Goal: Task Accomplishment & Management: Use online tool/utility

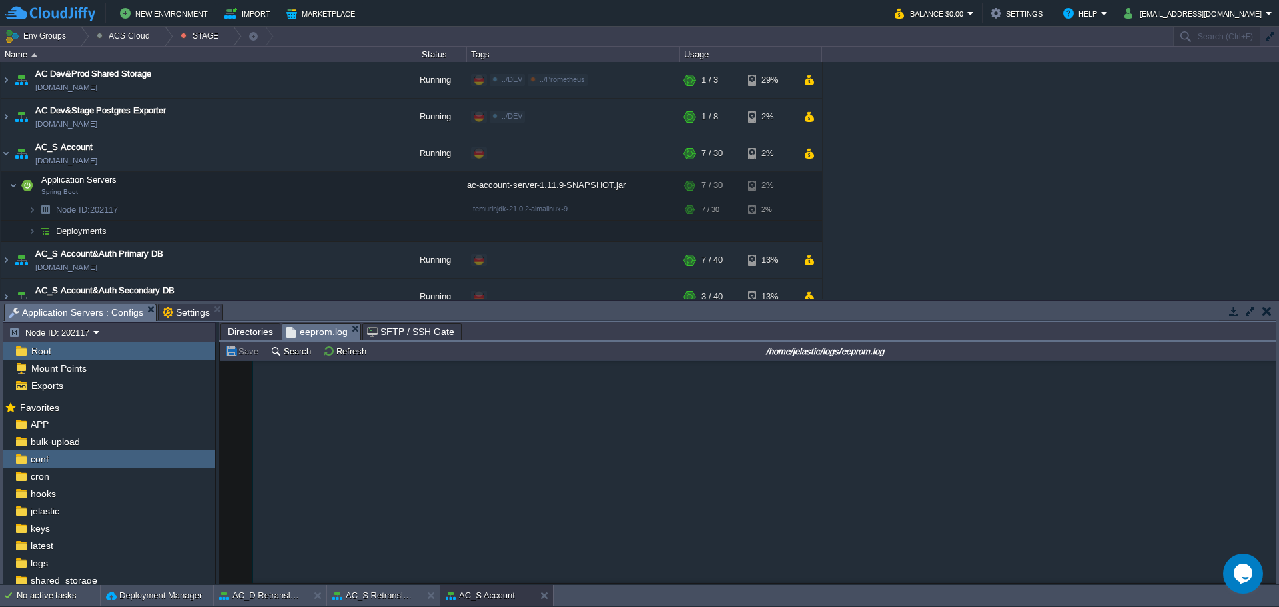
scroll to position [1221, 0]
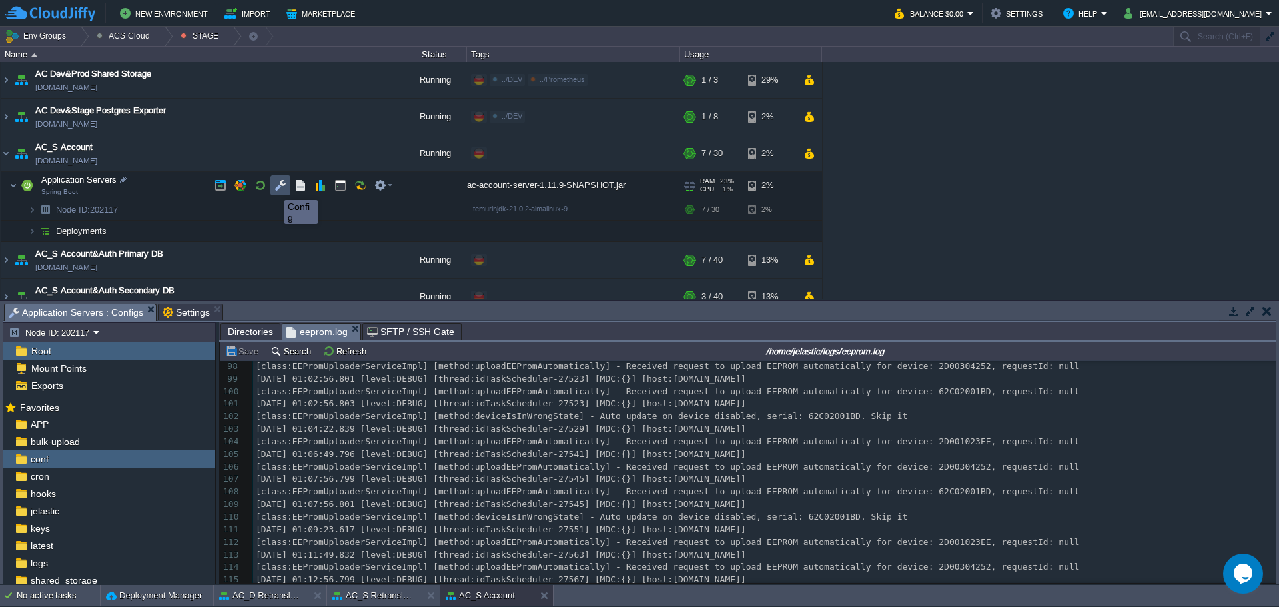
click at [274, 188] on button "button" at bounding box center [280, 185] width 12 height 12
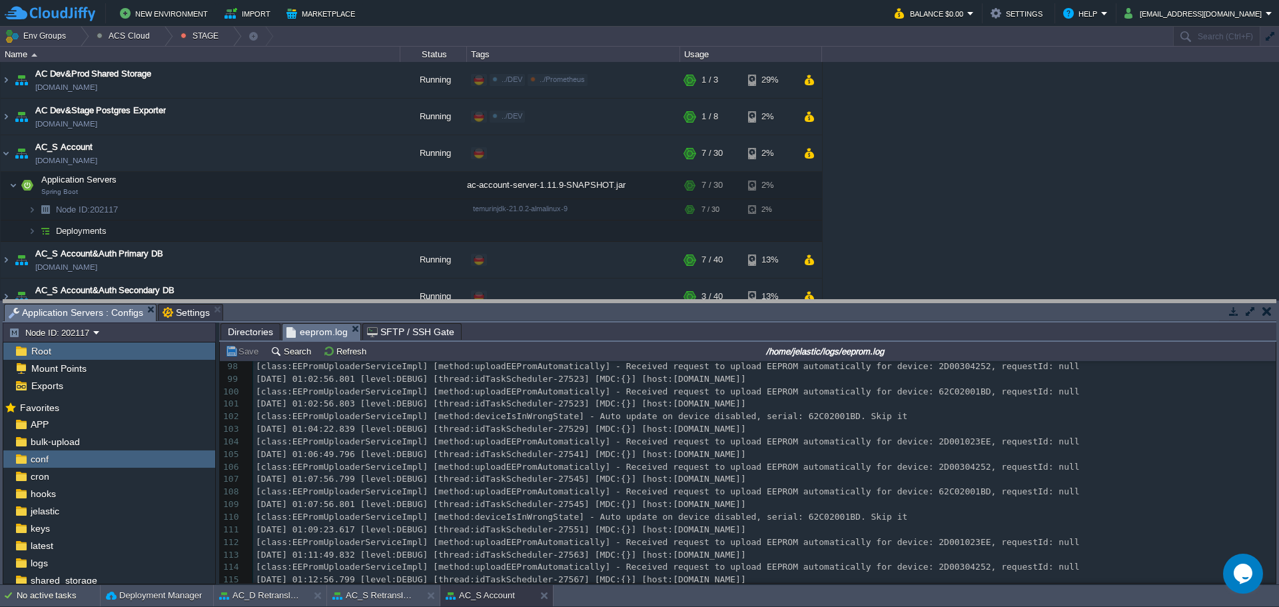
drag, startPoint x: 547, startPoint y: 315, endPoint x: 488, endPoint y: 308, distance: 59.6
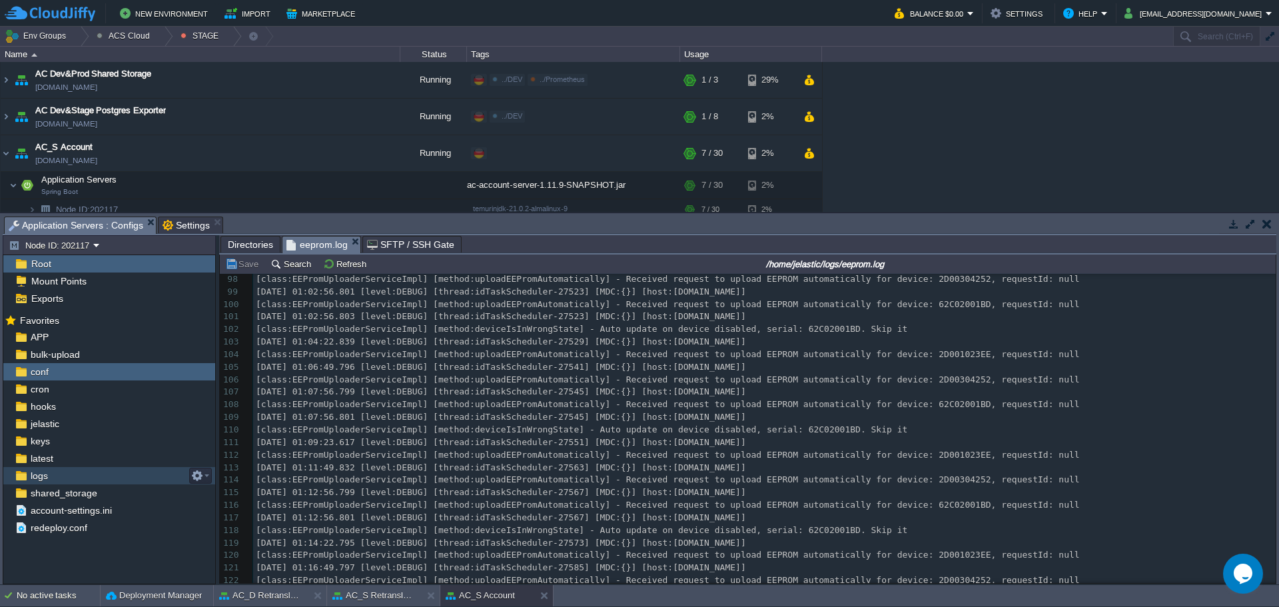
click at [85, 478] on div "logs" at bounding box center [109, 475] width 212 height 17
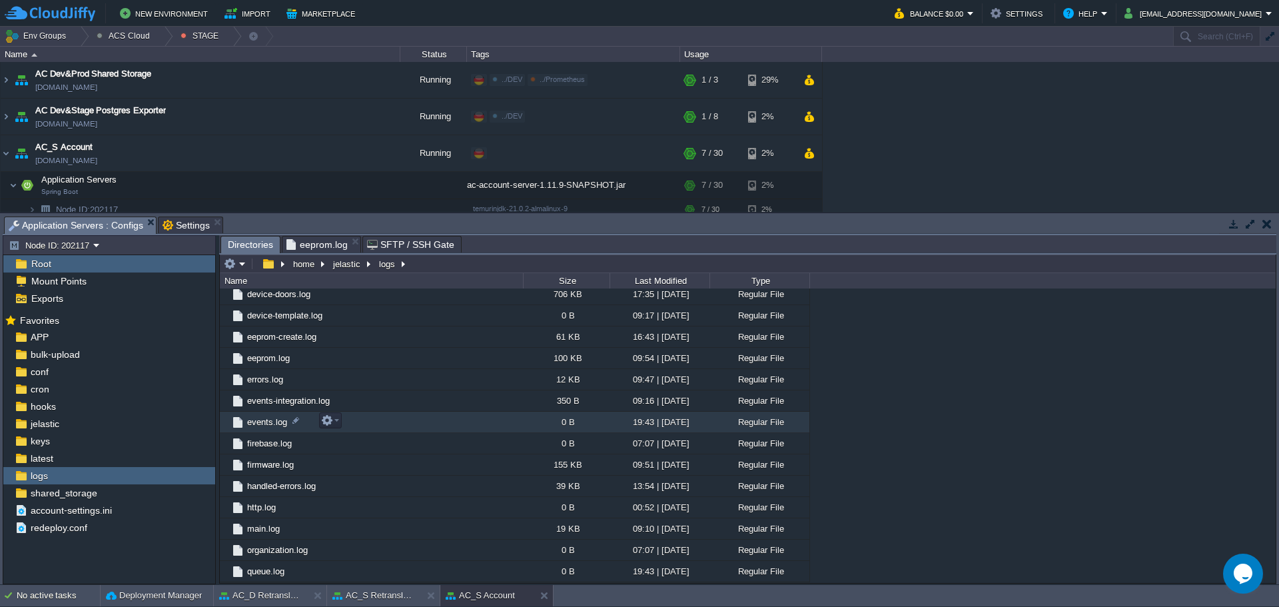
scroll to position [533, 0]
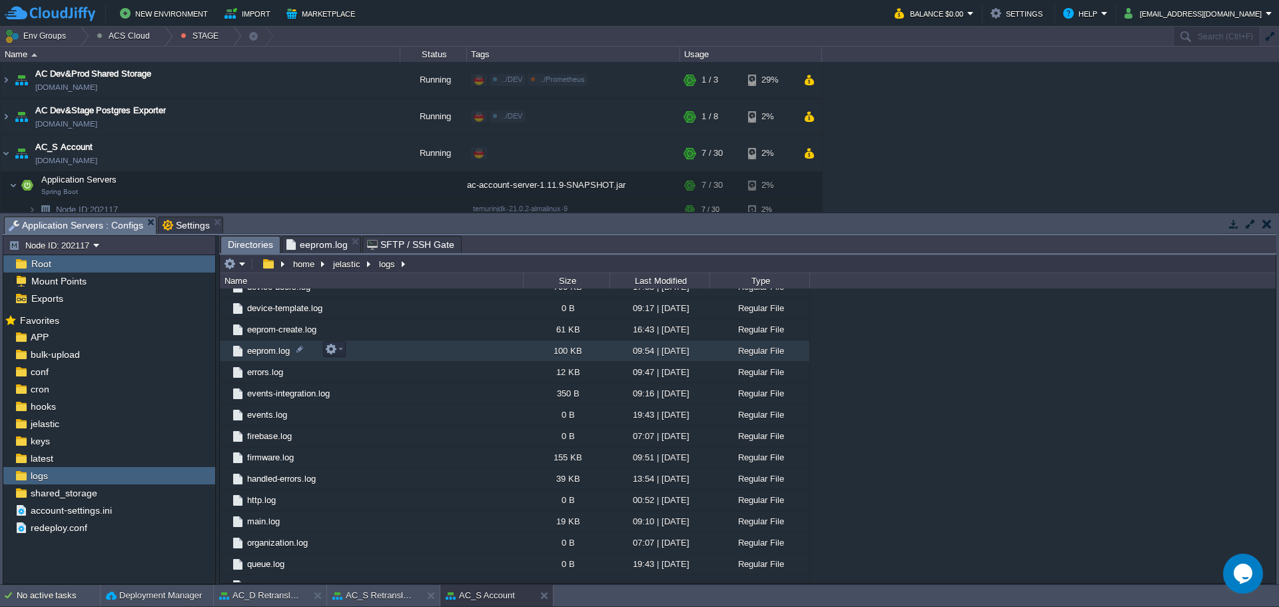
click at [277, 354] on span "eeprom.log" at bounding box center [268, 350] width 47 height 11
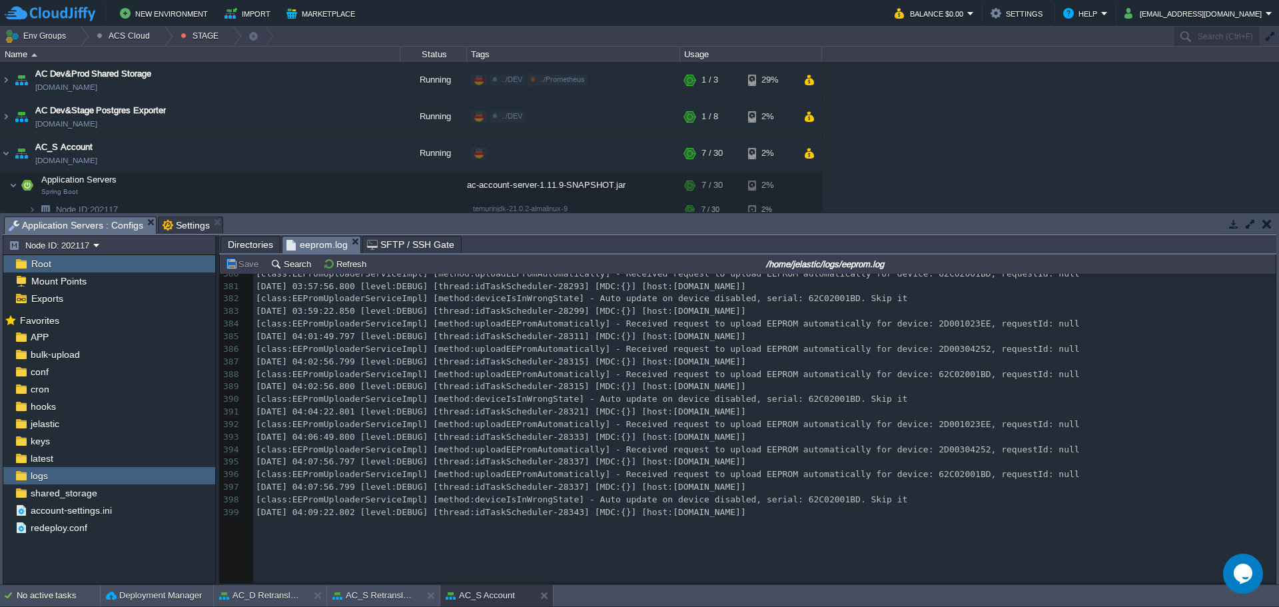
scroll to position [0, 0]
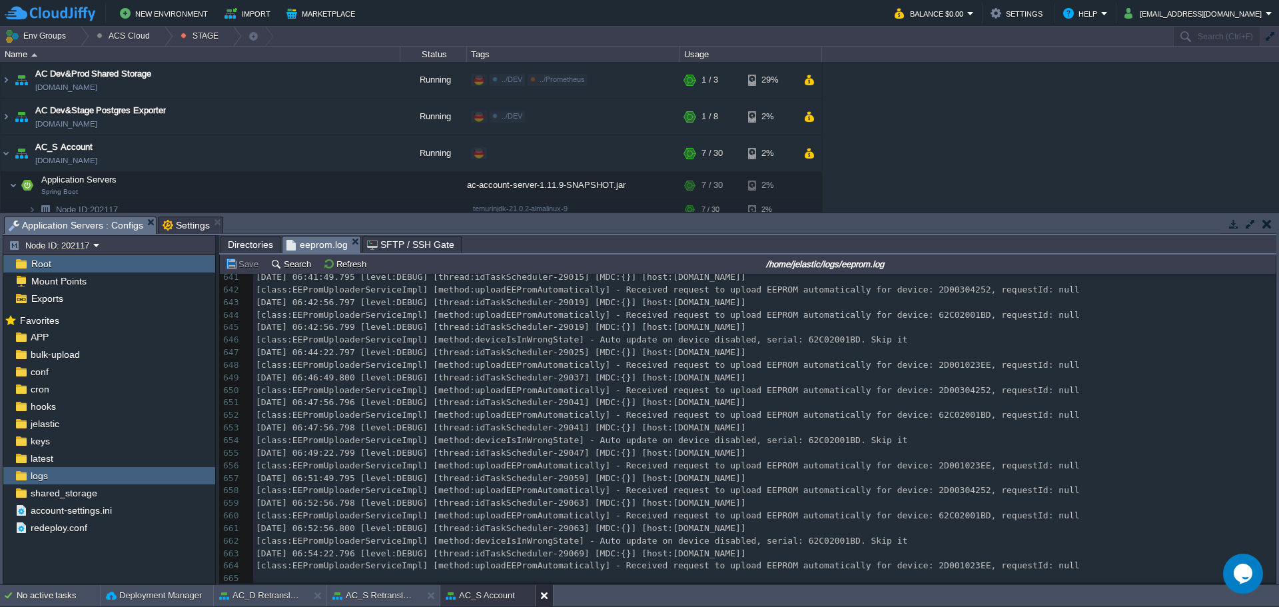
click at [543, 597] on button at bounding box center [546, 595] width 13 height 13
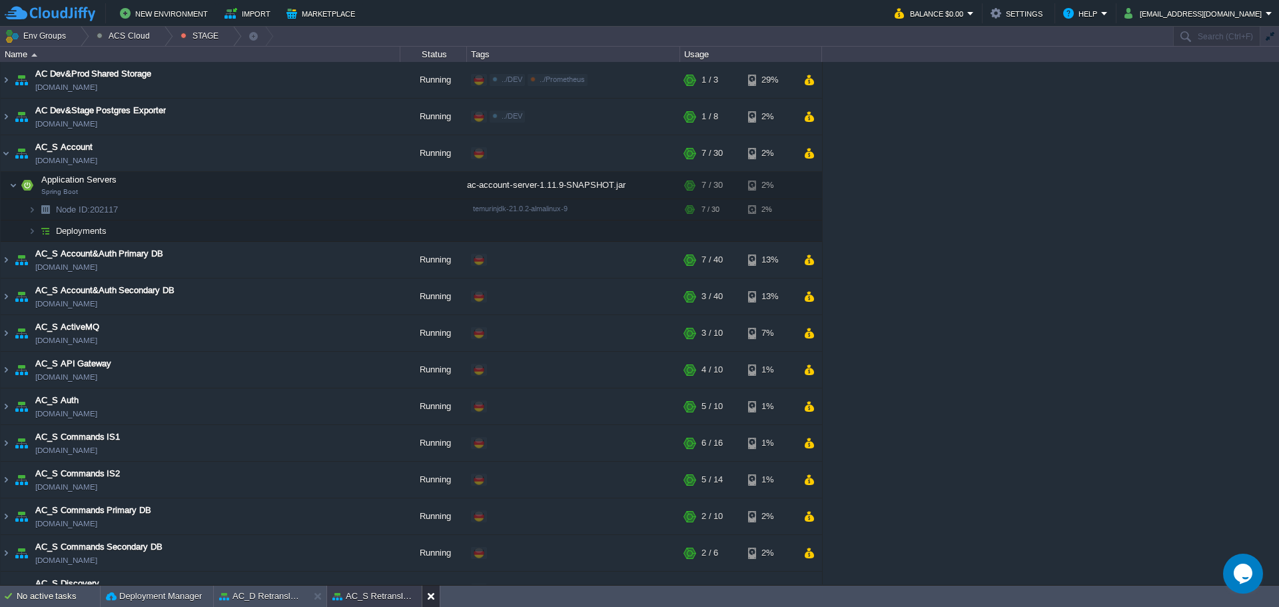
click at [434, 597] on button at bounding box center [433, 595] width 13 height 13
click at [314, 596] on button at bounding box center [320, 595] width 13 height 13
click at [3, 156] on img at bounding box center [6, 153] width 11 height 36
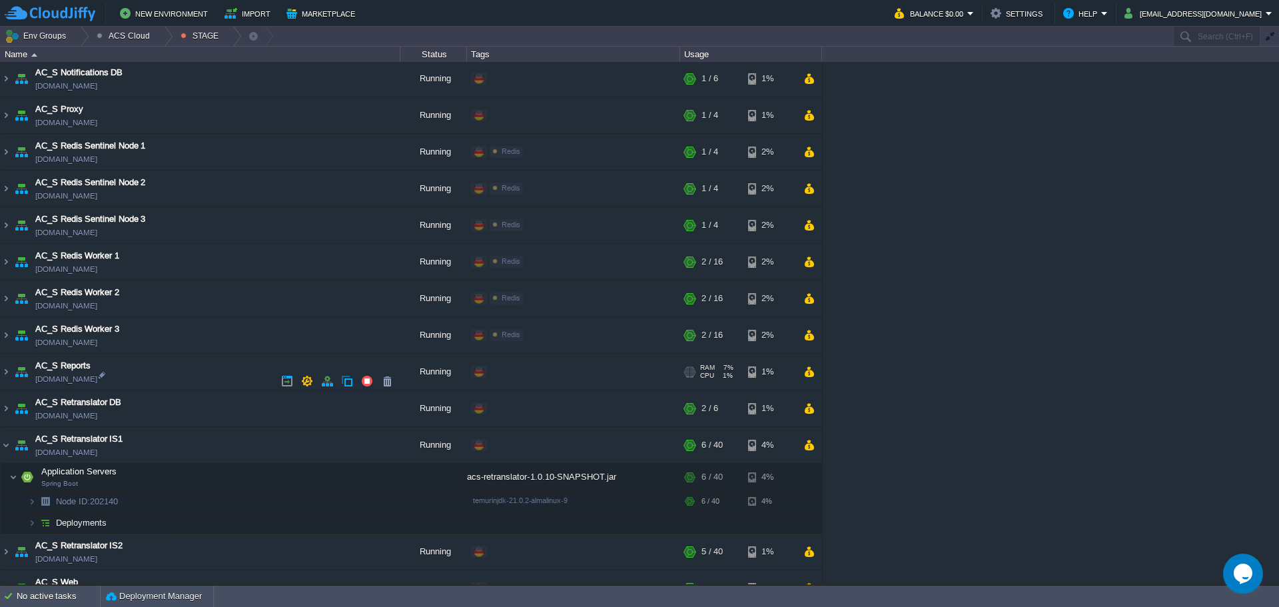
scroll to position [830, 0]
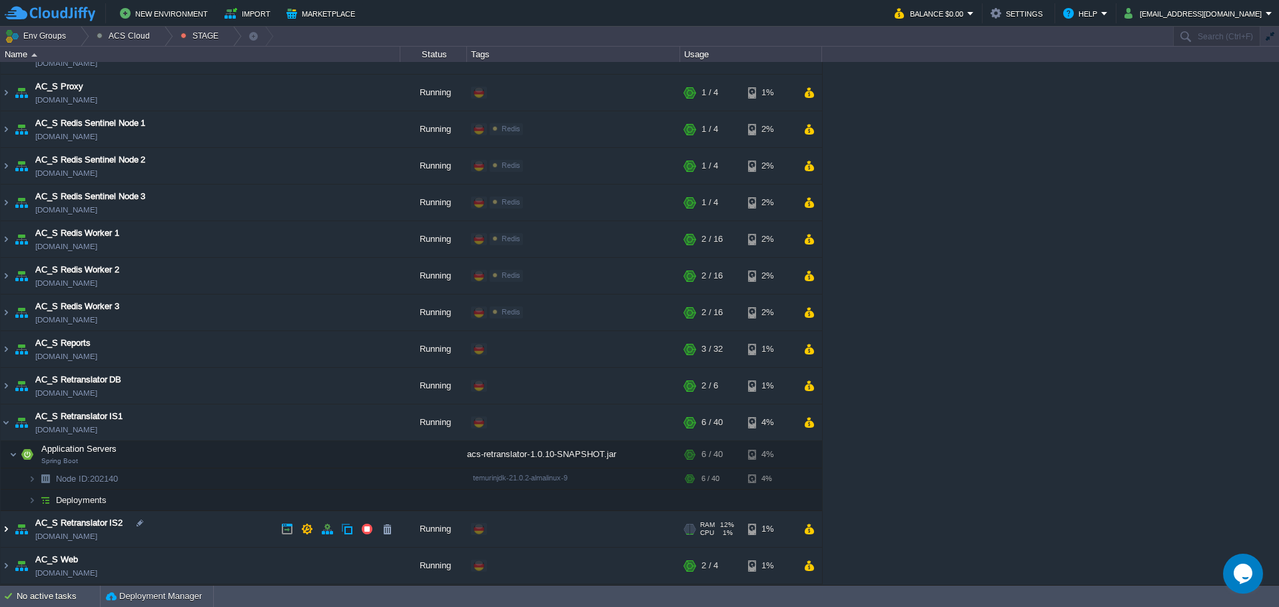
click at [5, 529] on img at bounding box center [6, 529] width 11 height 36
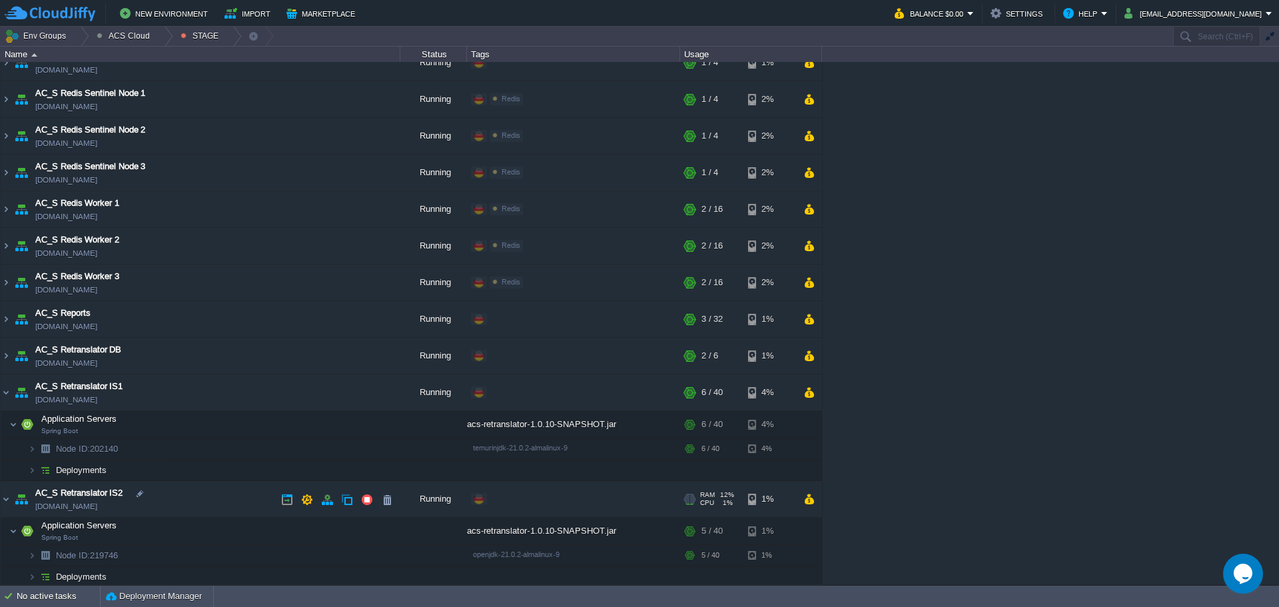
scroll to position [896, 0]
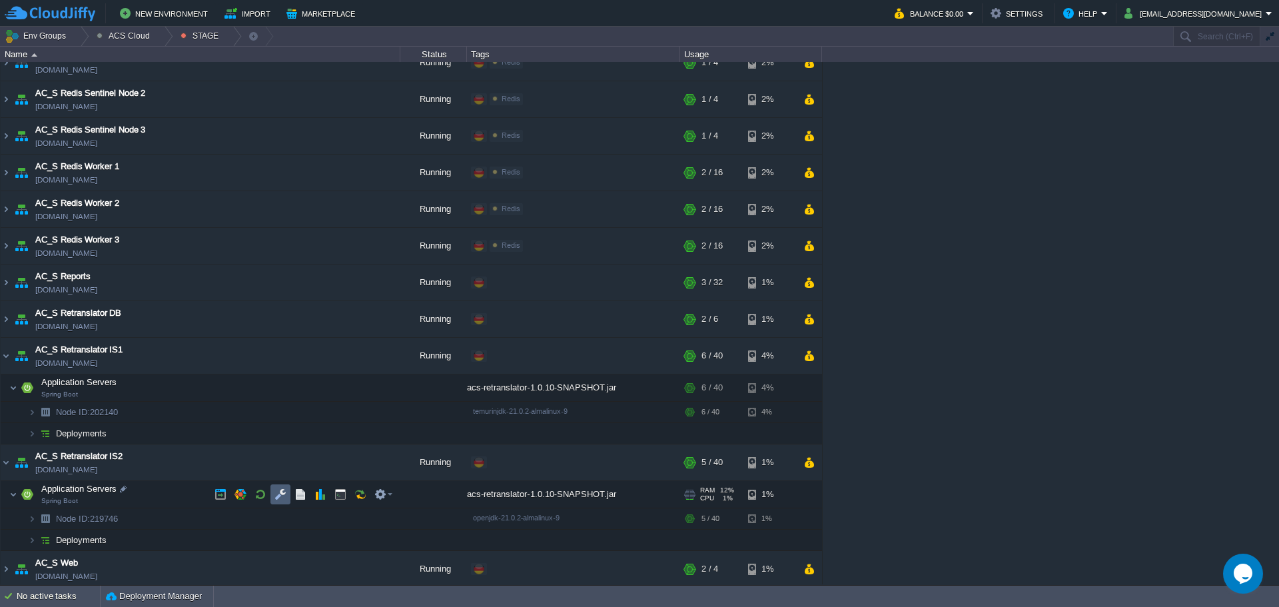
click at [282, 495] on button "button" at bounding box center [280, 494] width 12 height 12
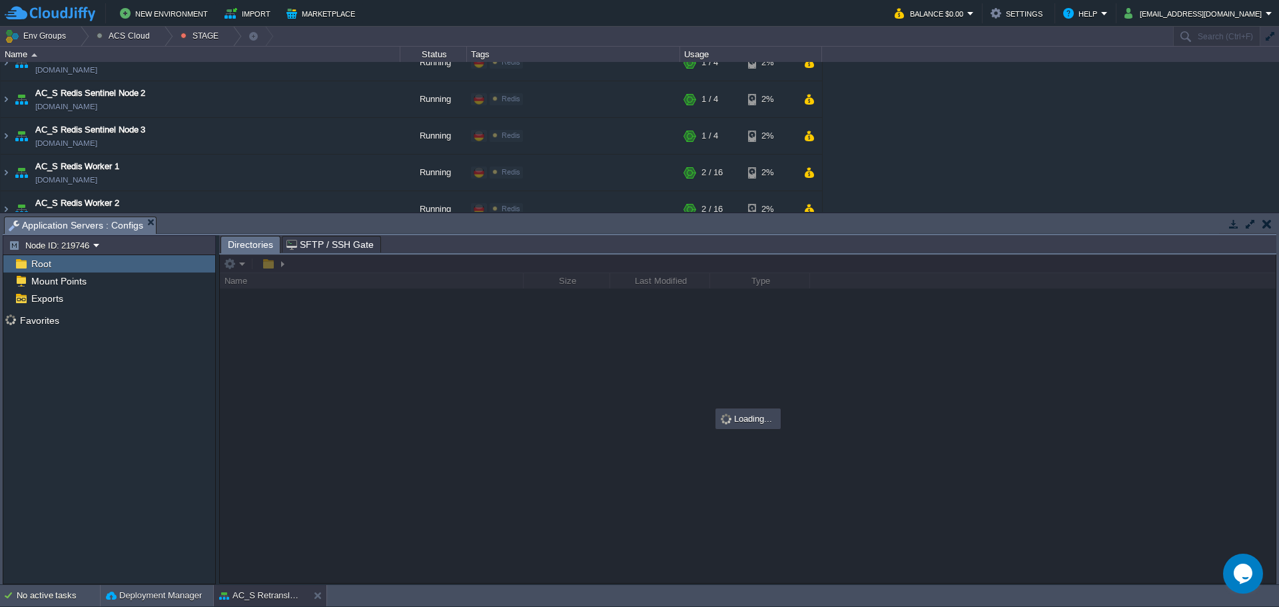
click at [1268, 229] on button "button" at bounding box center [1266, 224] width 9 height 12
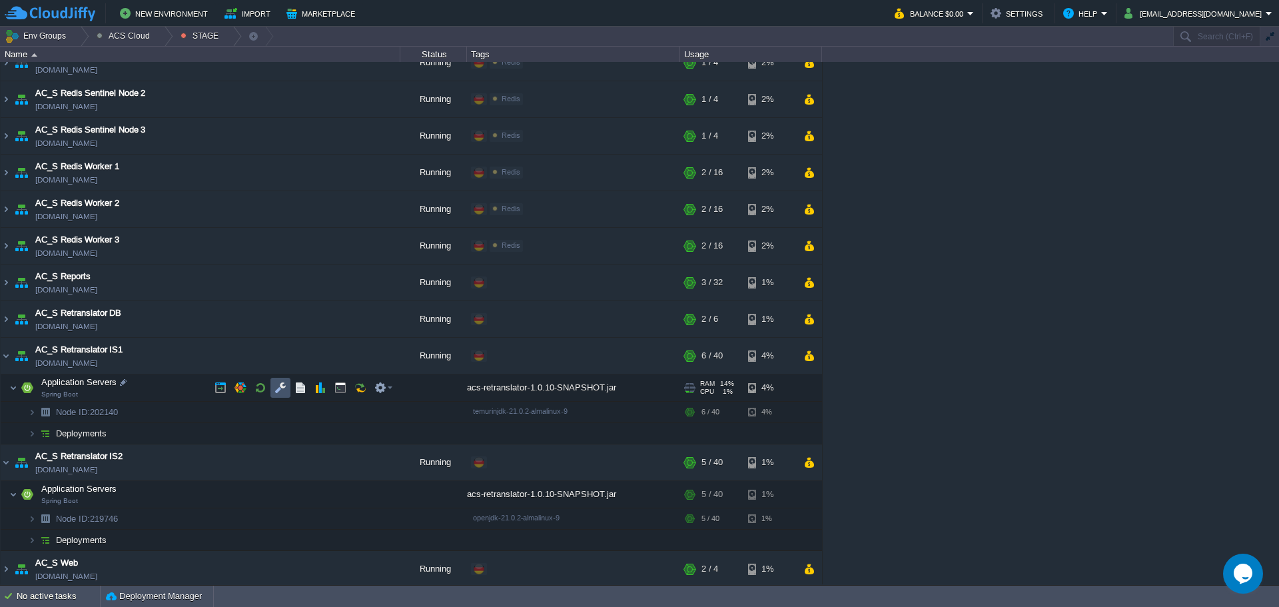
click at [276, 389] on button "button" at bounding box center [280, 388] width 12 height 12
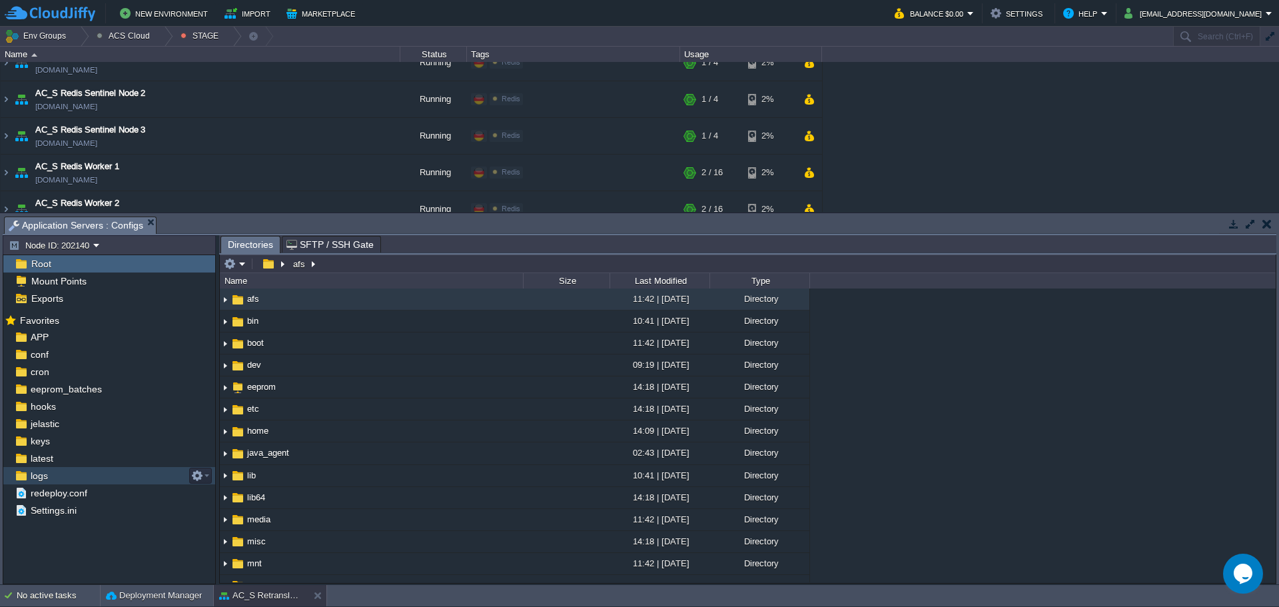
click at [63, 484] on div "logs" at bounding box center [109, 475] width 212 height 17
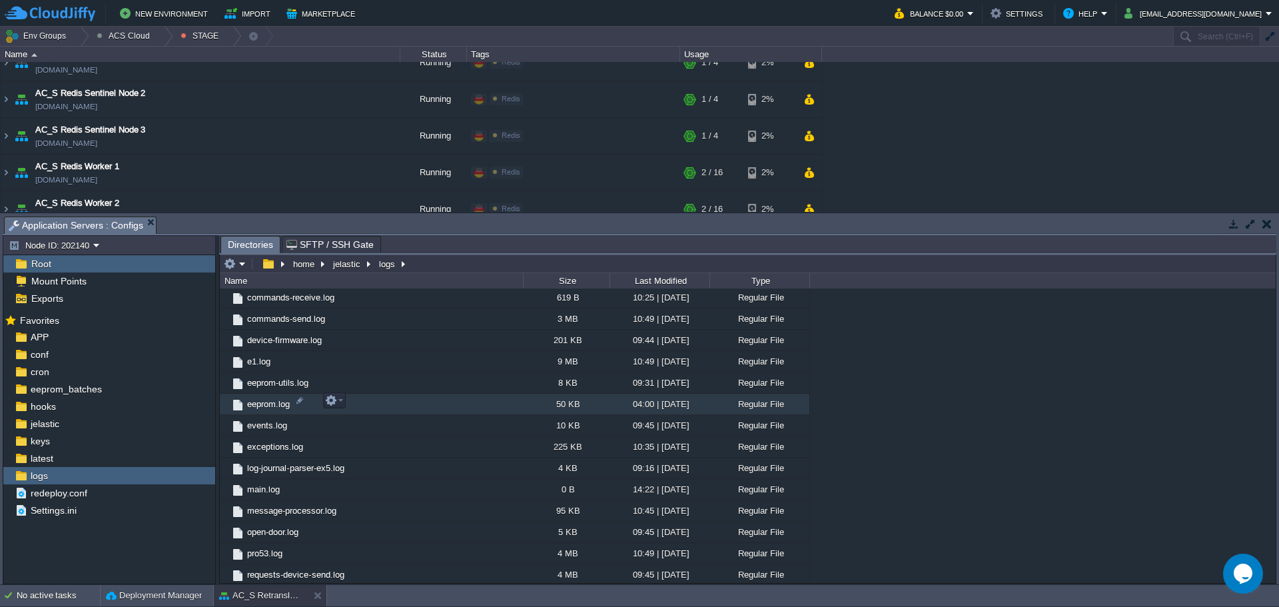
click at [262, 402] on span "eeprom.log" at bounding box center [268, 403] width 47 height 11
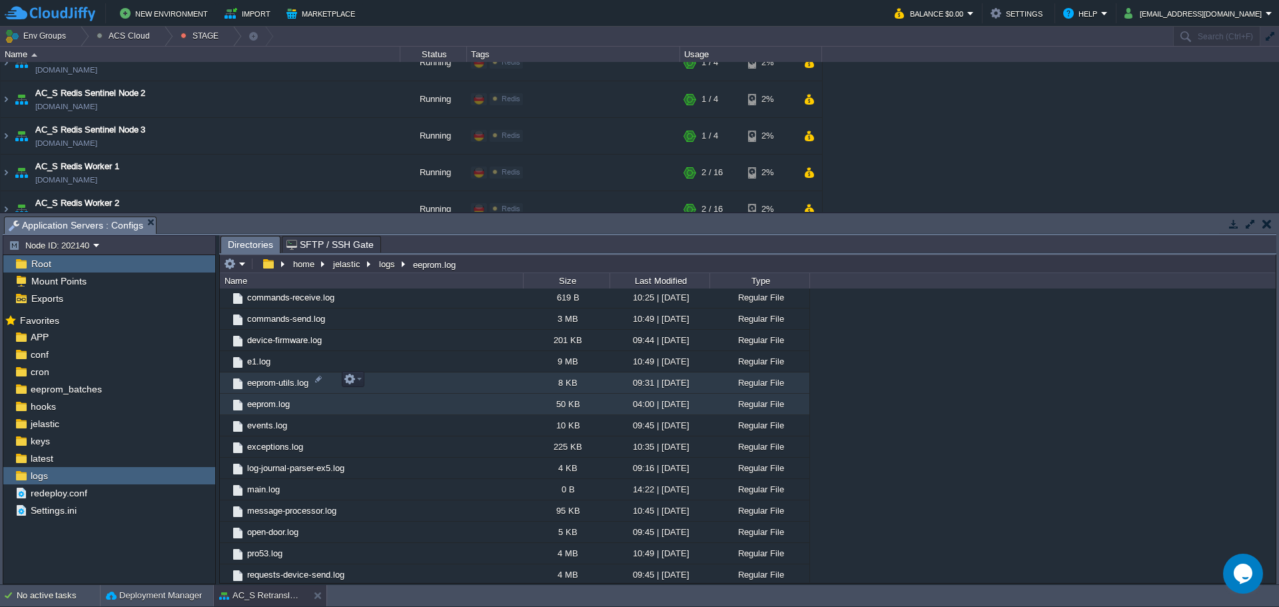
click at [278, 382] on span "eeprom-utils.log" at bounding box center [277, 382] width 65 height 11
drag, startPoint x: 371, startPoint y: 242, endPoint x: 492, endPoint y: 350, distance: 161.8
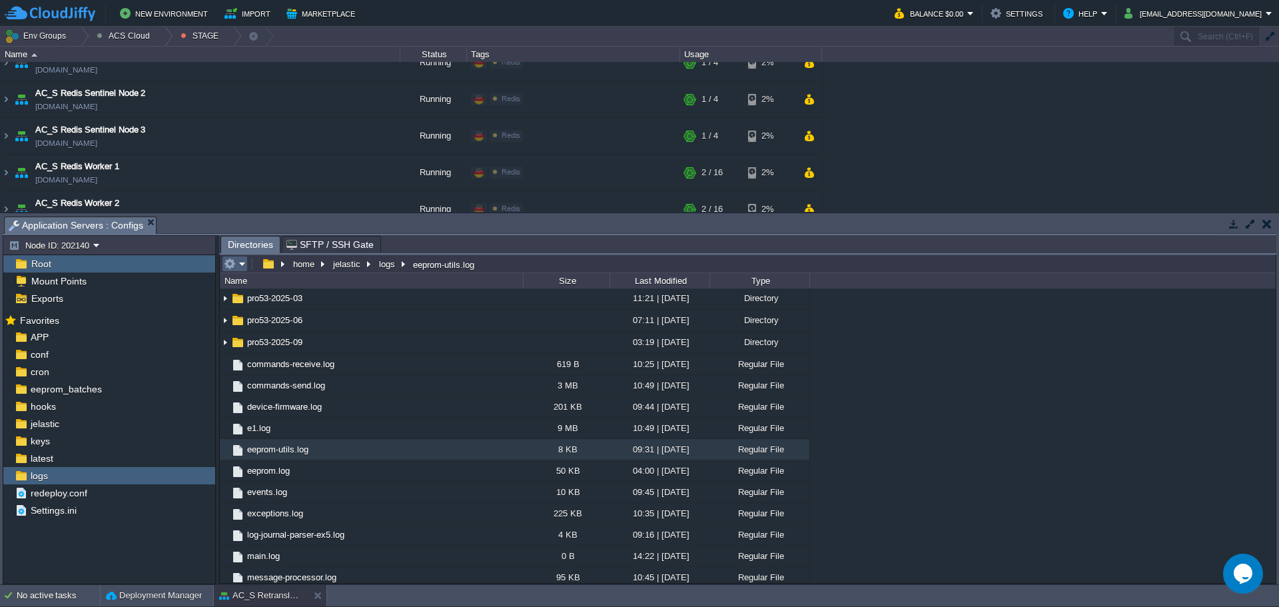
click at [242, 268] on em at bounding box center [235, 264] width 22 height 12
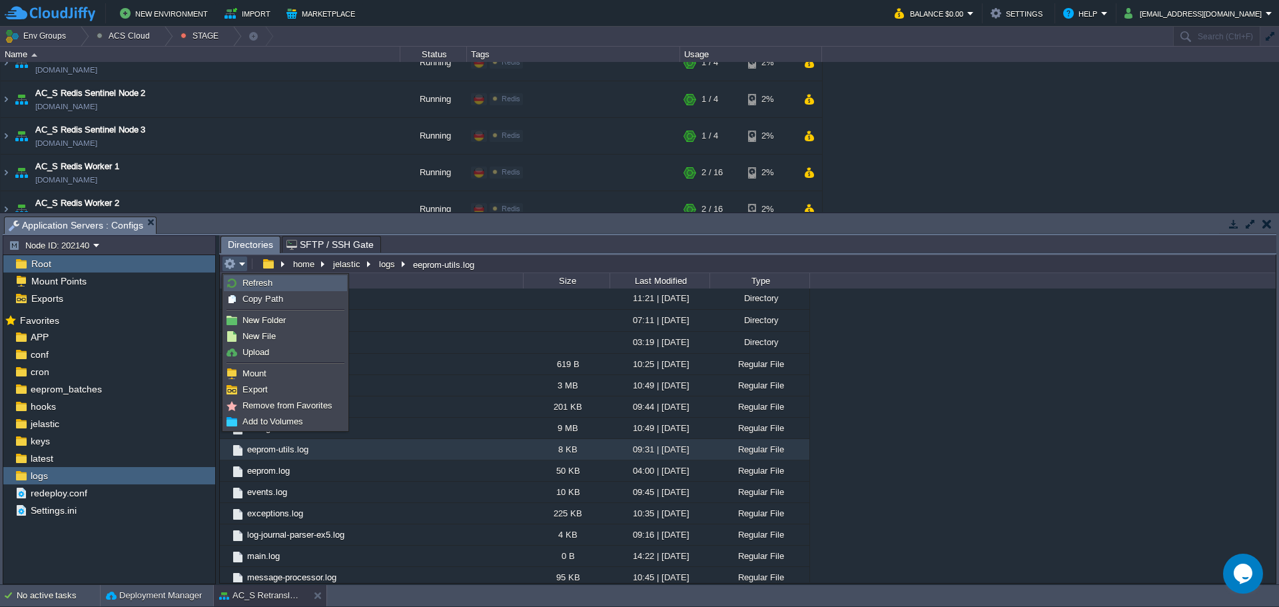
click at [246, 282] on span "Refresh" at bounding box center [257, 283] width 30 height 10
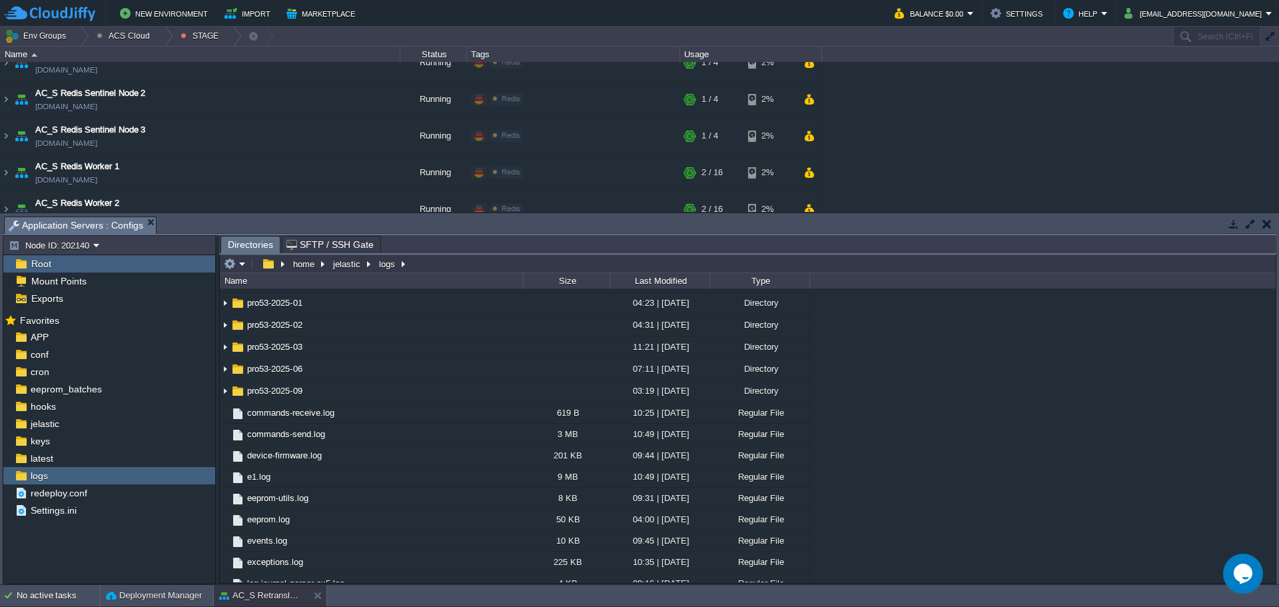
scroll to position [1058, 0]
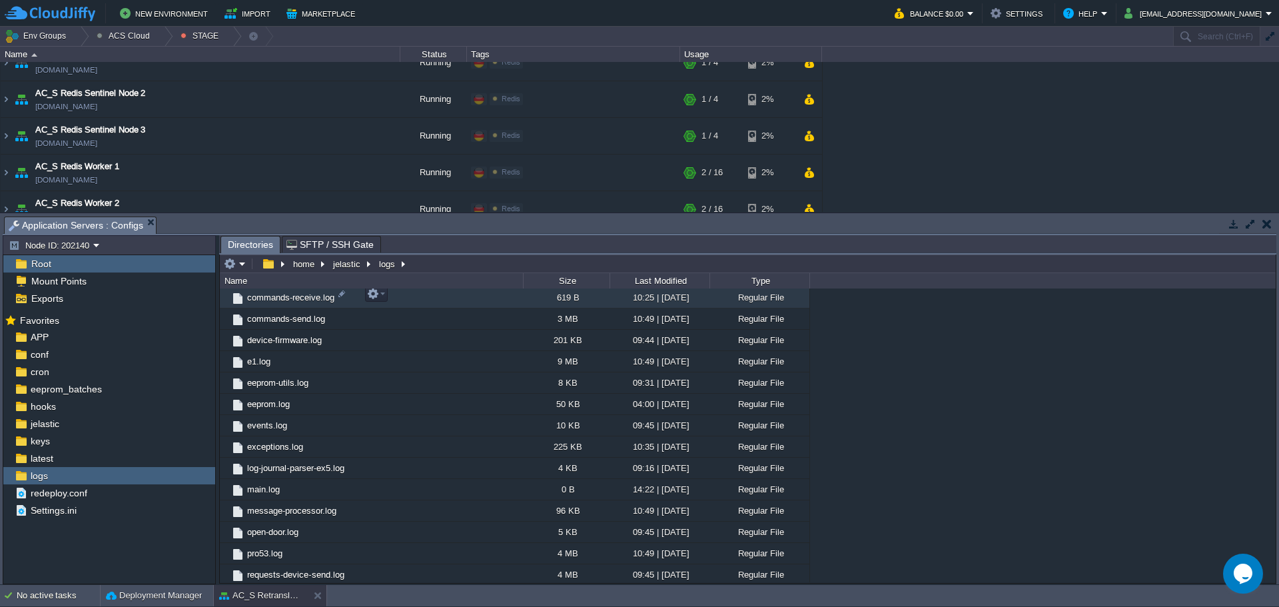
click at [300, 298] on span "commands-receive.log" at bounding box center [290, 297] width 91 height 11
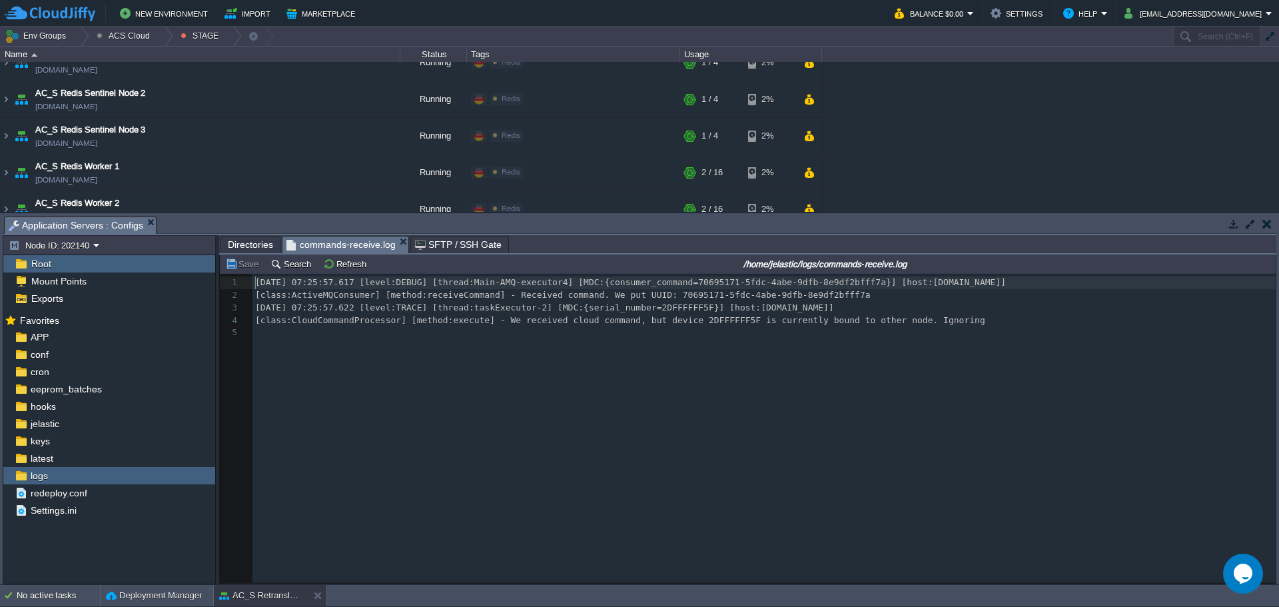
scroll to position [5, 0]
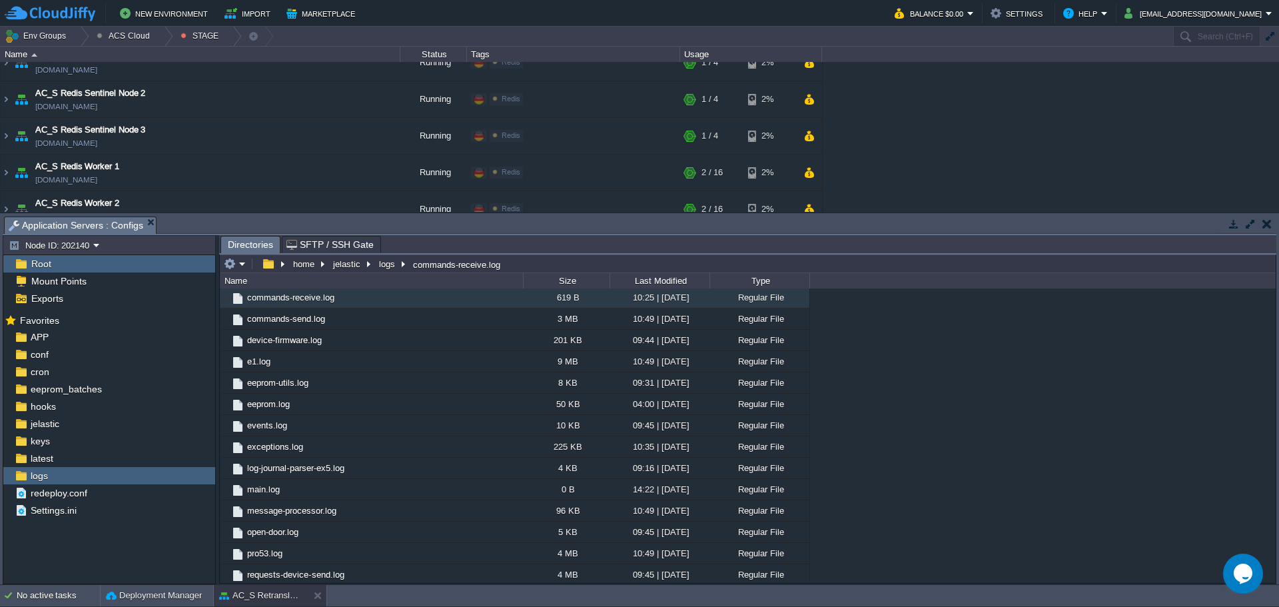
click at [1270, 228] on button "button" at bounding box center [1266, 224] width 9 height 12
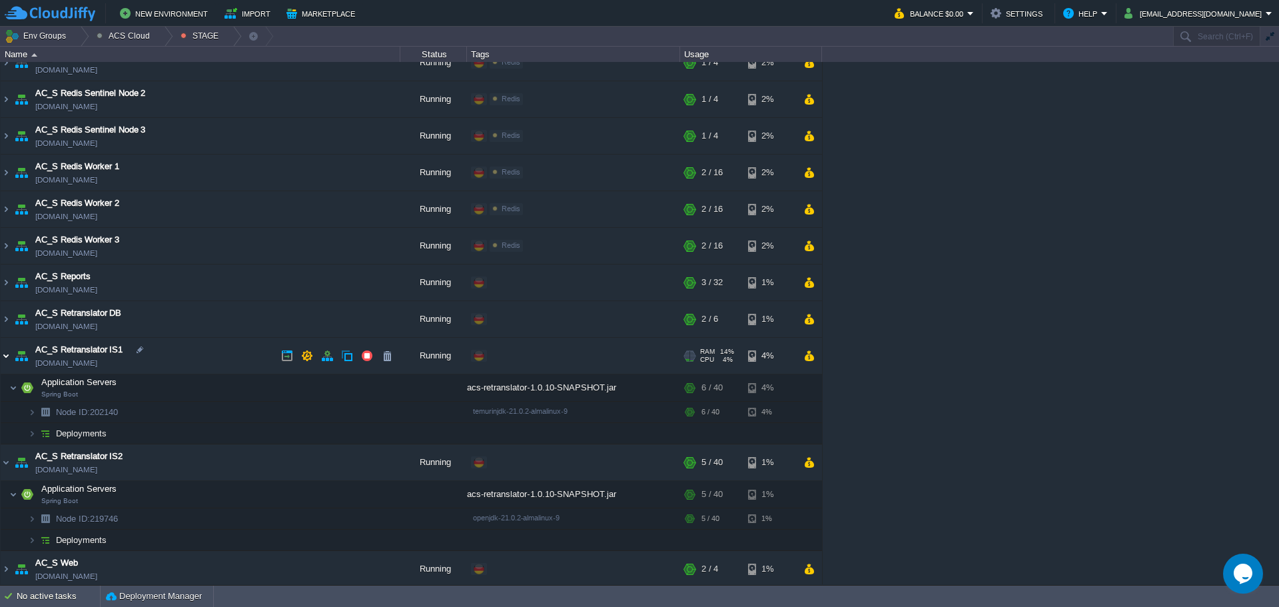
click at [7, 356] on img at bounding box center [6, 356] width 11 height 36
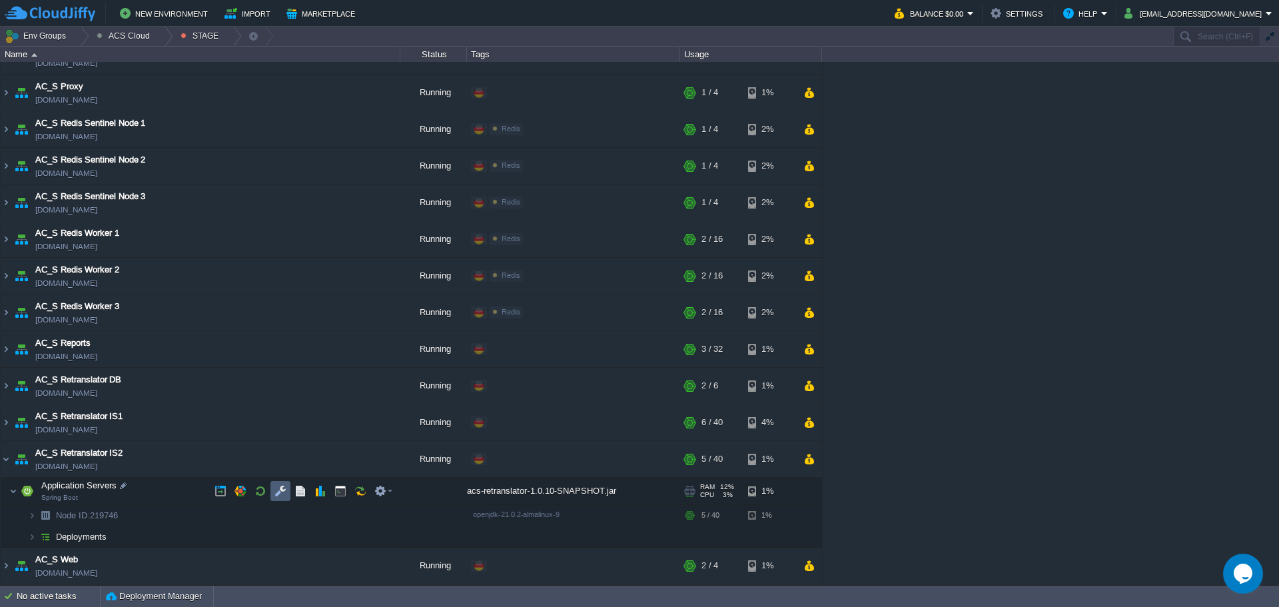
click at [287, 492] on td at bounding box center [280, 491] width 20 height 20
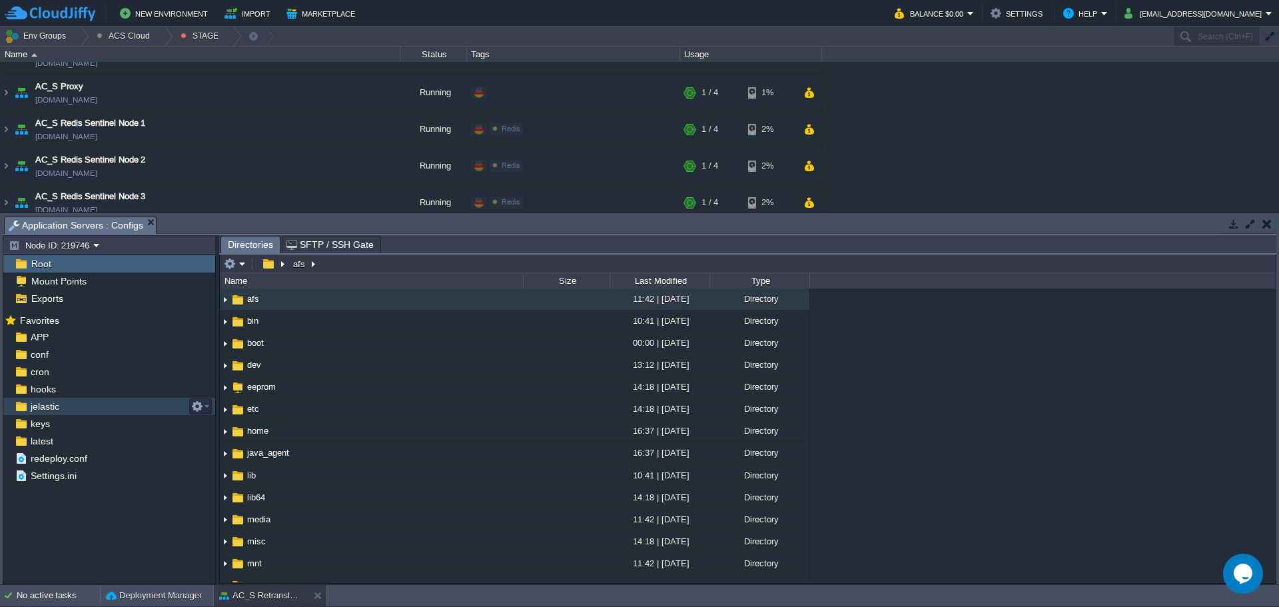
click at [67, 408] on div "jelastic" at bounding box center [109, 406] width 212 height 17
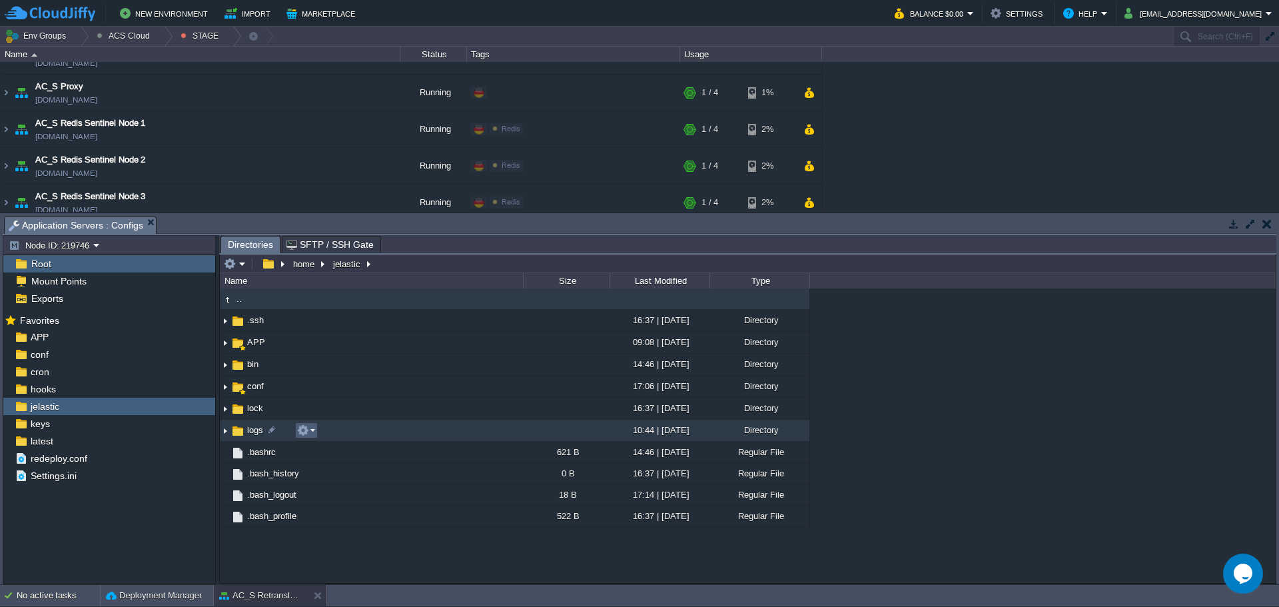
click at [313, 432] on em at bounding box center [306, 430] width 18 height 12
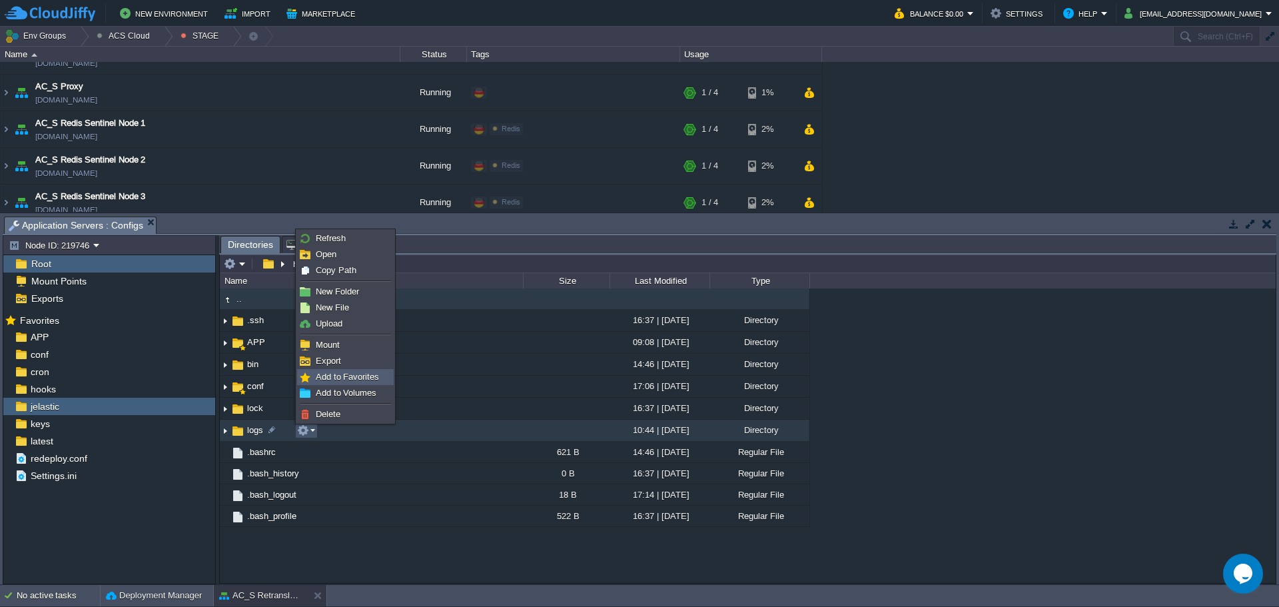
click at [340, 375] on span "Add to Favorites" at bounding box center [347, 377] width 63 height 10
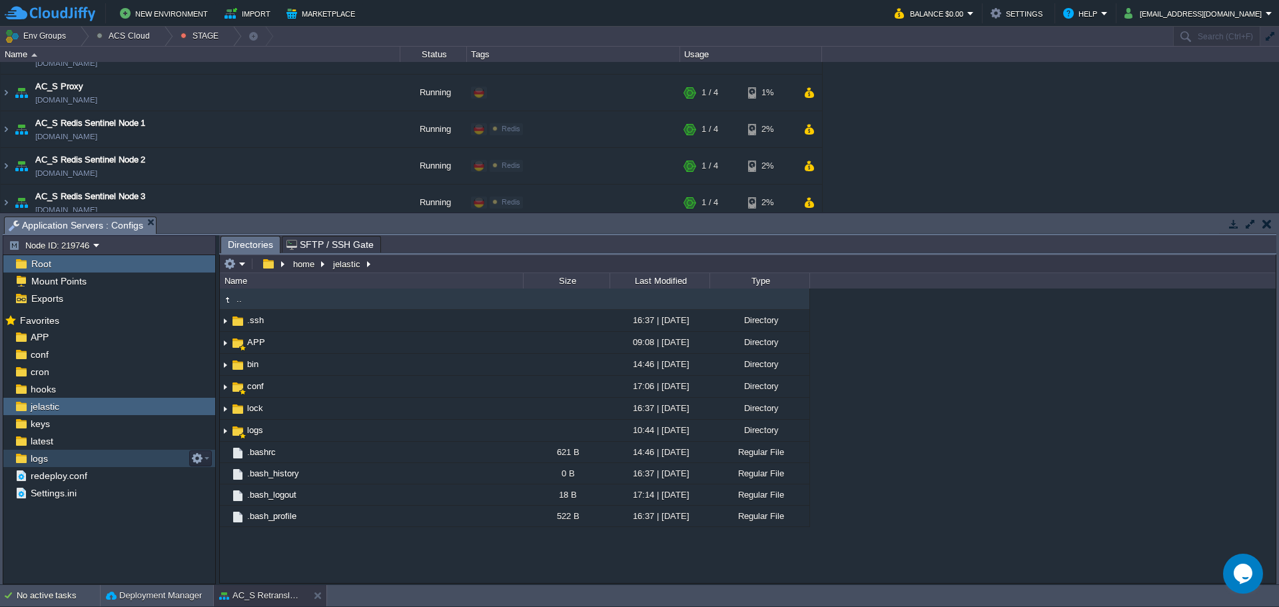
click at [64, 455] on div "logs" at bounding box center [109, 458] width 212 height 17
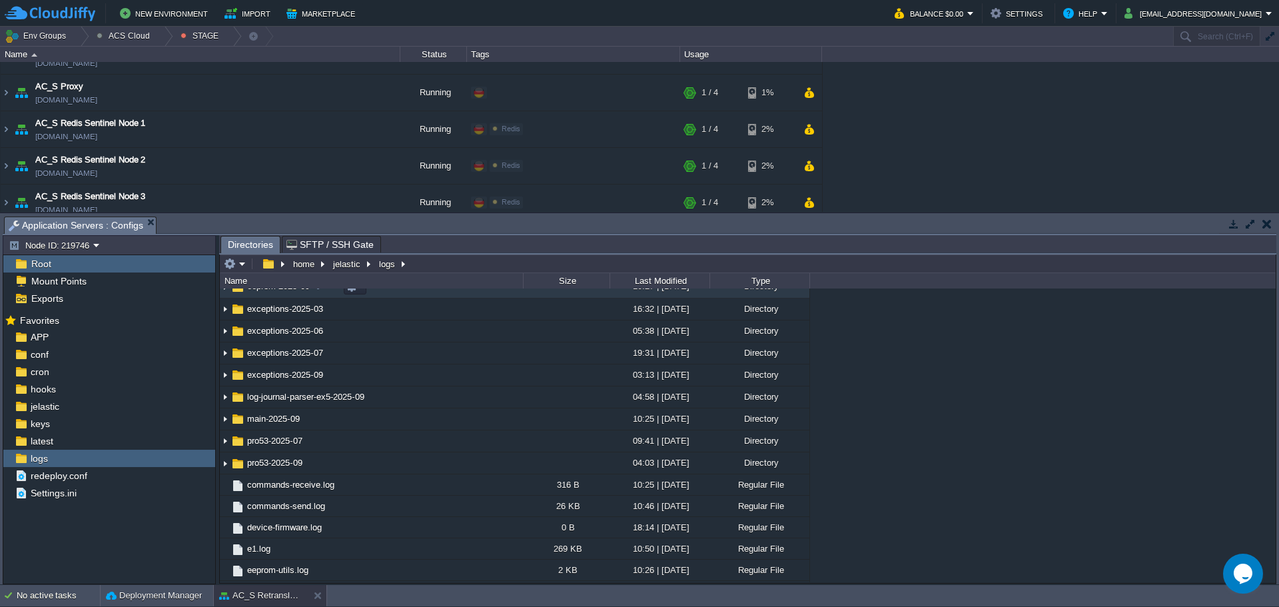
scroll to position [377, 0]
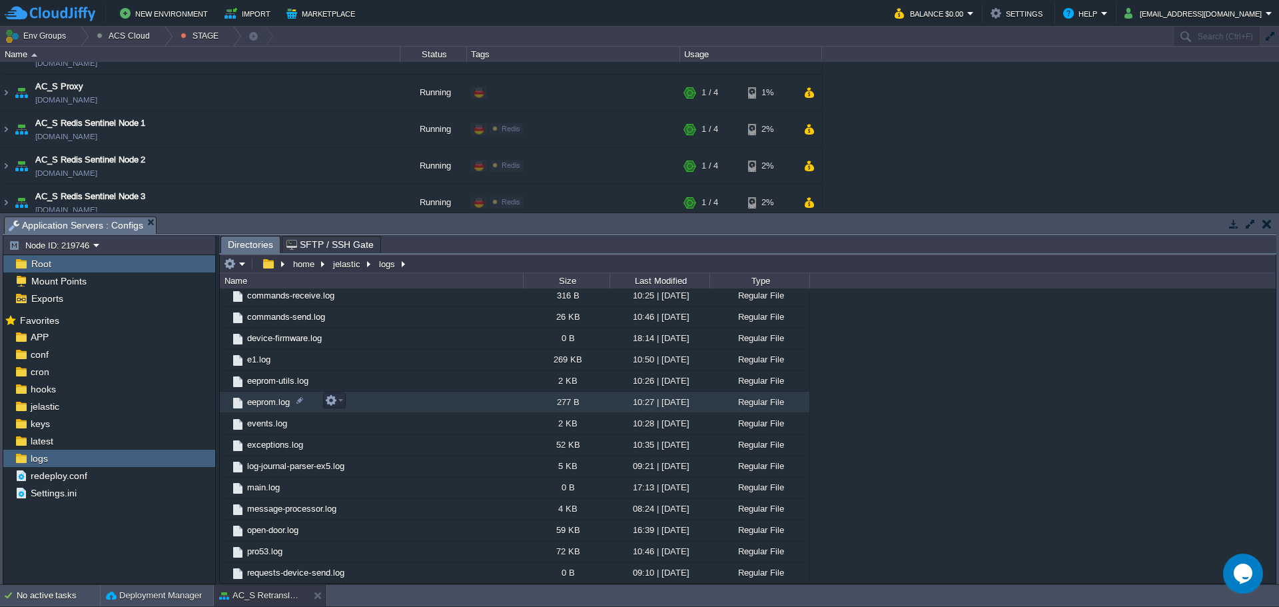
click at [262, 403] on span "eeprom.log" at bounding box center [268, 401] width 47 height 11
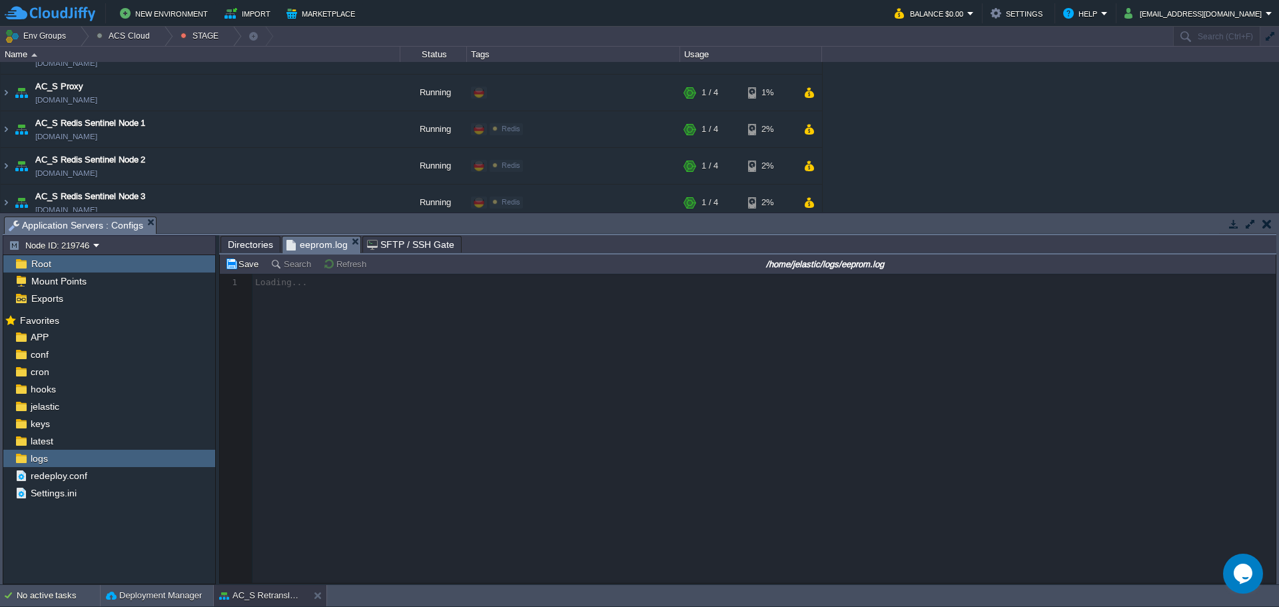
scroll to position [5, 0]
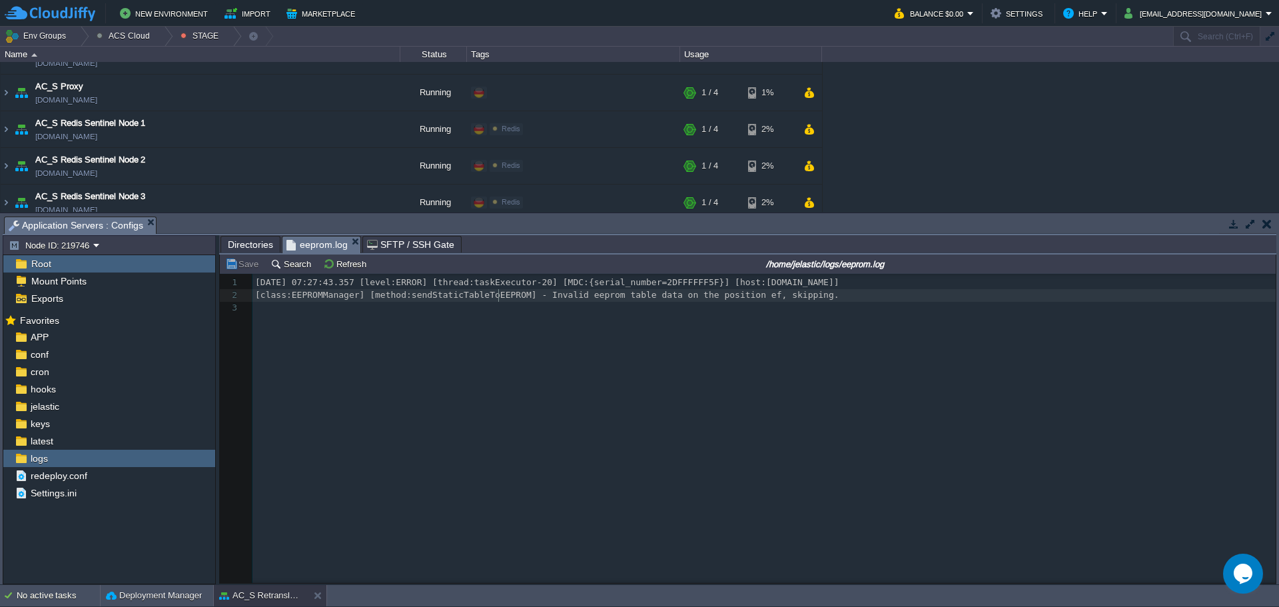
click at [500, 296] on div "3 1 [DATE] 07:27:43.357 [level:ERROR] [thread:taskExecutor-20] [MDC:{serial_num…" at bounding box center [766, 295] width 1028 height 38
type textarea "sendStaticTableToEEPROM"
click at [87, 455] on div "logs" at bounding box center [109, 458] width 212 height 17
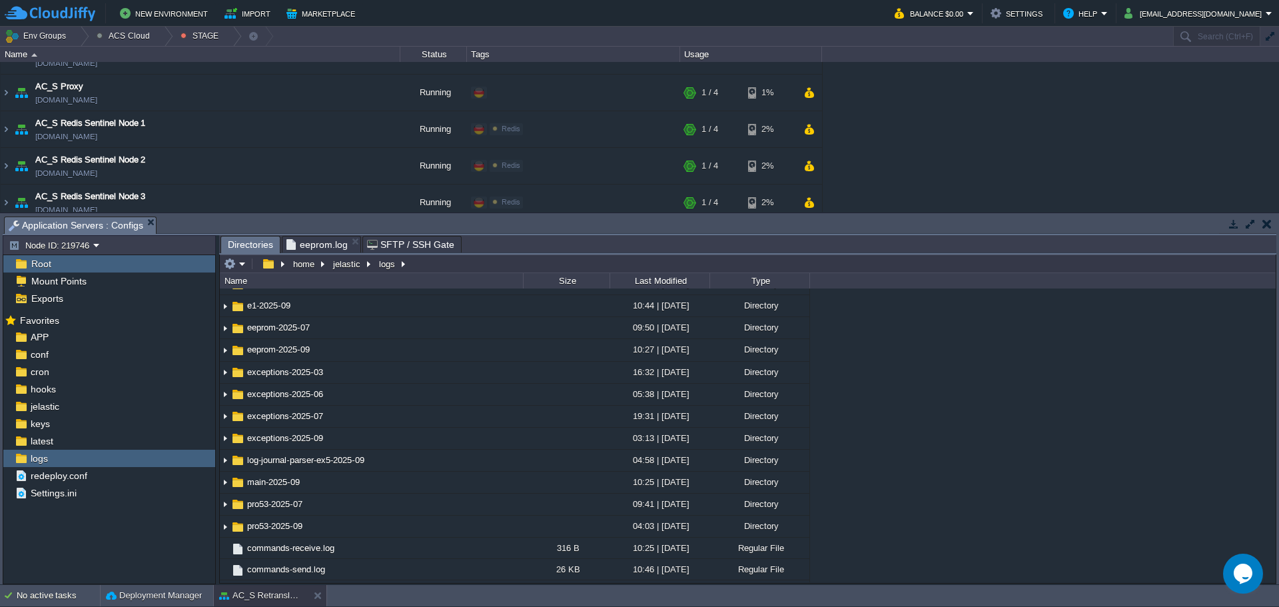
scroll to position [377, 0]
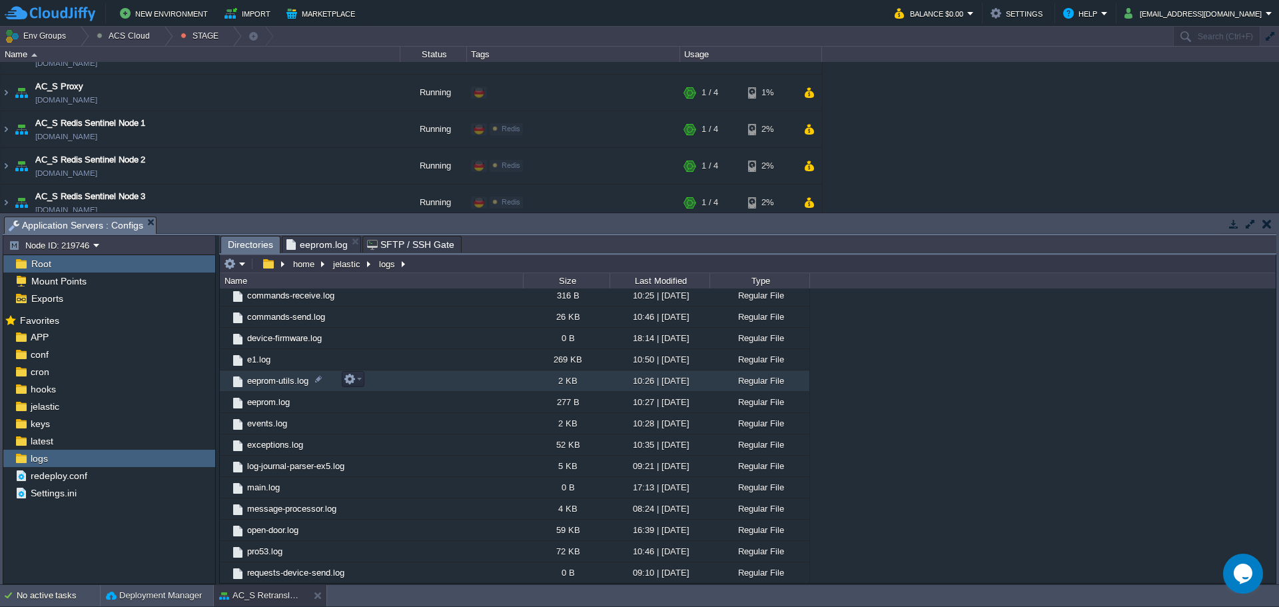
click at [280, 379] on span "eeprom-utils.log" at bounding box center [277, 380] width 65 height 11
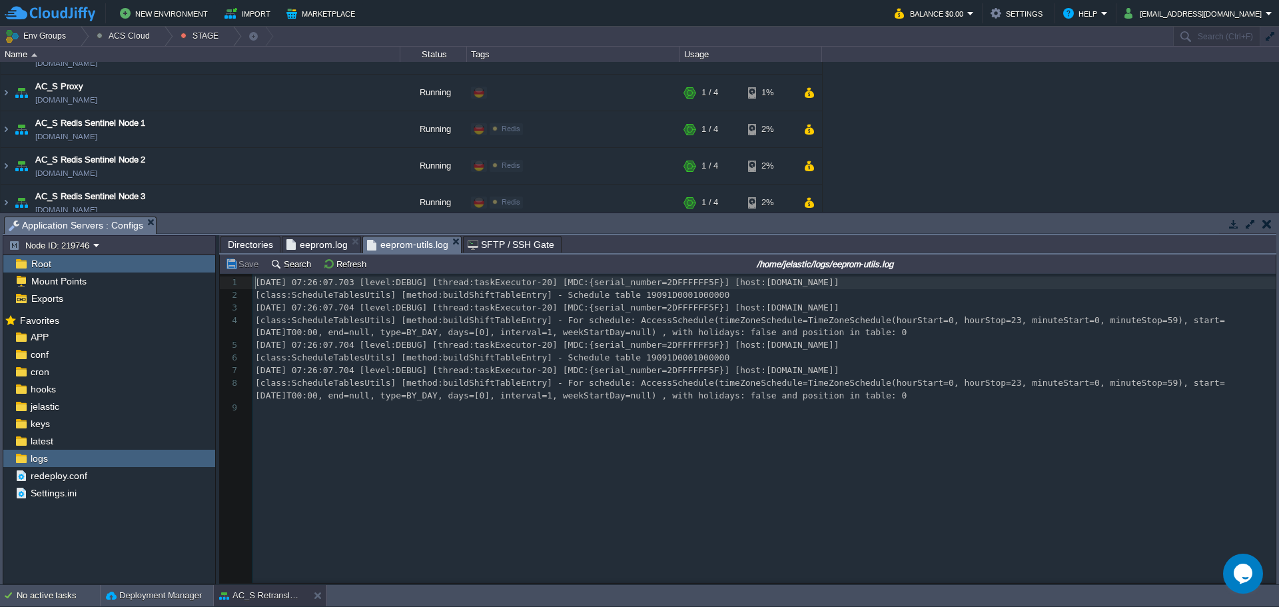
scroll to position [5, 0]
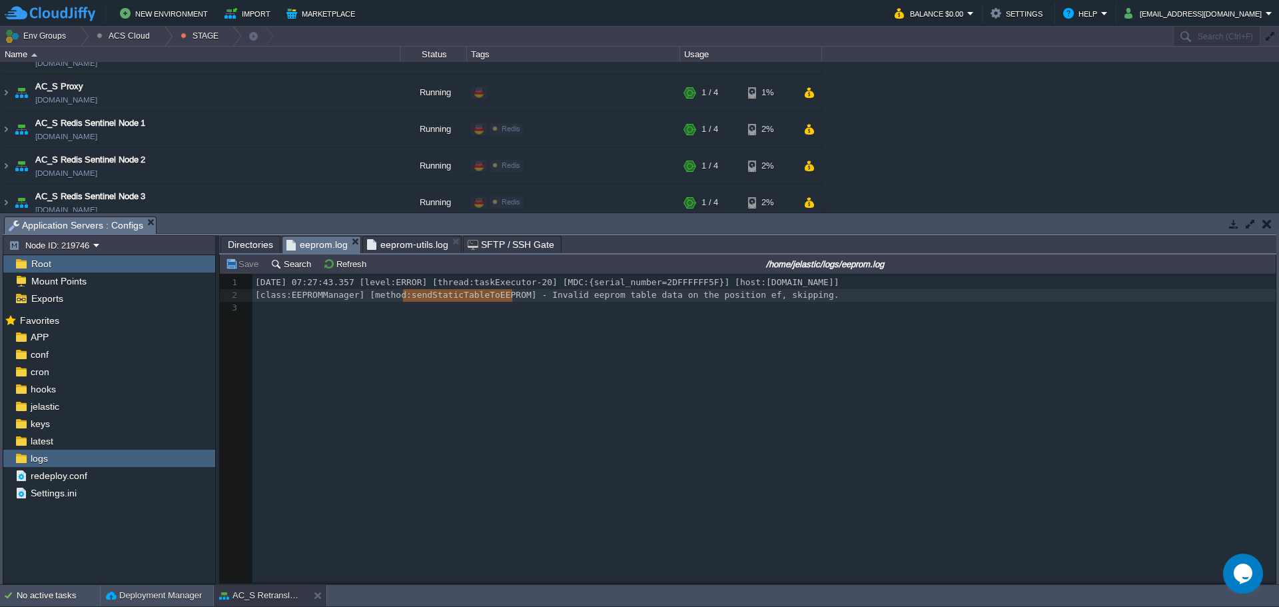
click at [318, 252] on span "eeprom.log" at bounding box center [316, 244] width 61 height 17
click at [471, 301] on div "x 1 [DATE] 07:27:43.357 [level:ERROR] [thread:taskExecutor-20] [MDC:{serial_num…" at bounding box center [766, 295] width 1028 height 38
type textarea "sendStaticTableToEEPROM"
click at [260, 246] on span "Directories" at bounding box center [250, 244] width 45 height 16
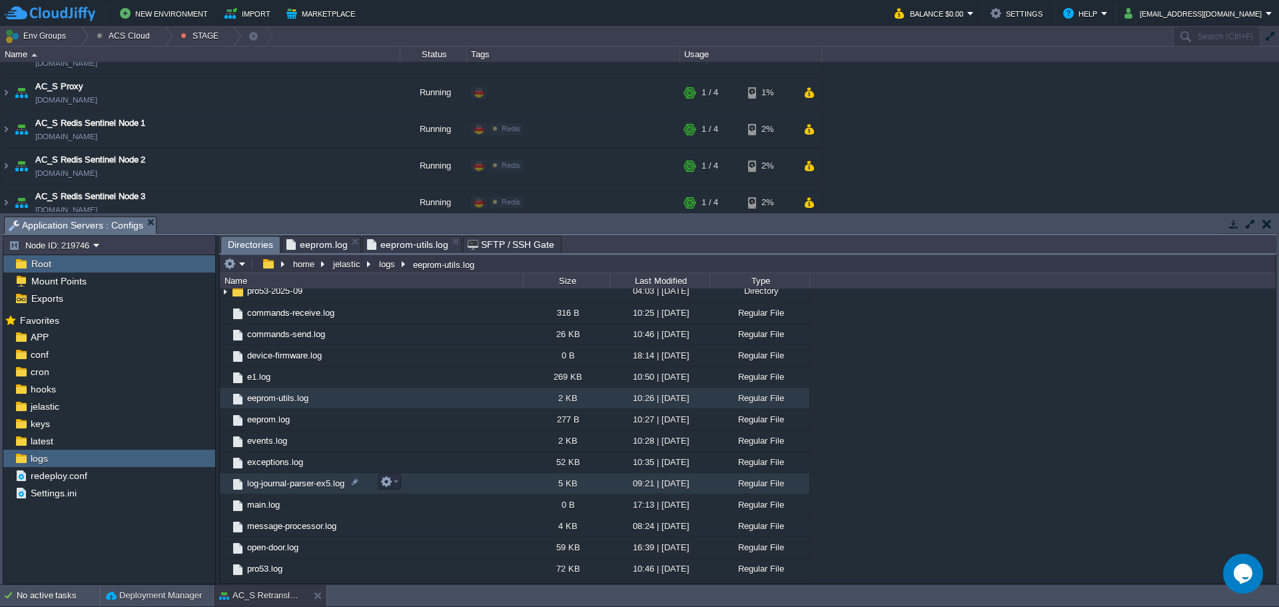
scroll to position [310, 0]
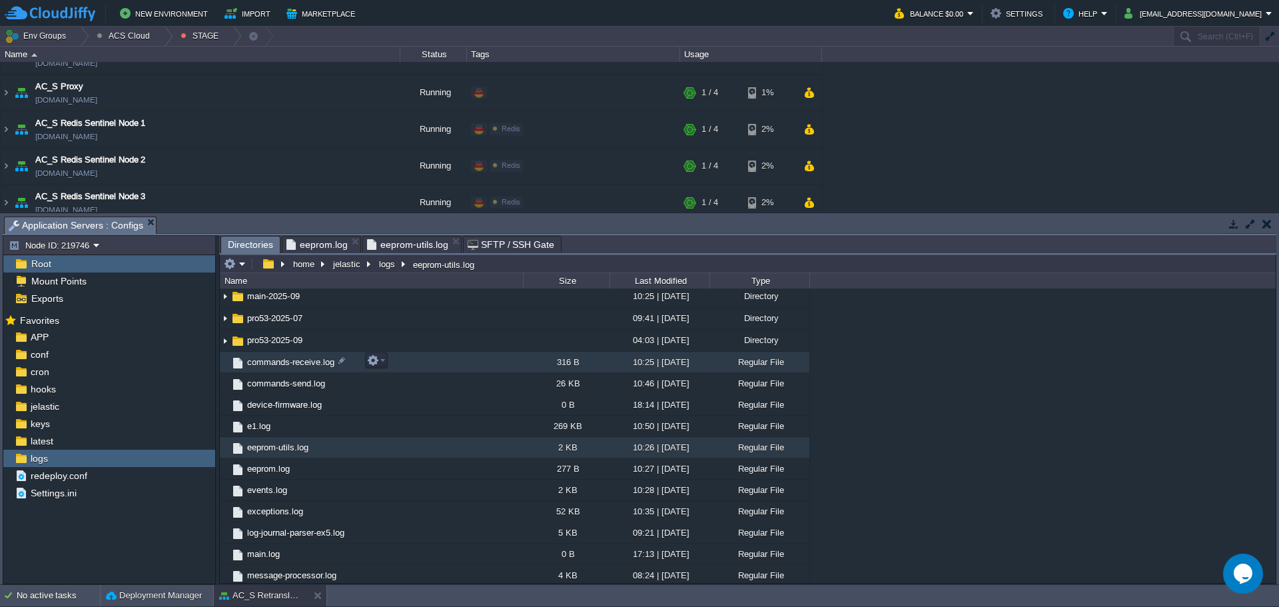
click at [292, 364] on span "commands-receive.log" at bounding box center [290, 361] width 91 height 11
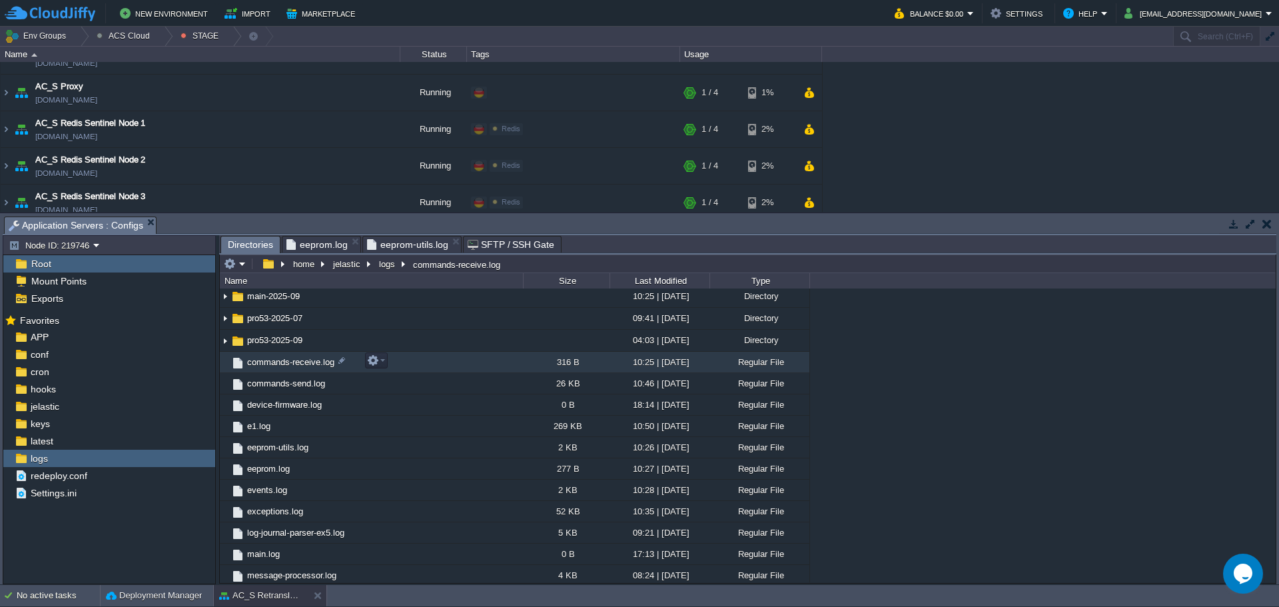
click at [292, 364] on span "commands-receive.log" at bounding box center [290, 361] width 91 height 11
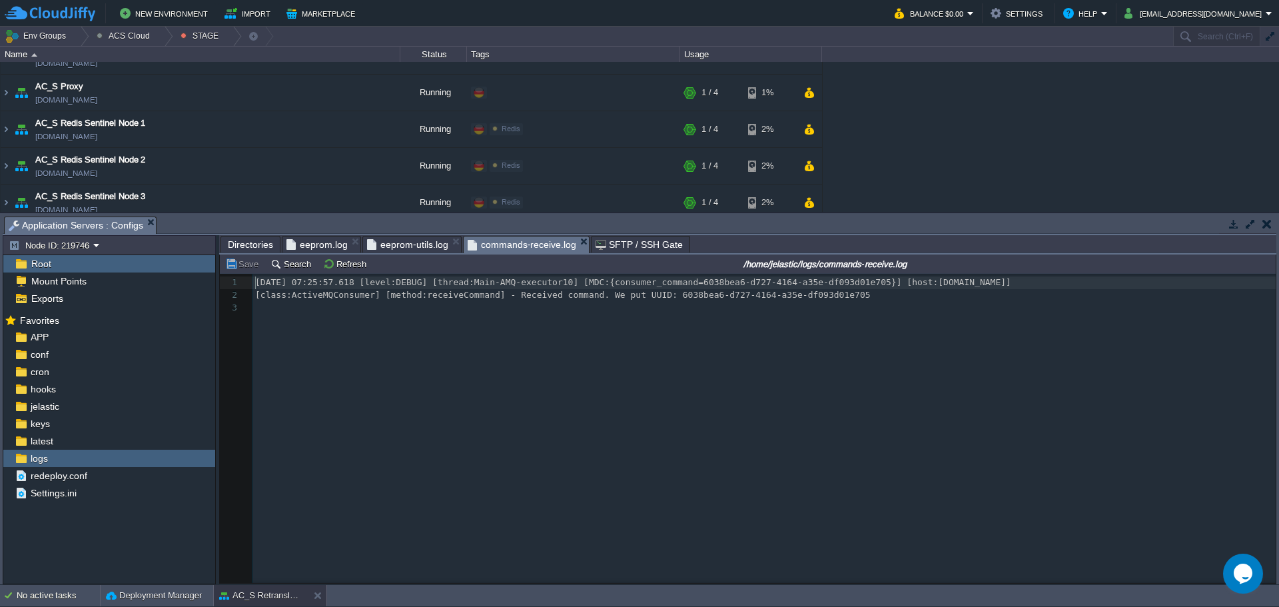
scroll to position [5, 0]
click at [333, 264] on button "Refresh" at bounding box center [346, 264] width 47 height 12
click at [424, 247] on span "eeprom-utils.log" at bounding box center [407, 244] width 81 height 16
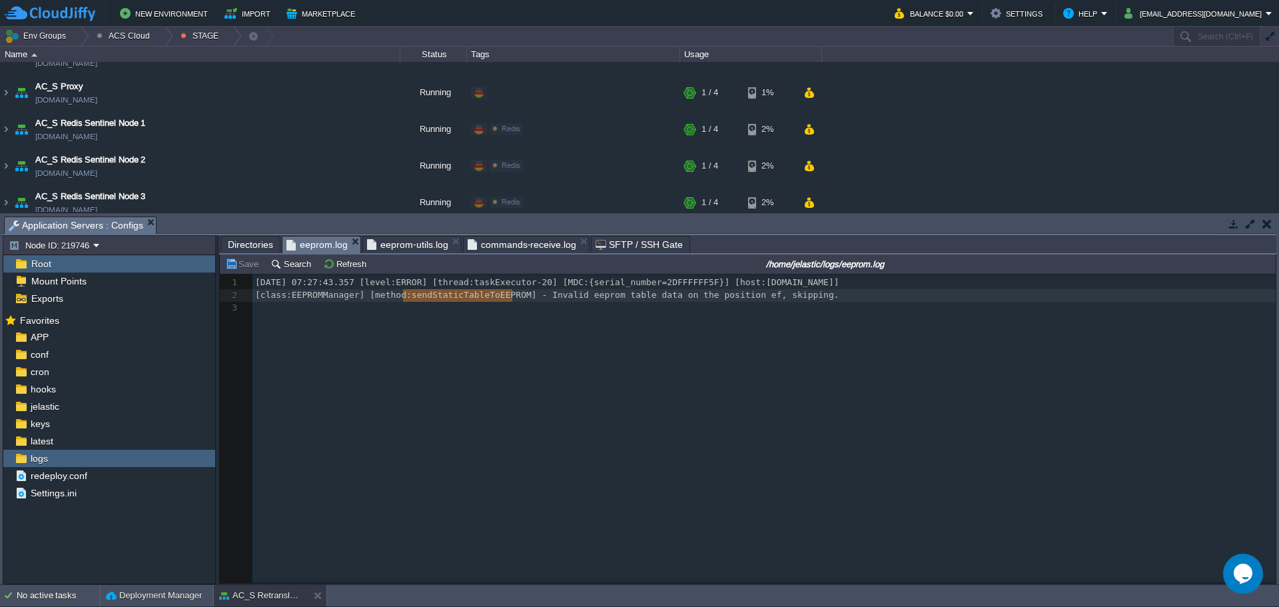
click at [310, 240] on span "eeprom.log" at bounding box center [316, 244] width 61 height 17
click at [258, 249] on span "Directories" at bounding box center [250, 244] width 45 height 16
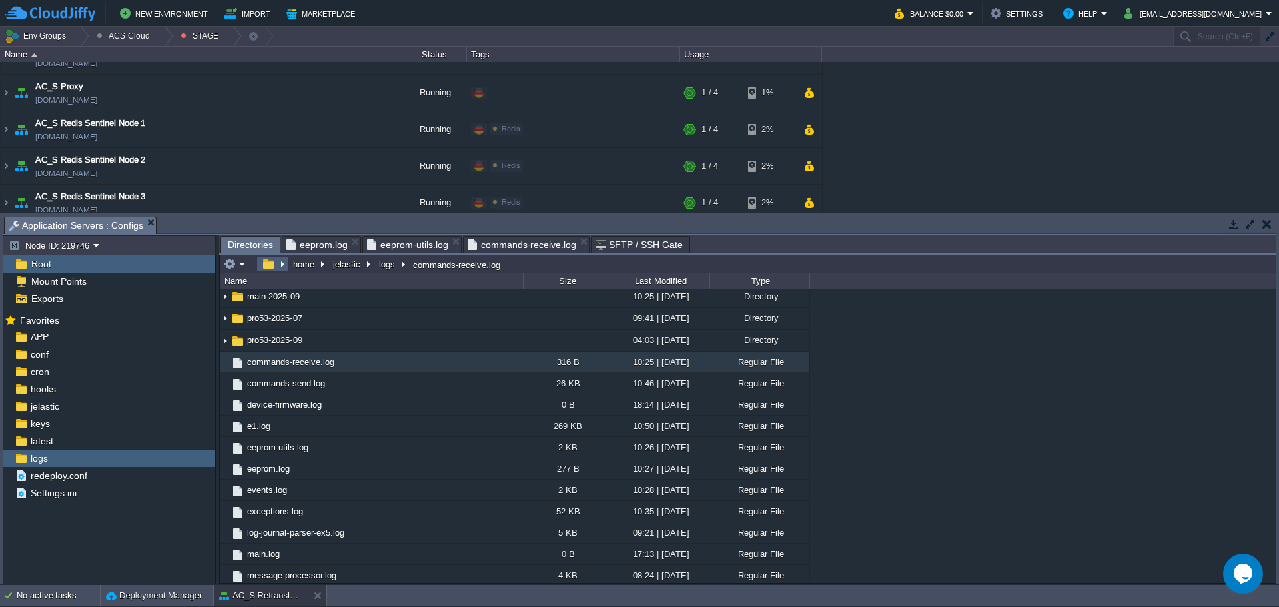
click at [246, 259] on td at bounding box center [235, 264] width 26 height 16
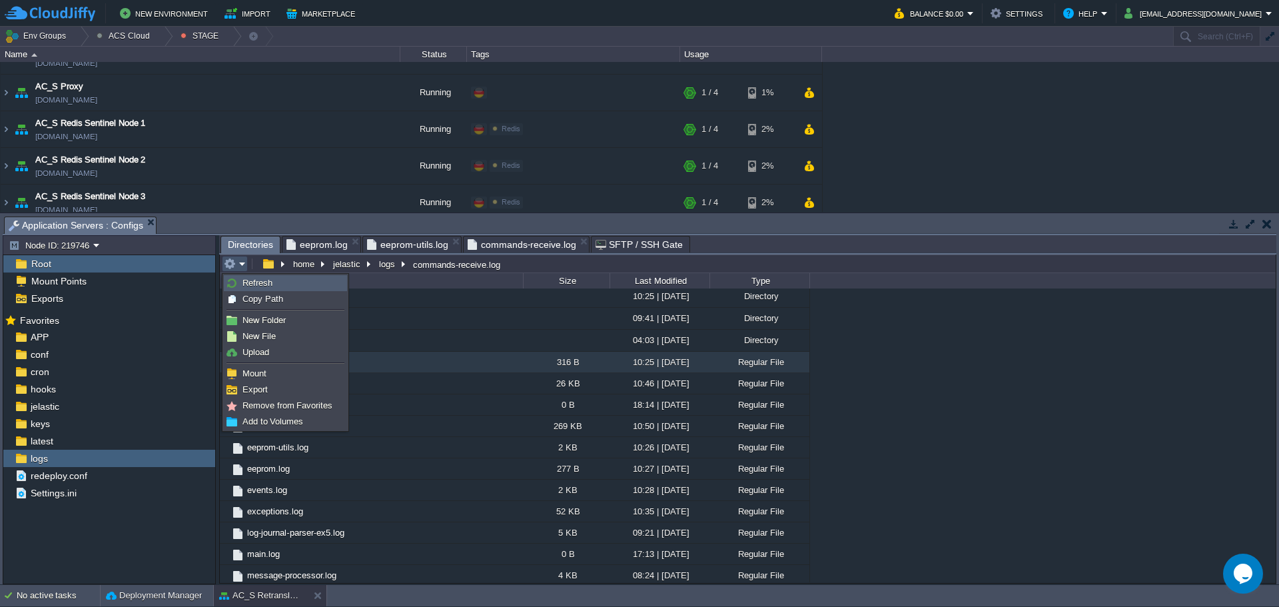
click at [251, 278] on span "Refresh" at bounding box center [257, 283] width 30 height 10
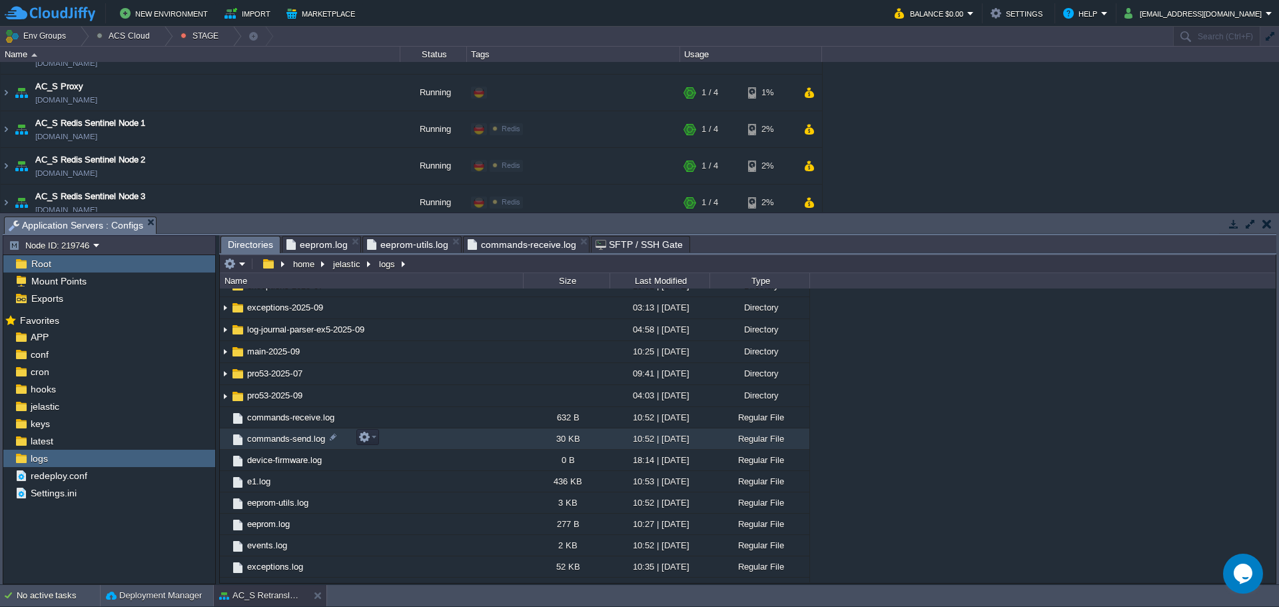
scroll to position [244, 0]
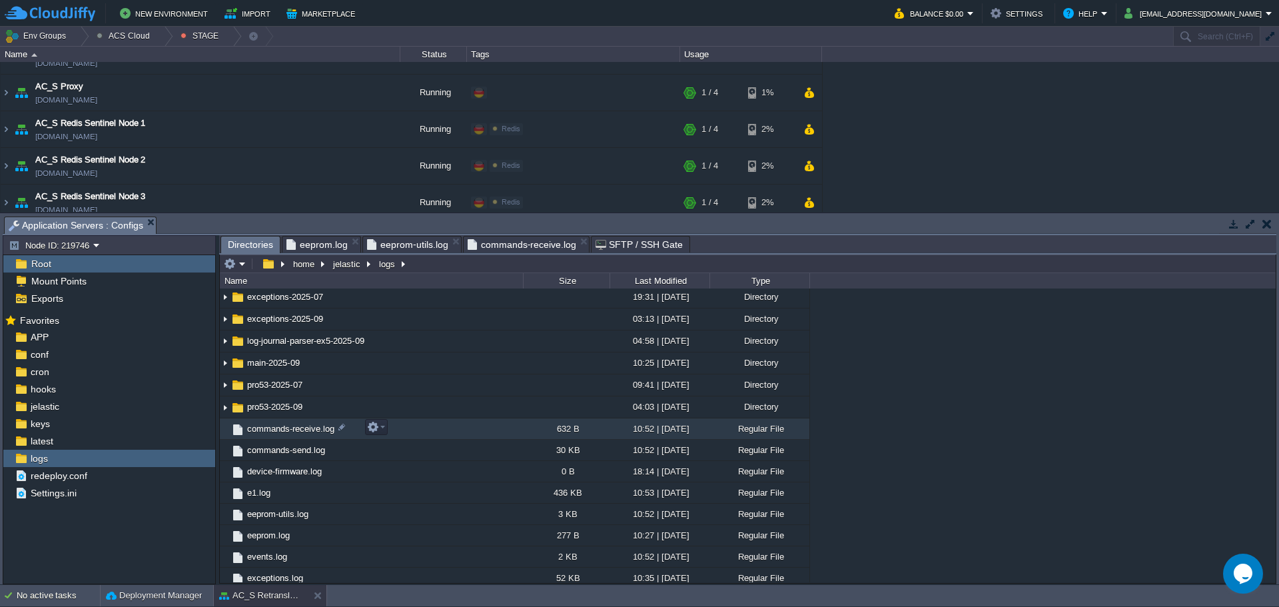
click at [276, 427] on span "commands-receive.log" at bounding box center [290, 428] width 91 height 11
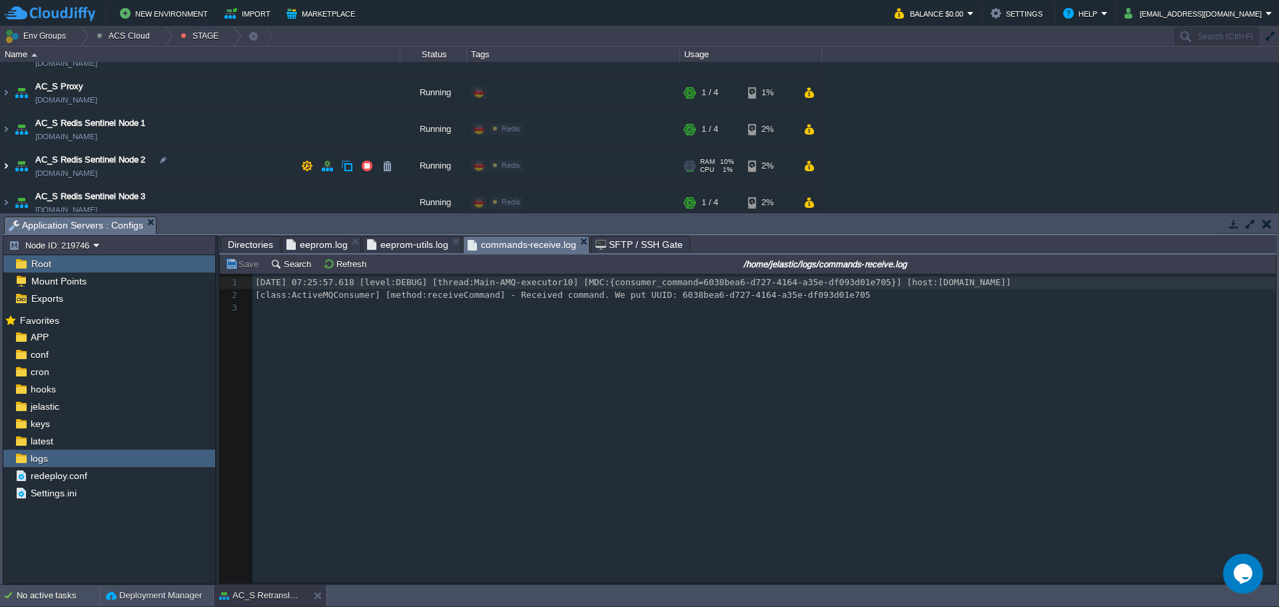
drag, startPoint x: 7, startPoint y: 164, endPoint x: 18, endPoint y: 165, distance: 10.7
click at [7, 164] on img at bounding box center [6, 166] width 11 height 36
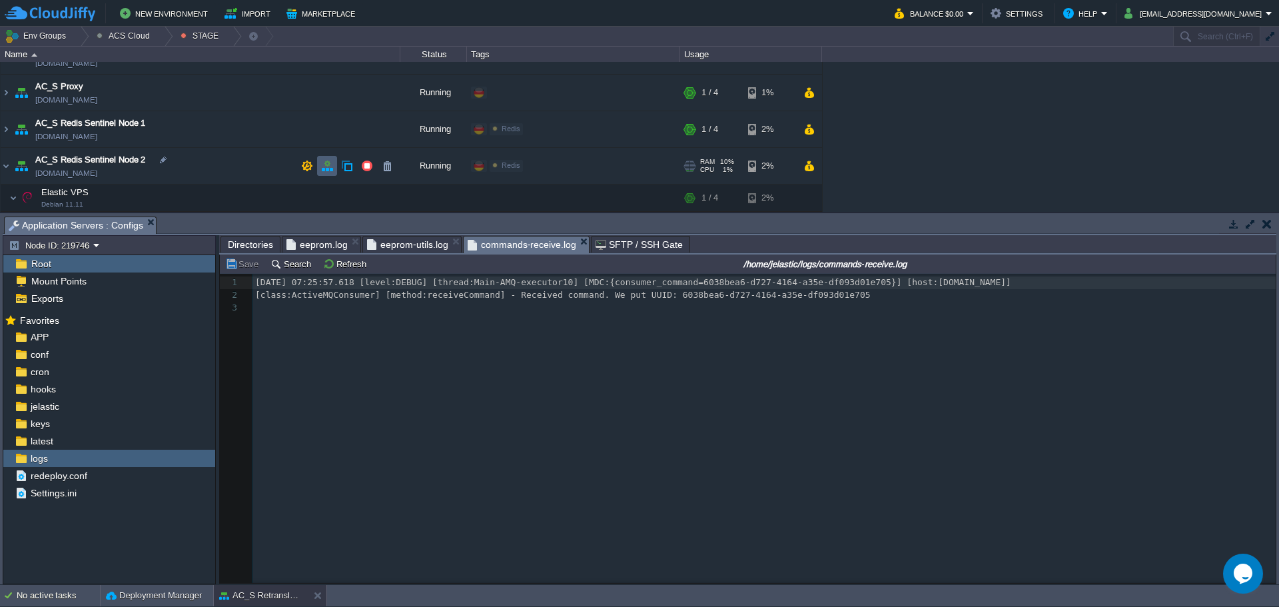
scroll to position [896, 0]
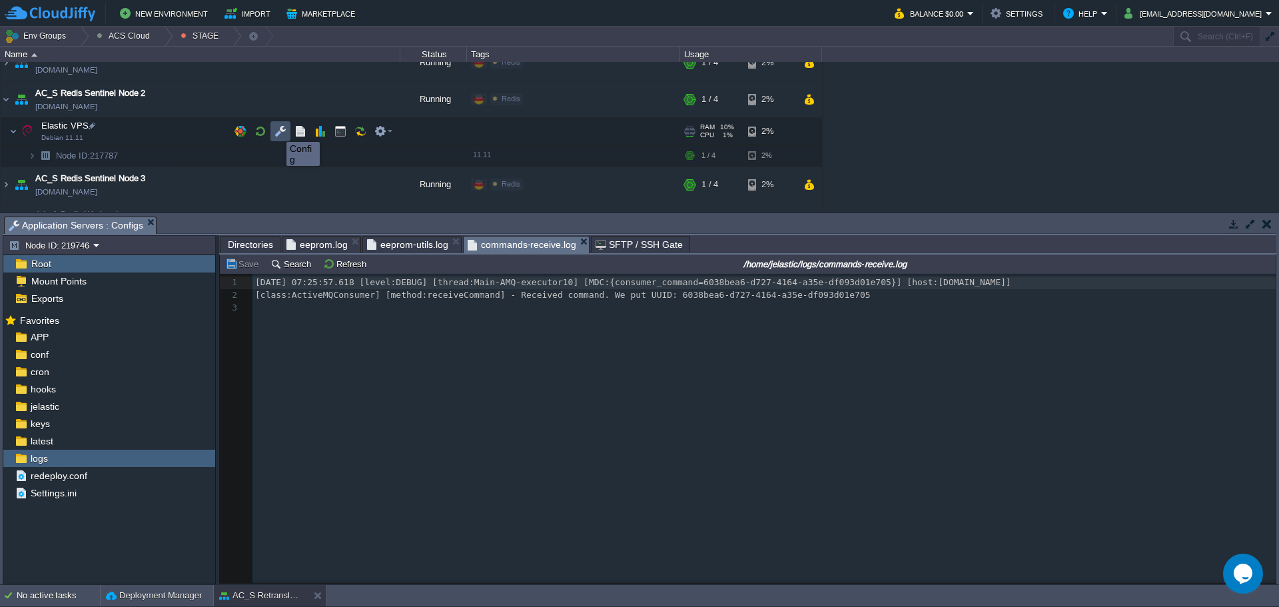
click at [276, 130] on button "button" at bounding box center [280, 131] width 12 height 12
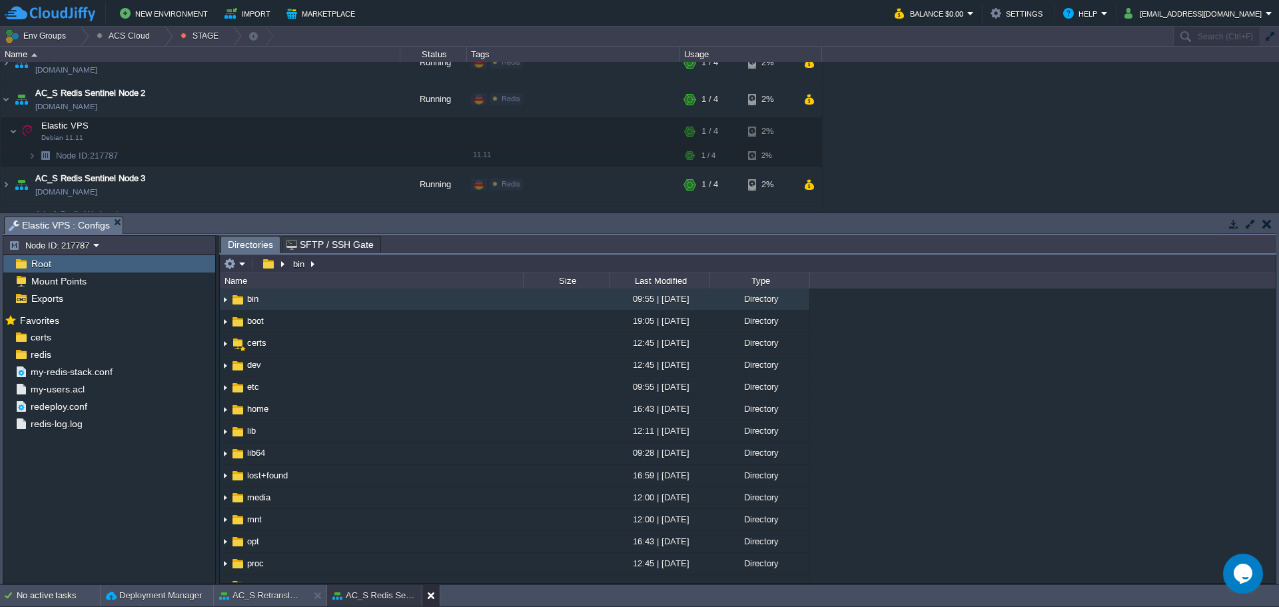
click at [436, 596] on button at bounding box center [433, 595] width 13 height 13
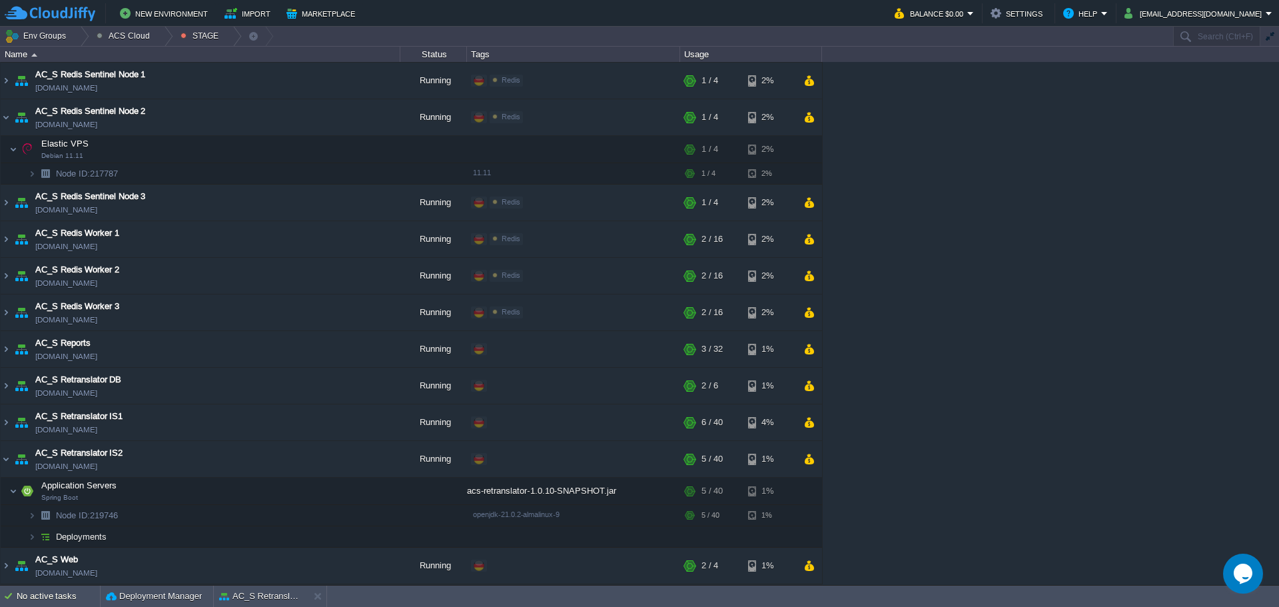
scroll to position [878, 0]
click at [7, 423] on img at bounding box center [6, 422] width 11 height 36
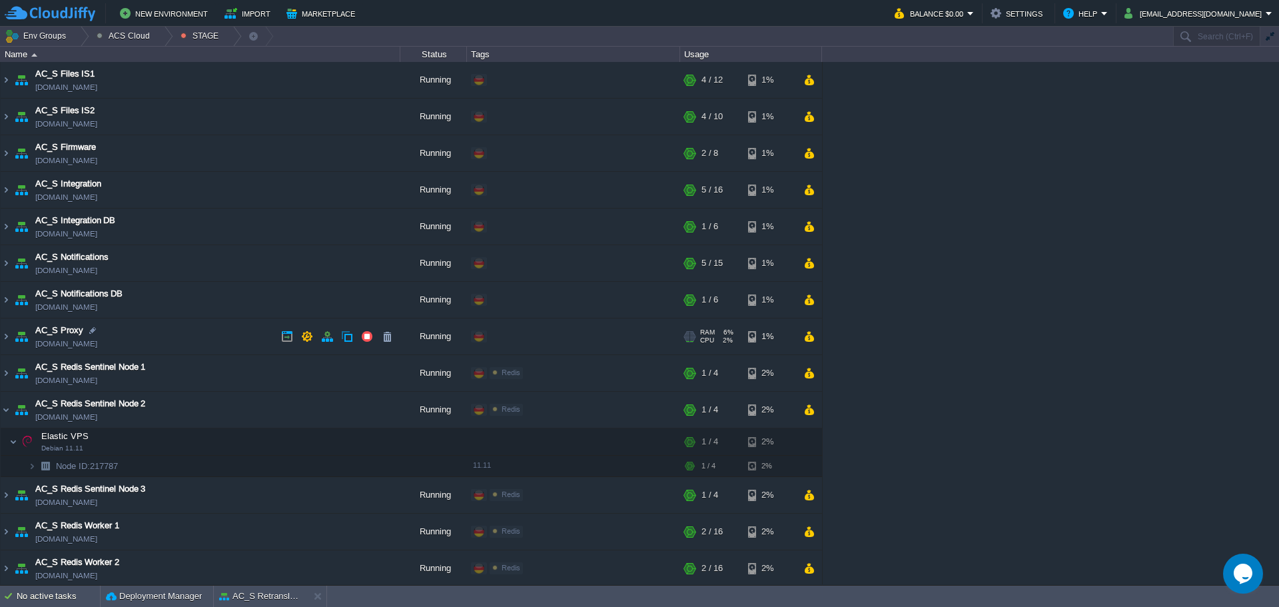
scroll to position [545, 0]
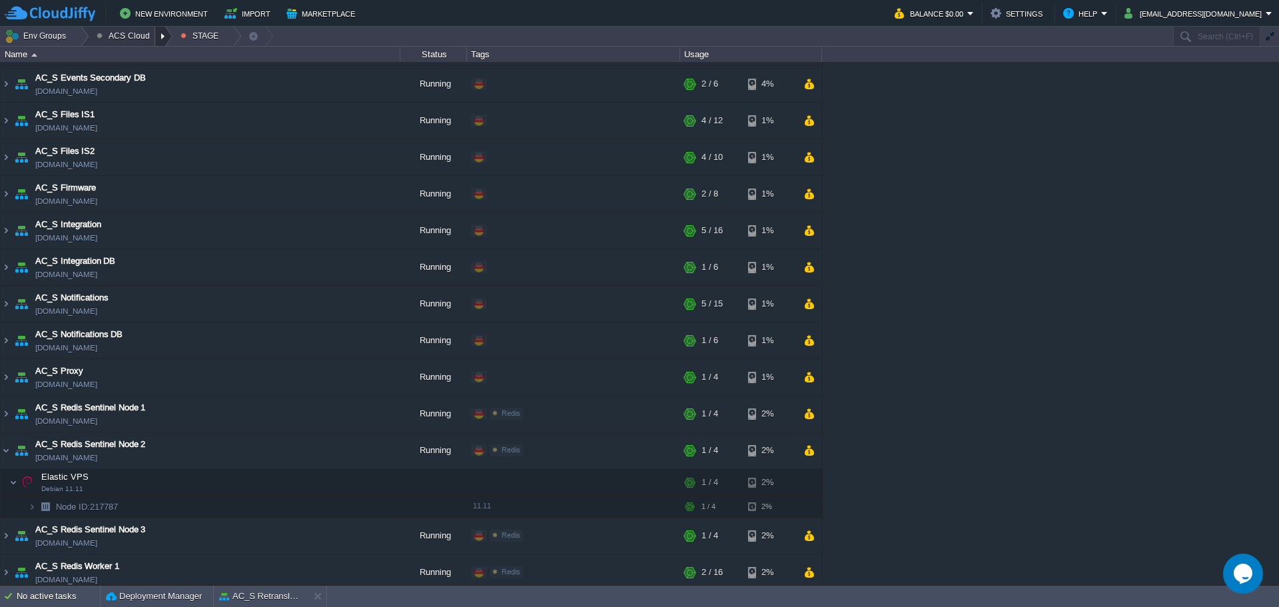
click at [155, 38] on div at bounding box center [164, 36] width 18 height 19
click at [135, 59] on link "DEV" at bounding box center [129, 56] width 79 height 15
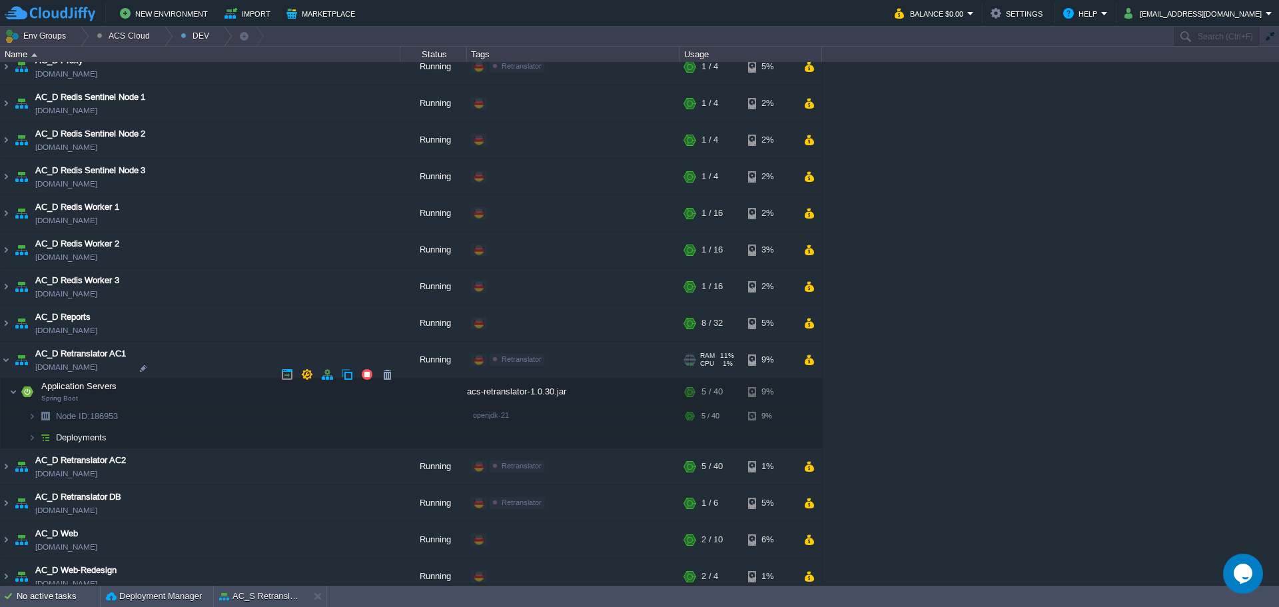
scroll to position [878, 0]
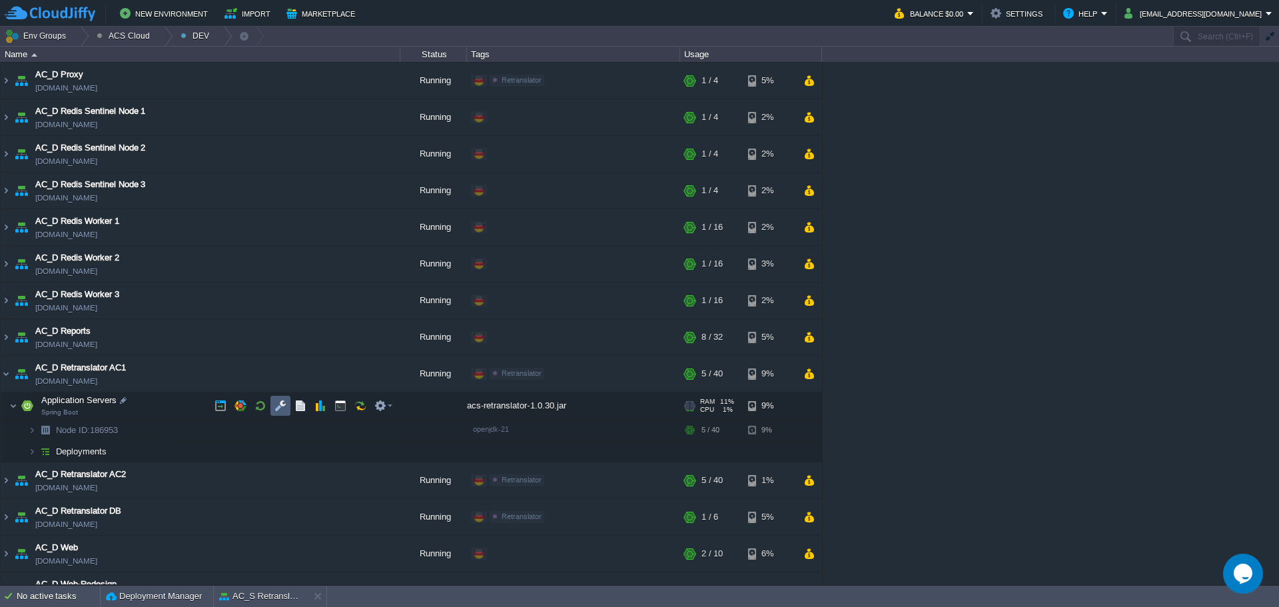
click at [288, 403] on td at bounding box center [280, 406] width 20 height 20
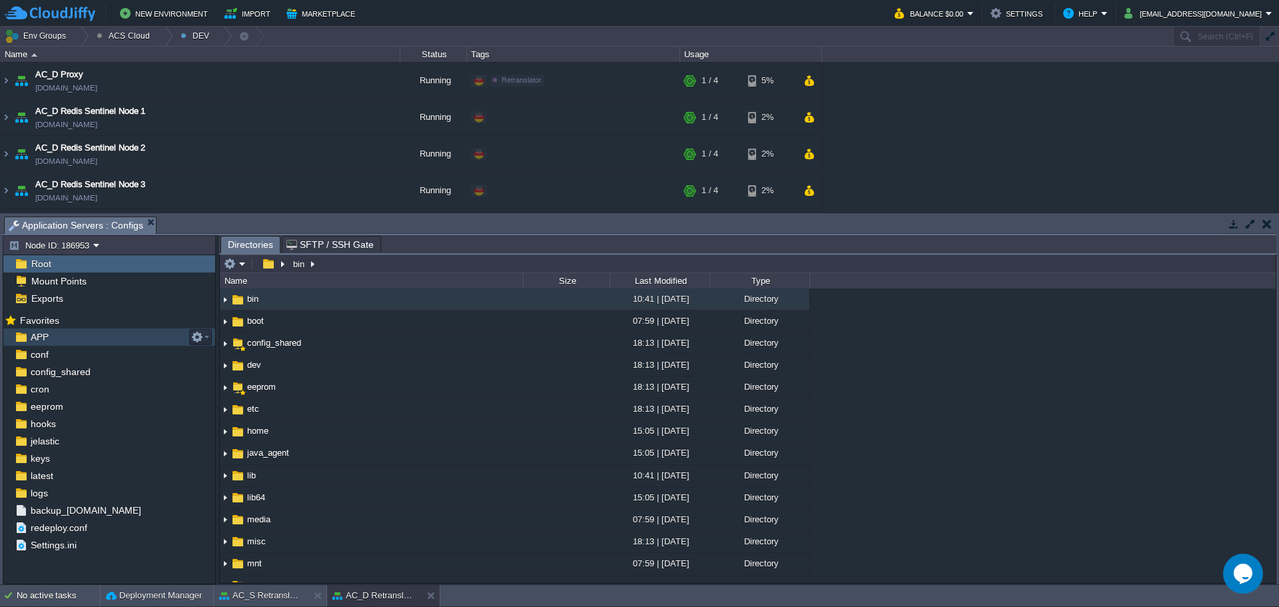
click at [81, 338] on div "APP" at bounding box center [109, 336] width 212 height 17
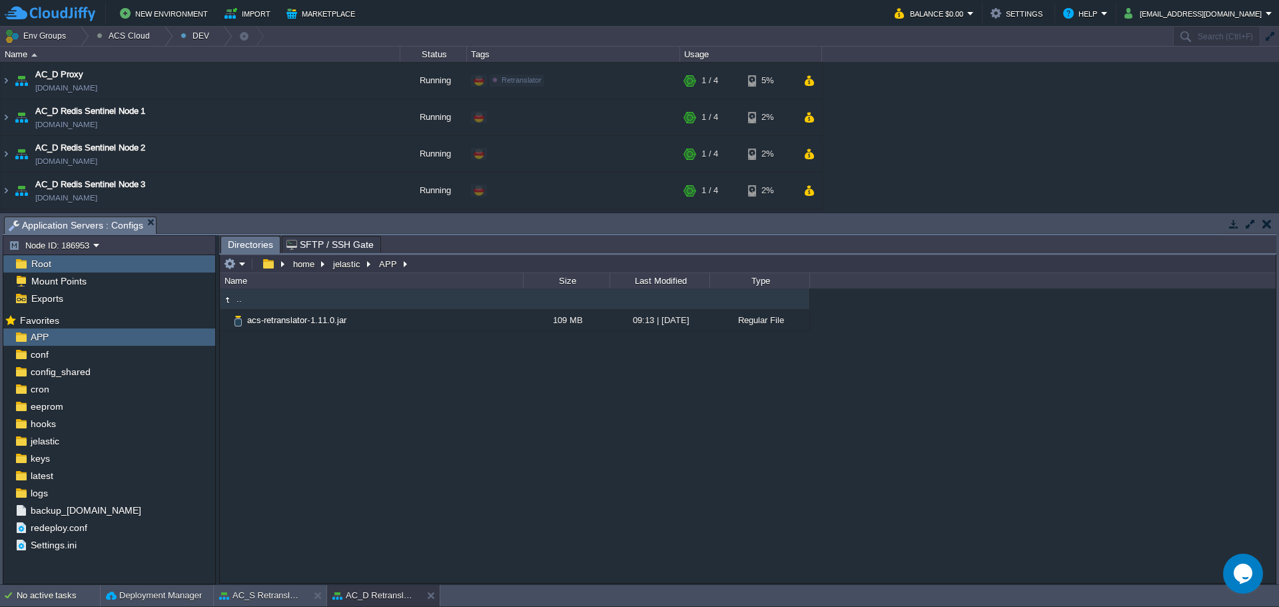
click at [267, 589] on button "AC_S Retranslator IS2" at bounding box center [261, 595] width 84 height 13
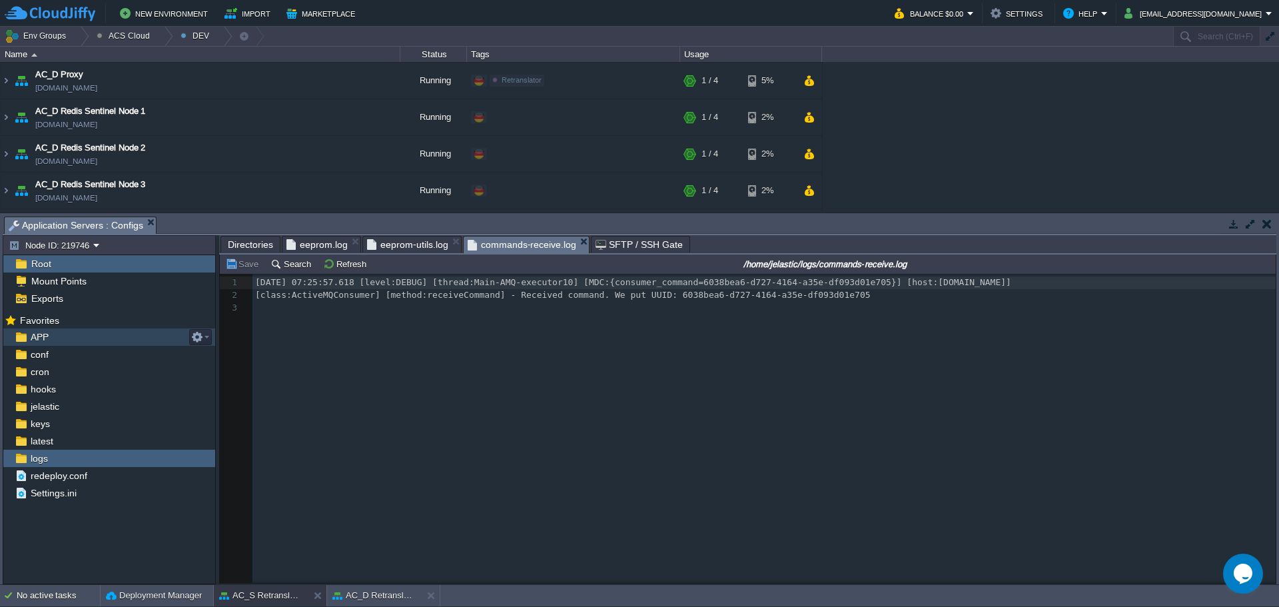
click at [76, 343] on div "APP" at bounding box center [109, 336] width 212 height 17
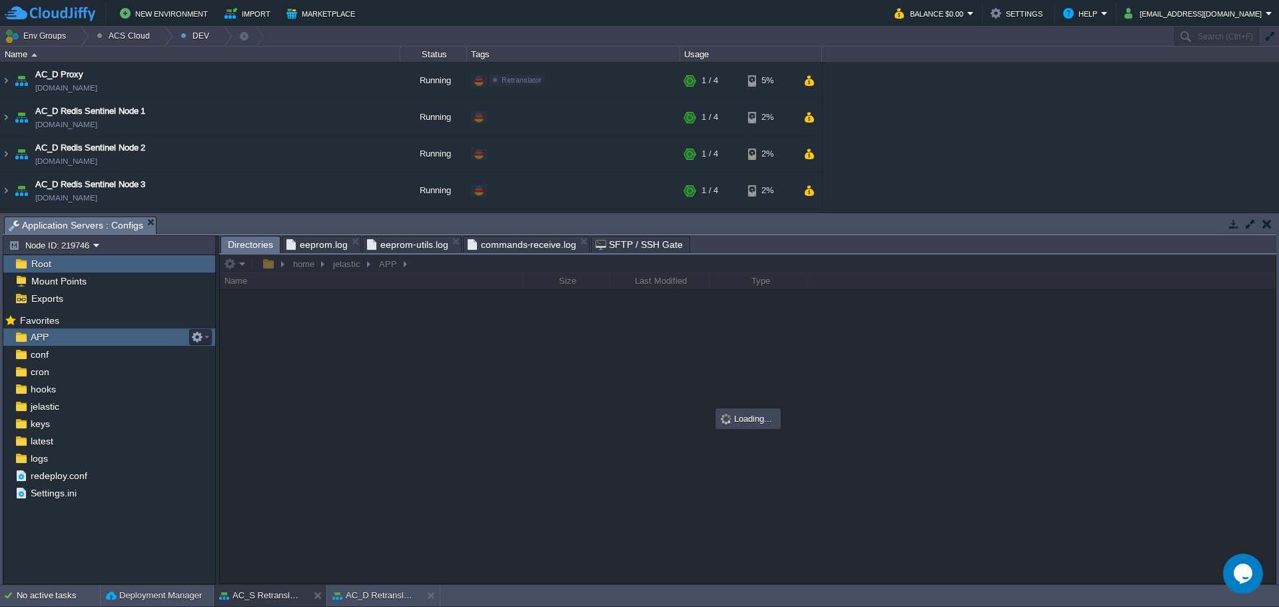
scroll to position [0, 0]
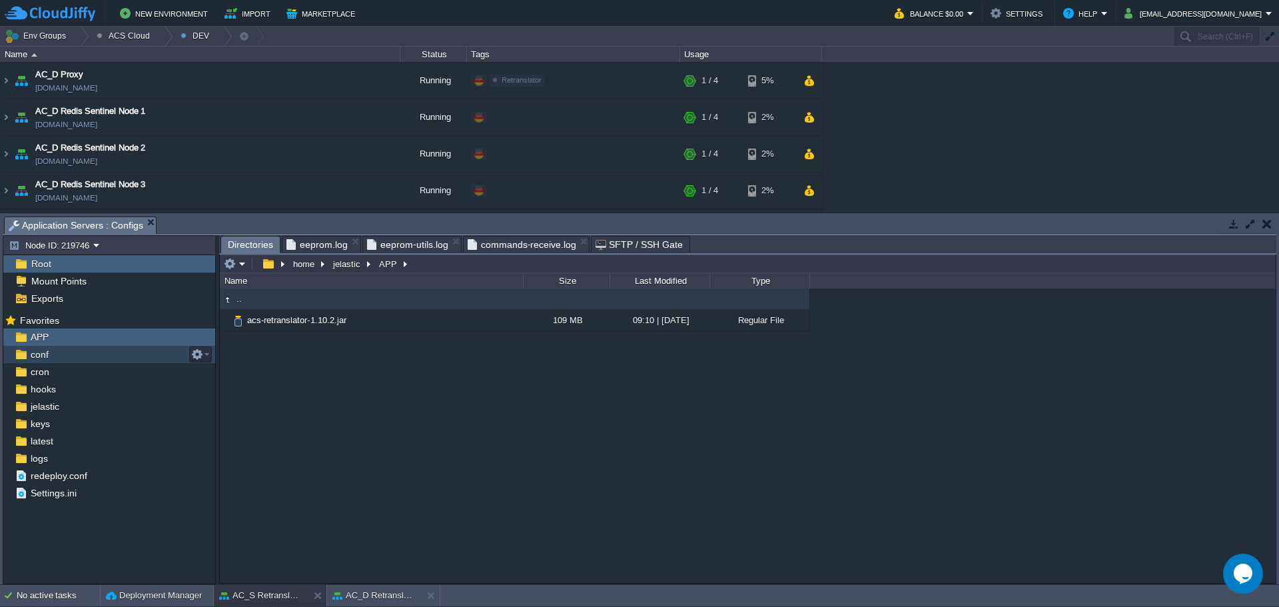
click at [50, 359] on link "conf" at bounding box center [39, 354] width 23 height 12
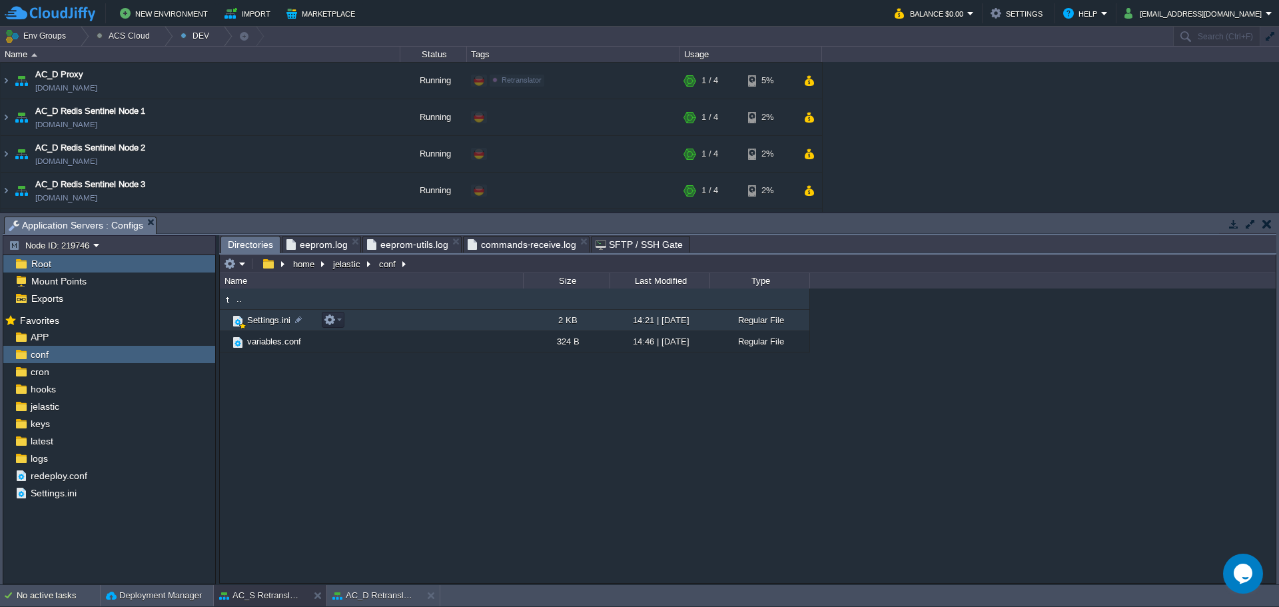
click at [260, 323] on span "Settings.ini" at bounding box center [268, 319] width 47 height 11
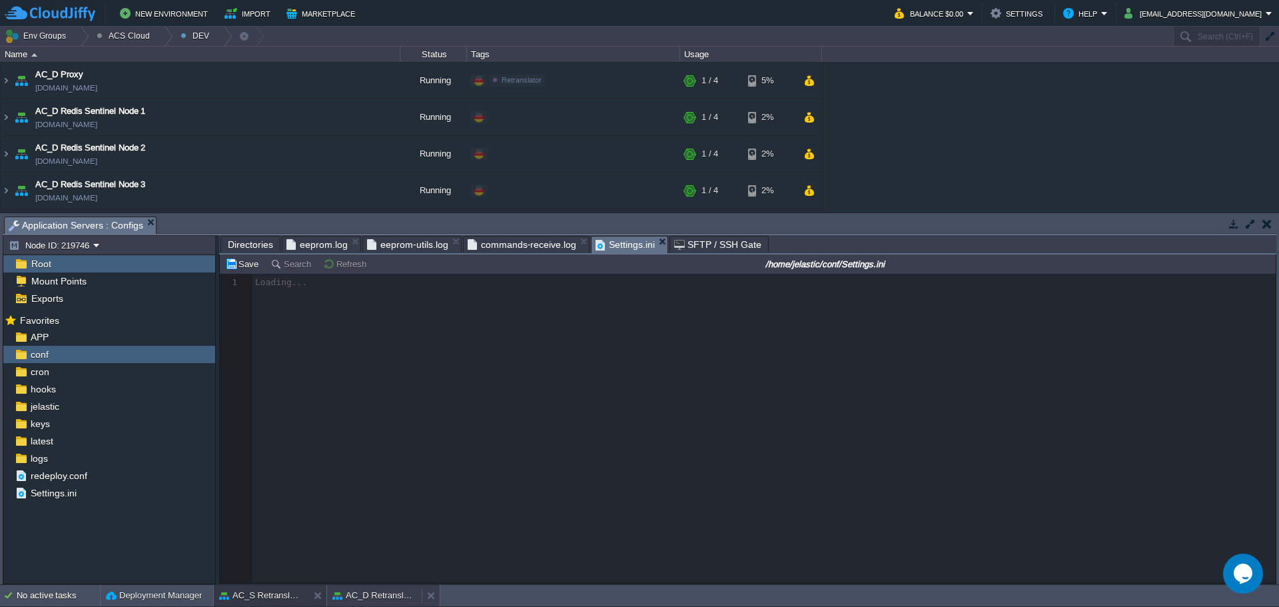
click at [381, 593] on button "AC_D Retranslator AC1" at bounding box center [374, 595] width 84 height 13
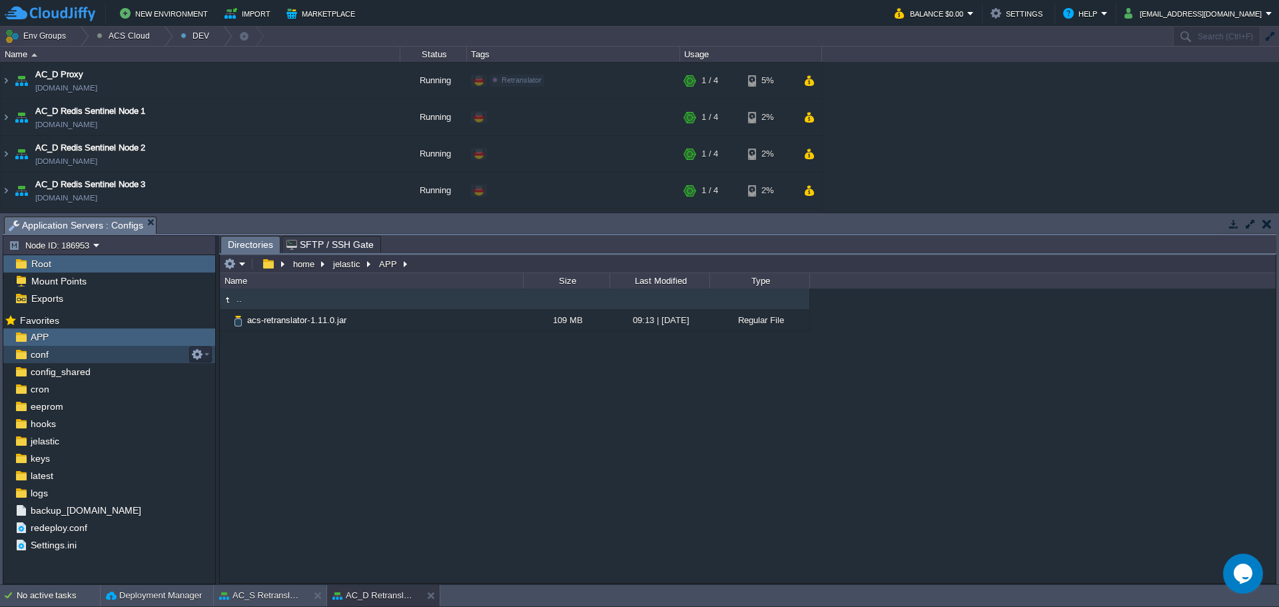
click at [125, 358] on div "conf" at bounding box center [109, 354] width 212 height 17
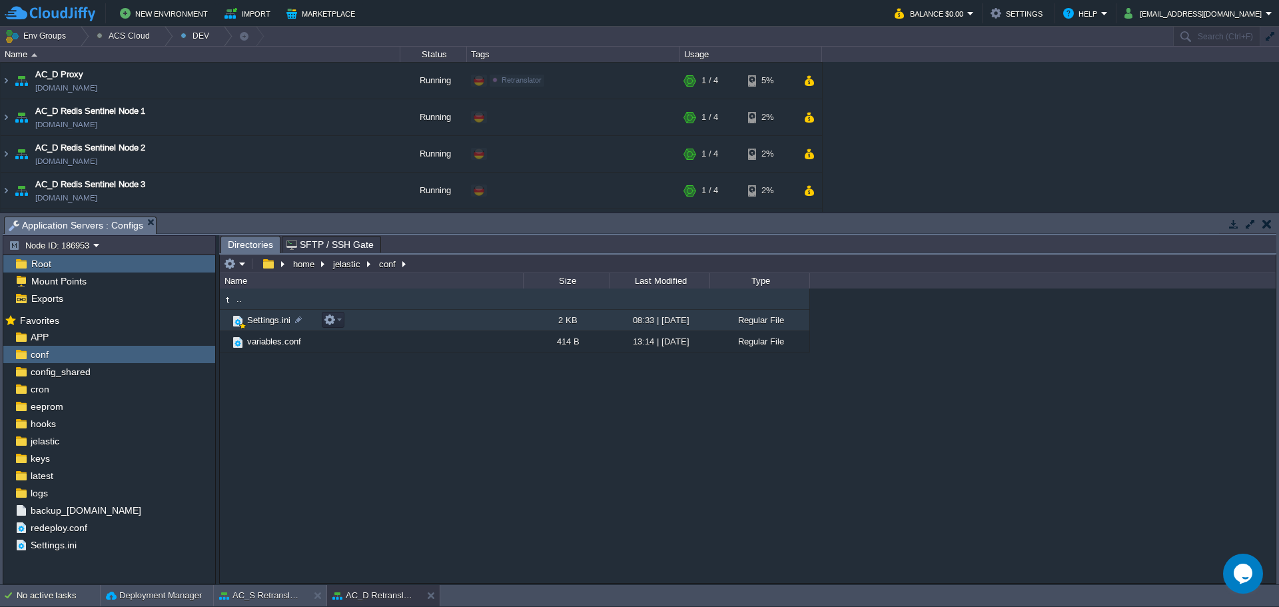
click at [270, 323] on span "Settings.ini" at bounding box center [268, 319] width 47 height 11
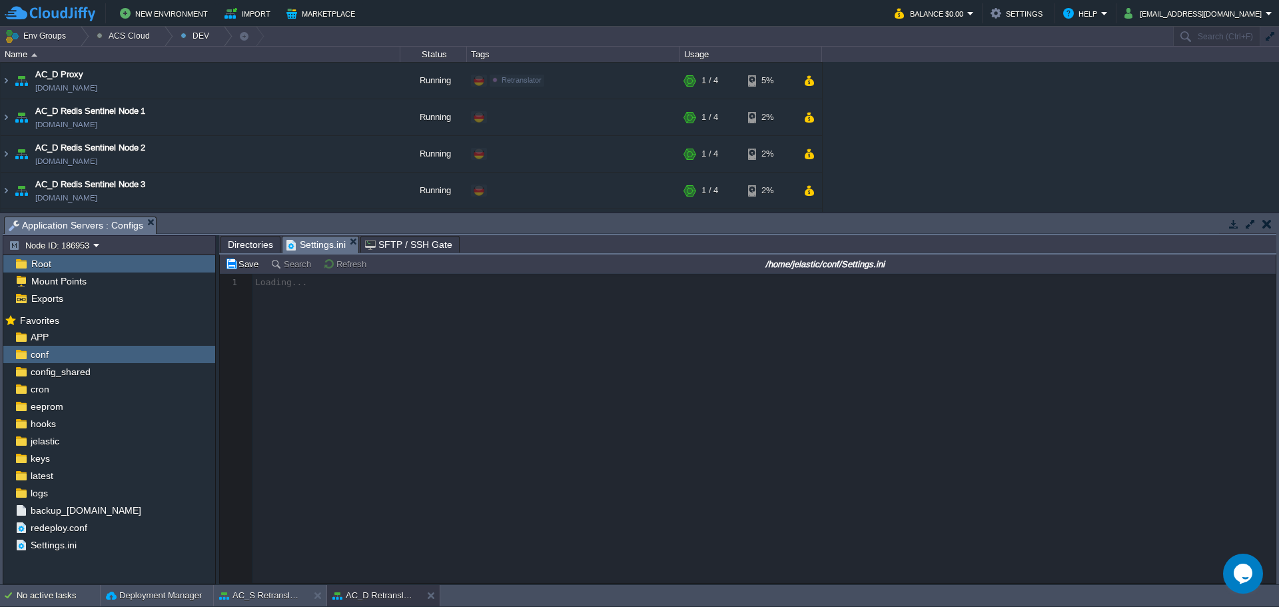
scroll to position [5, 0]
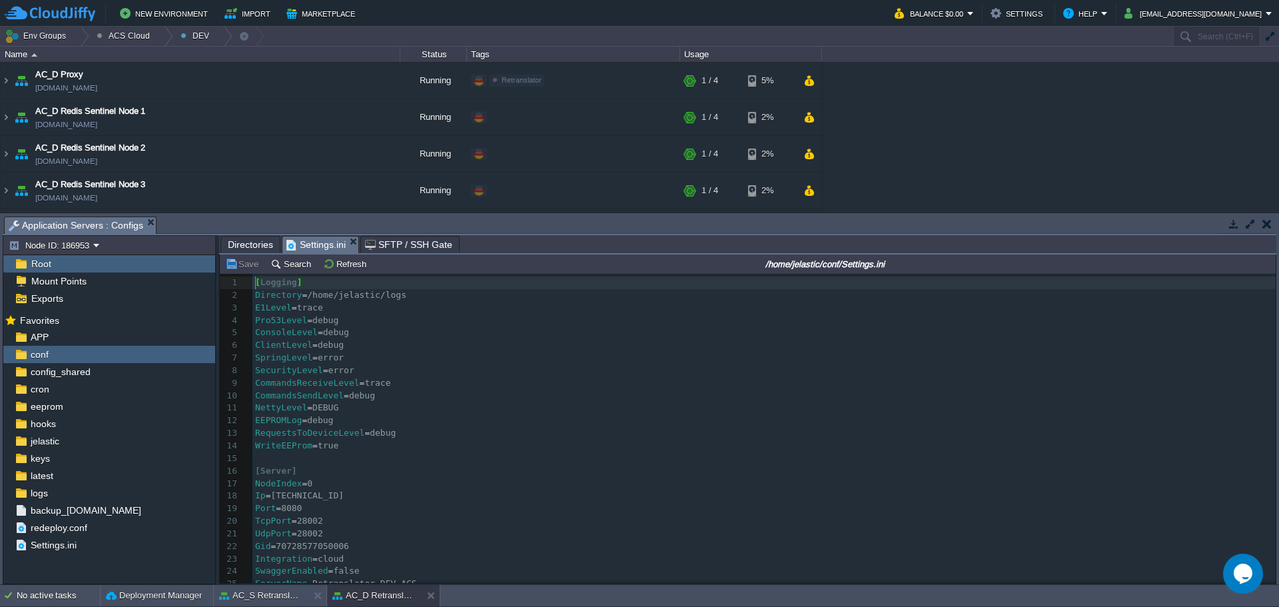
click at [493, 440] on pre "RequestsToDeviceLevel = debug" at bounding box center [763, 433] width 1023 height 13
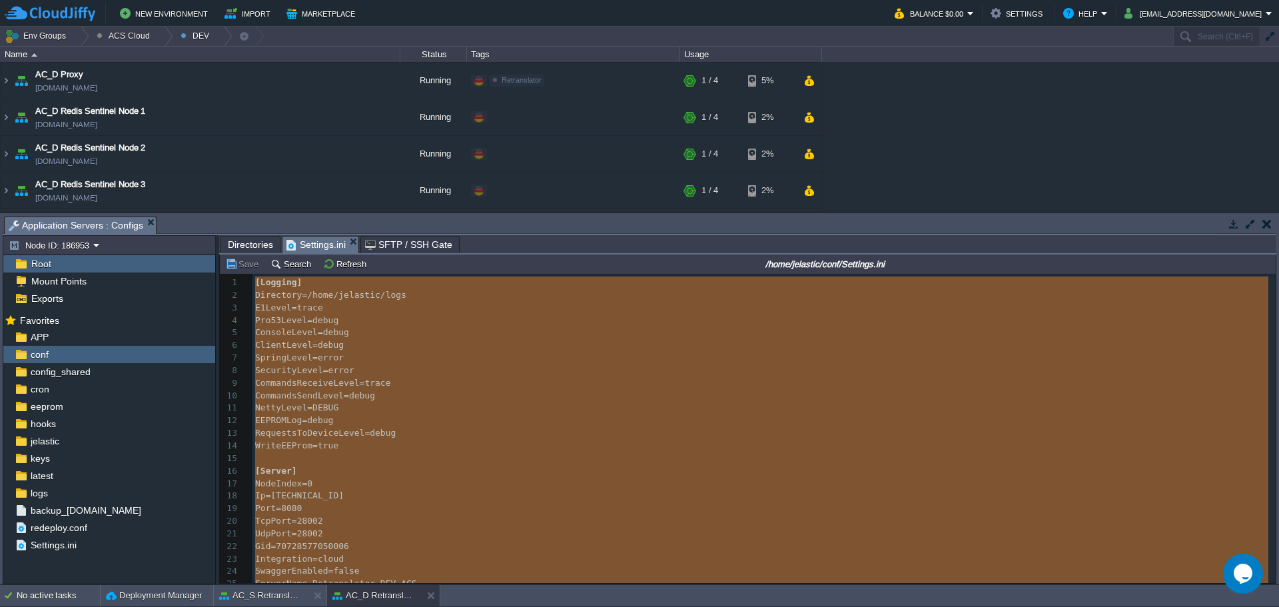
type textarea "-"
drag, startPoint x: 262, startPoint y: 596, endPoint x: 272, endPoint y: 595, distance: 10.0
click at [264, 596] on button "AC_S Retranslator IS2" at bounding box center [261, 595] width 84 height 13
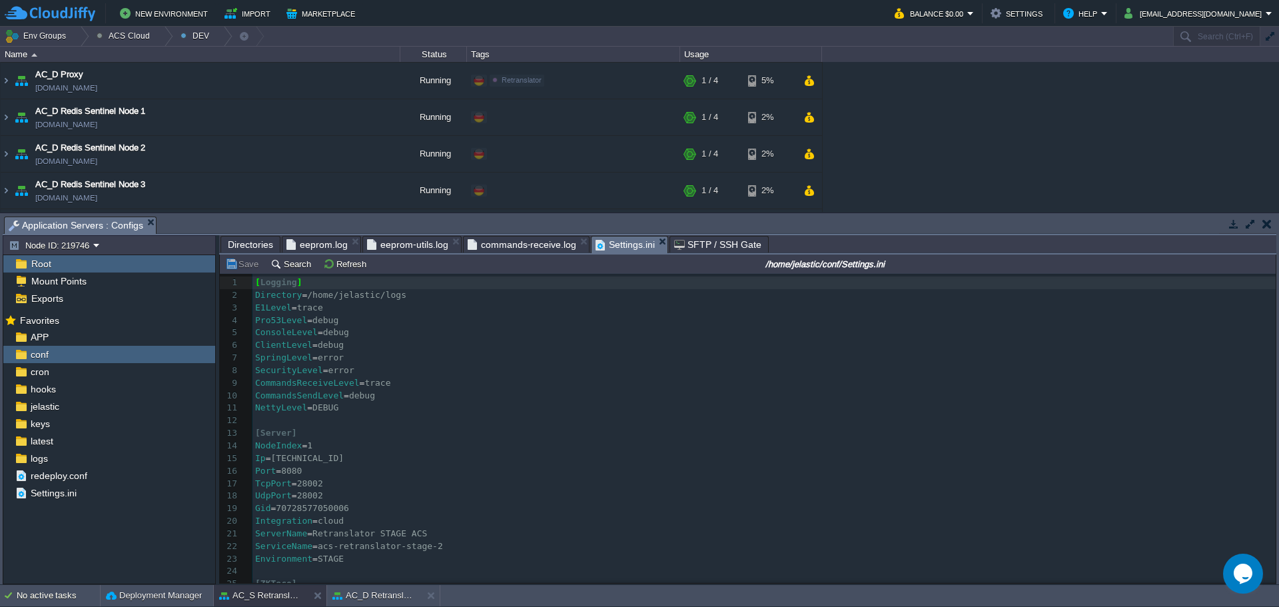
drag, startPoint x: 354, startPoint y: 413, endPoint x: 479, endPoint y: 426, distance: 125.9
click at [354, 413] on pre "NettyLevel = DEBUG" at bounding box center [763, 408] width 1023 height 13
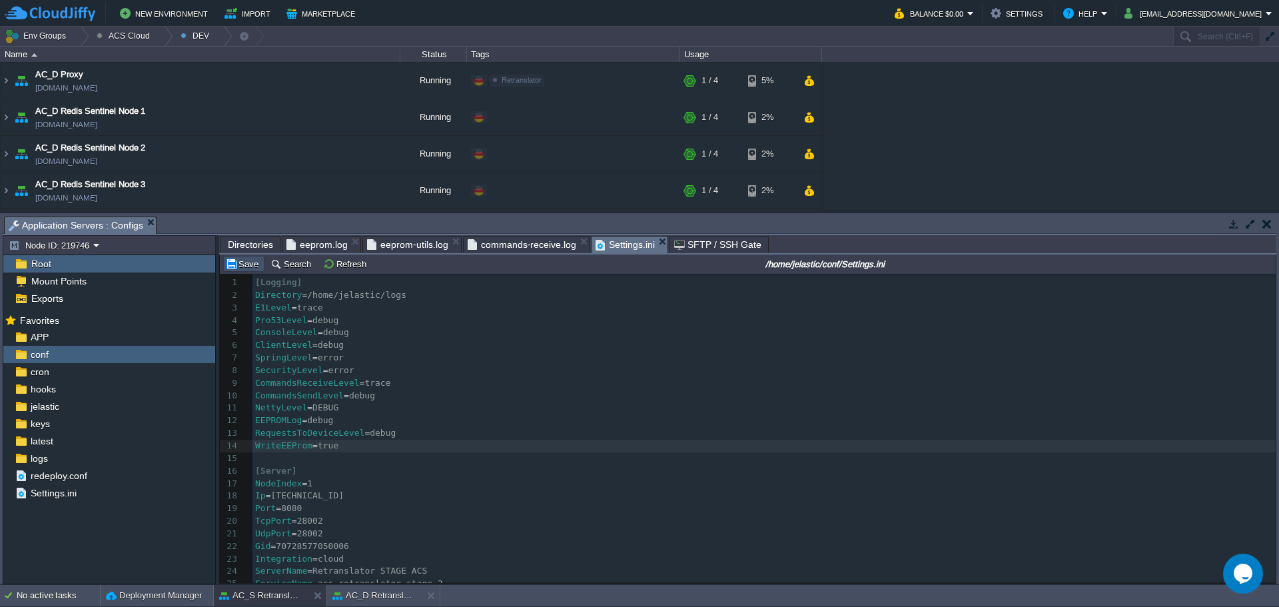
click at [249, 266] on button "Save" at bounding box center [243, 264] width 37 height 12
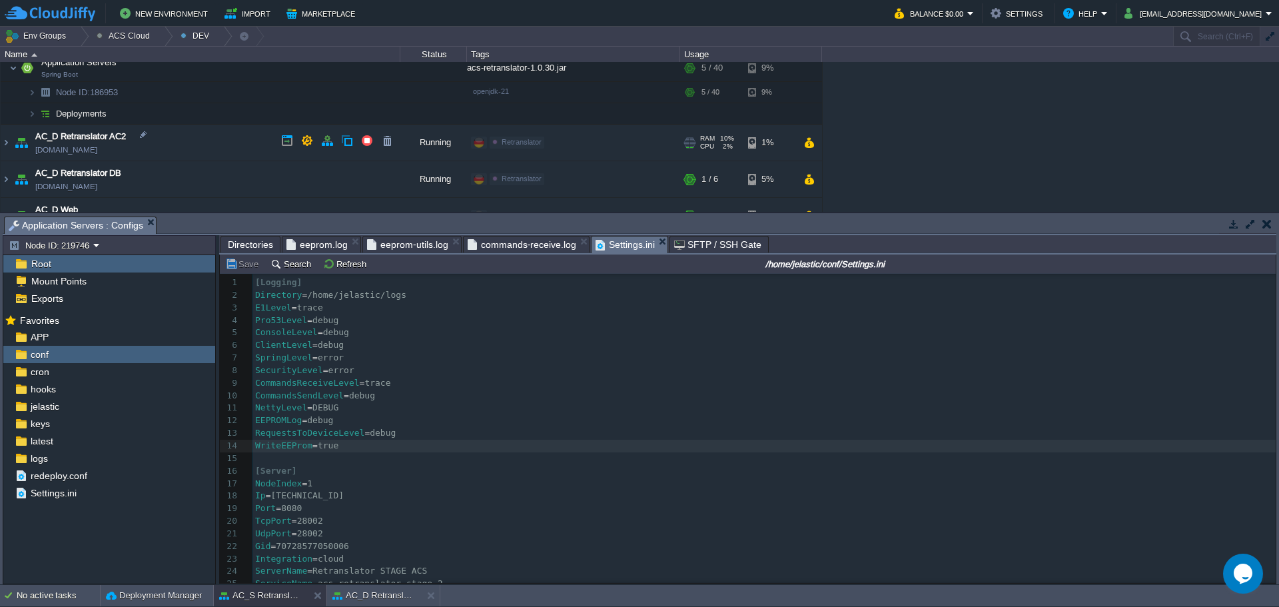
scroll to position [1211, 0]
click at [6, 143] on img at bounding box center [6, 147] width 11 height 36
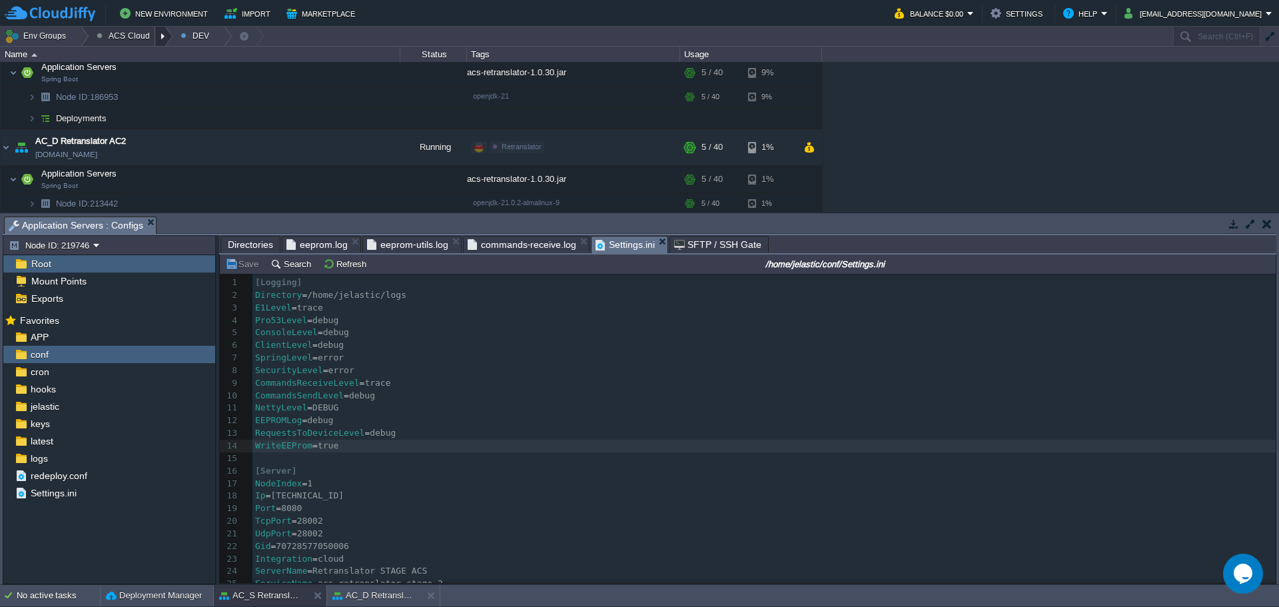
click at [160, 39] on div at bounding box center [164, 36] width 18 height 19
click at [133, 87] on span "STAGE" at bounding box center [122, 88] width 29 height 10
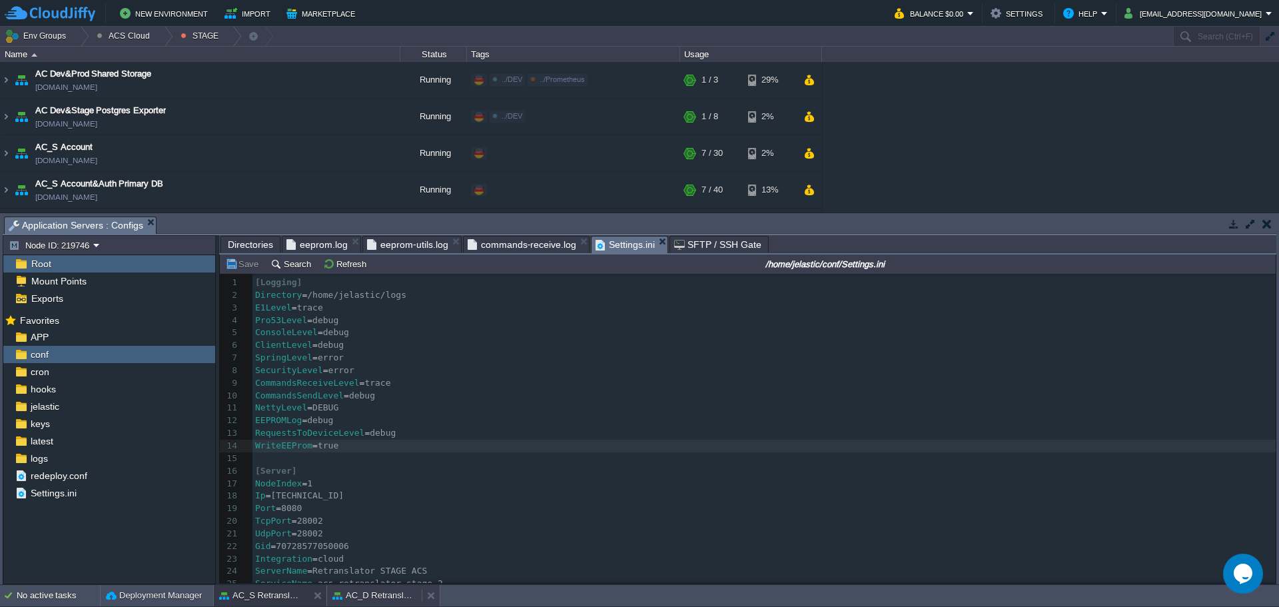
click at [368, 597] on button "AC_D Retranslator AC1" at bounding box center [374, 595] width 84 height 13
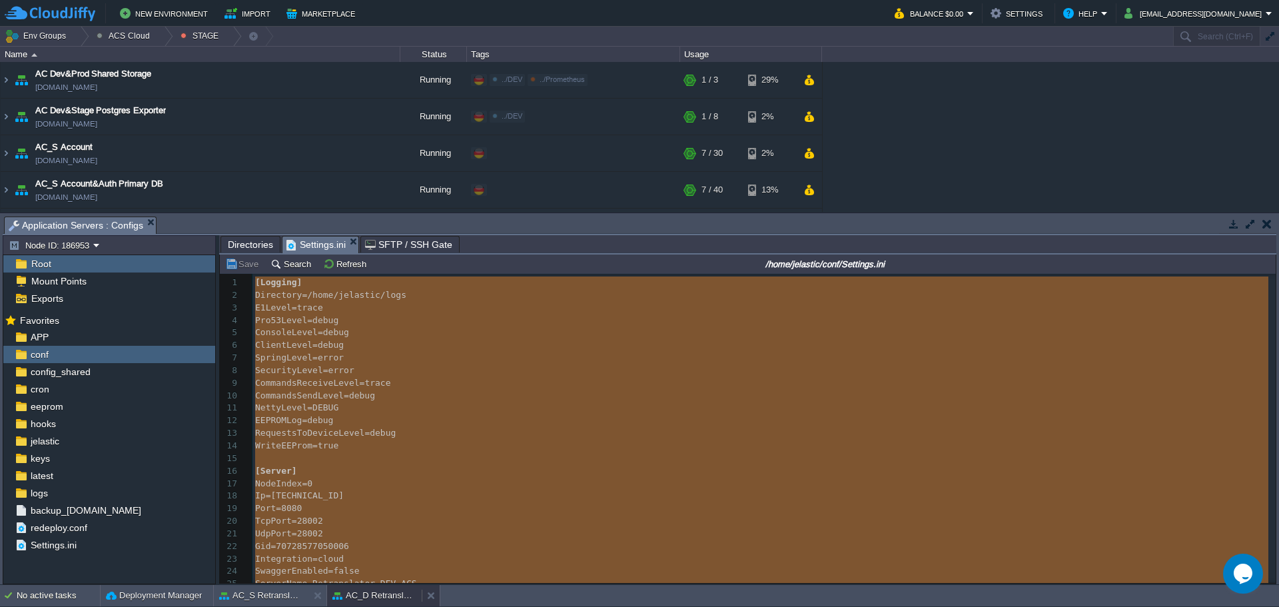
click at [427, 599] on button at bounding box center [433, 595] width 13 height 13
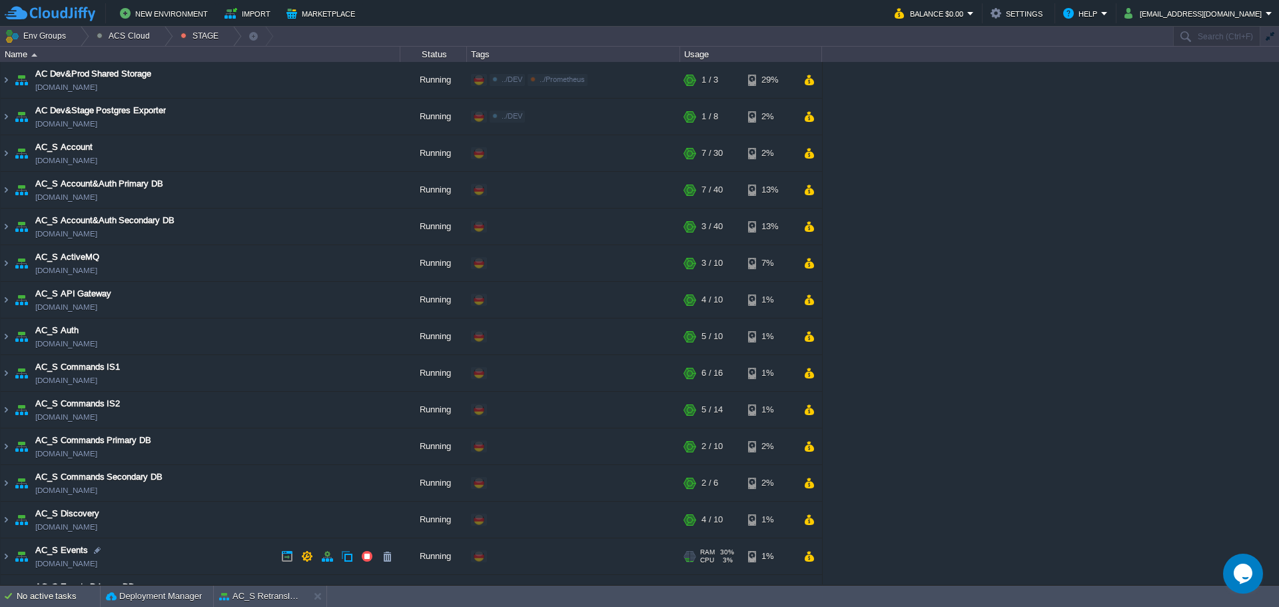
click at [252, 582] on td "AC_S Events Primary DB [DOMAIN_NAME]" at bounding box center [201, 593] width 400 height 37
click at [262, 593] on body "New Environment Import Marketplace Bonus $0.00 Upgrade Account Balance $0.00 Se…" at bounding box center [639, 303] width 1279 height 607
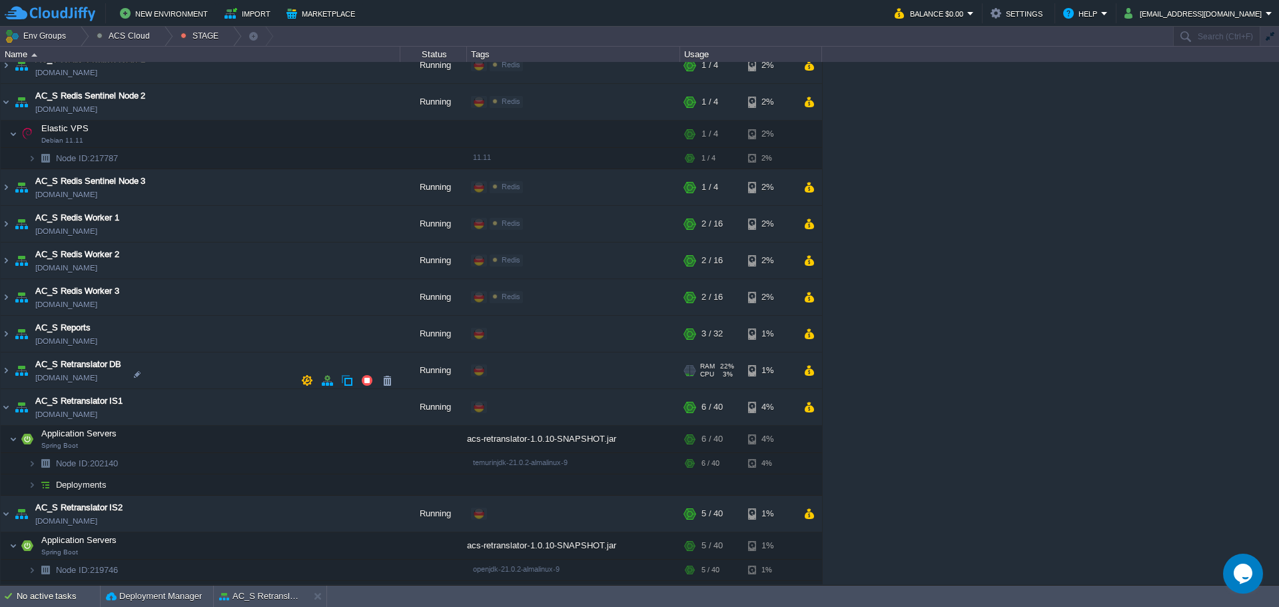
scroll to position [996, 0]
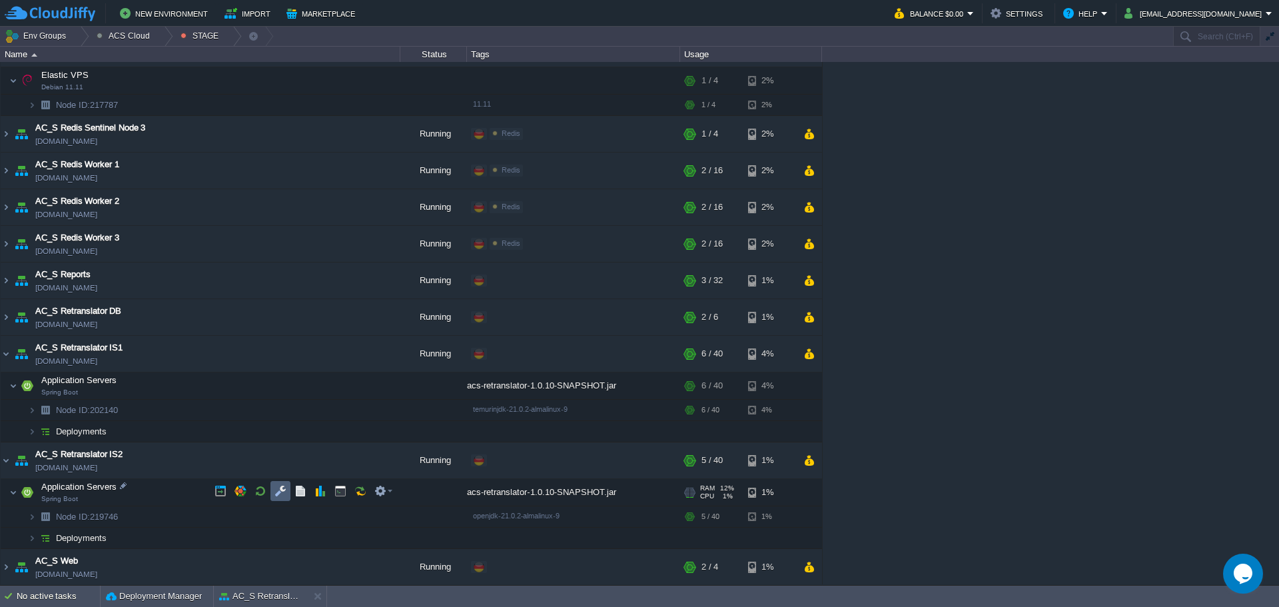
click at [282, 491] on button "button" at bounding box center [280, 491] width 12 height 12
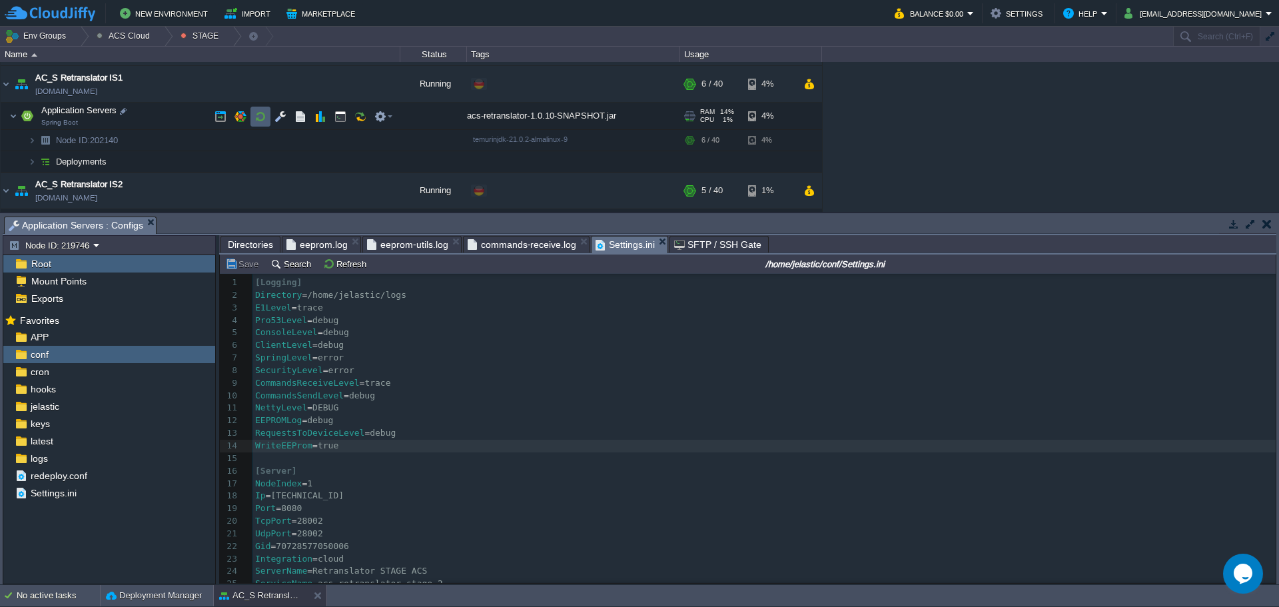
scroll to position [1262, 0]
click at [280, 109] on td at bounding box center [280, 115] width 20 height 20
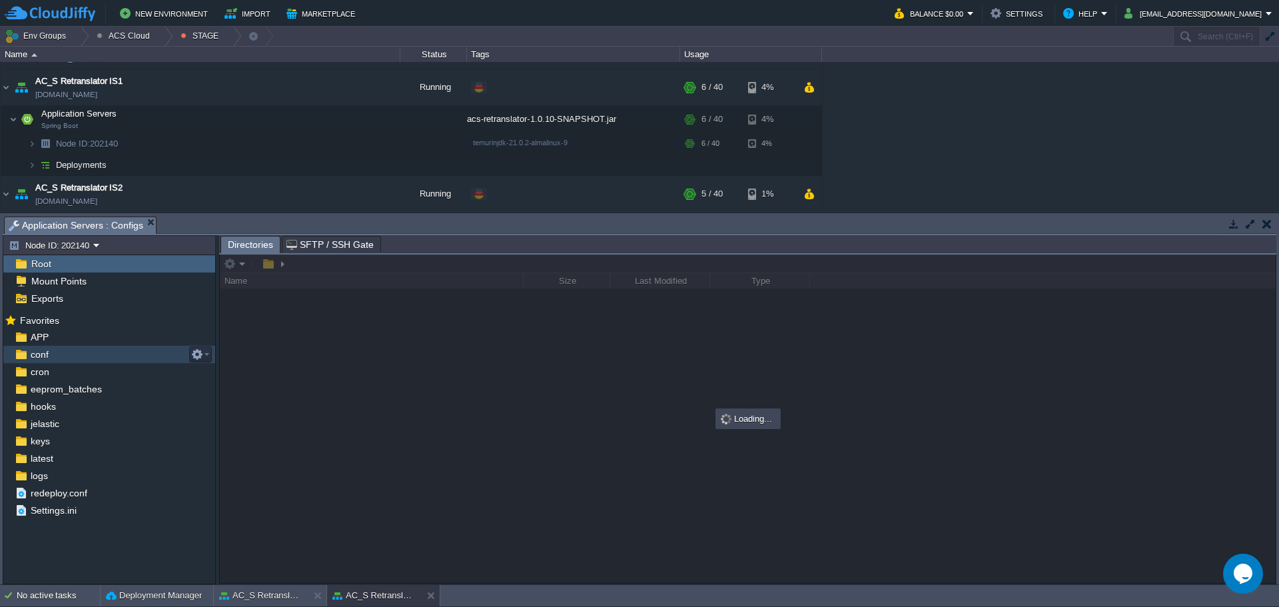
click at [99, 346] on div "conf" at bounding box center [109, 354] width 212 height 17
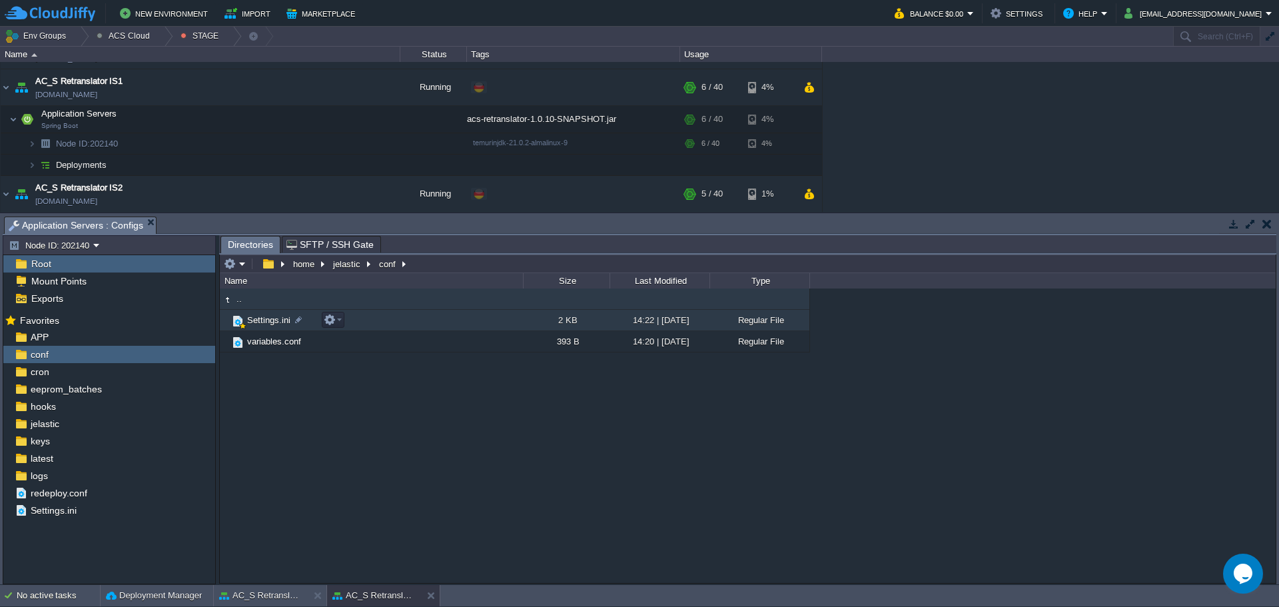
click at [267, 322] on span "Settings.ini" at bounding box center [268, 319] width 47 height 11
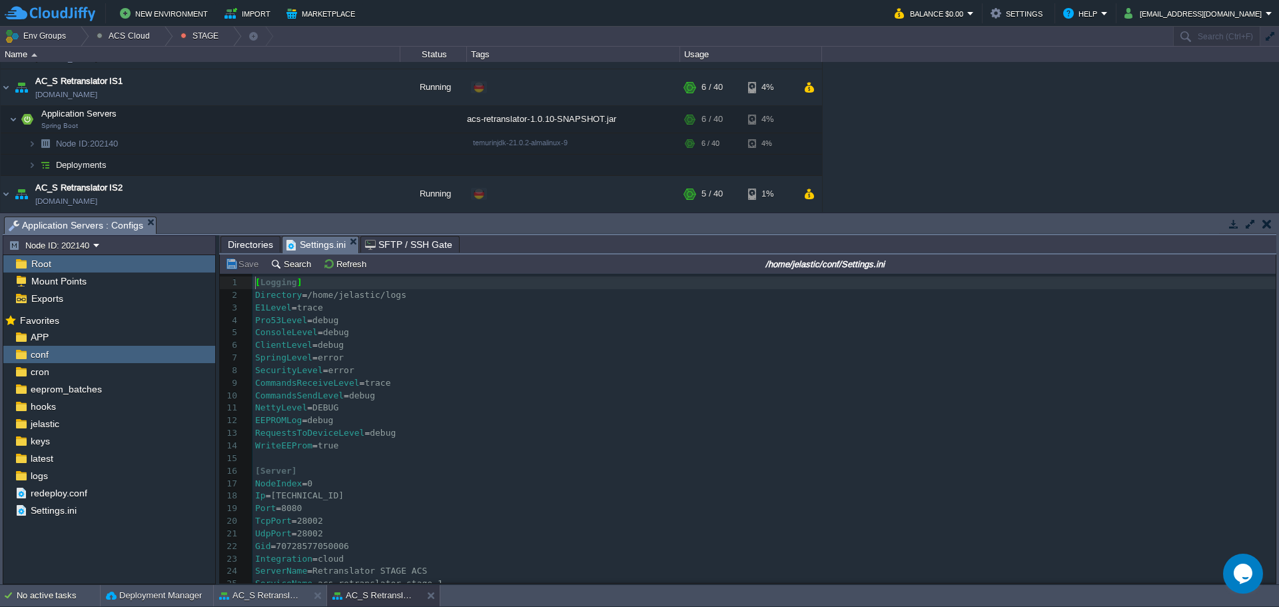
scroll to position [5, 0]
click at [382, 447] on pre "WriteEEProm = true" at bounding box center [763, 446] width 1023 height 13
click at [280, 594] on button "AC_S Retranslator IS2" at bounding box center [261, 595] width 84 height 13
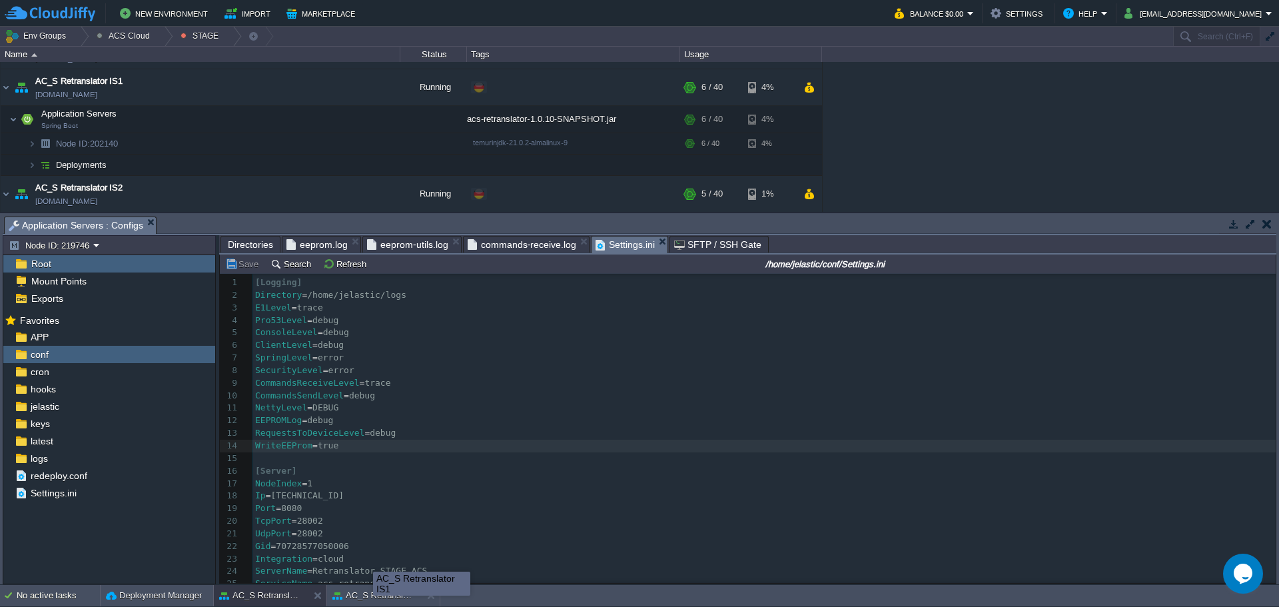
click at [373, 595] on div "AC_S Retranslator IS1" at bounding box center [421, 583] width 97 height 24
click at [366, 600] on button "AC_S Retranslator IS1" at bounding box center [374, 595] width 84 height 13
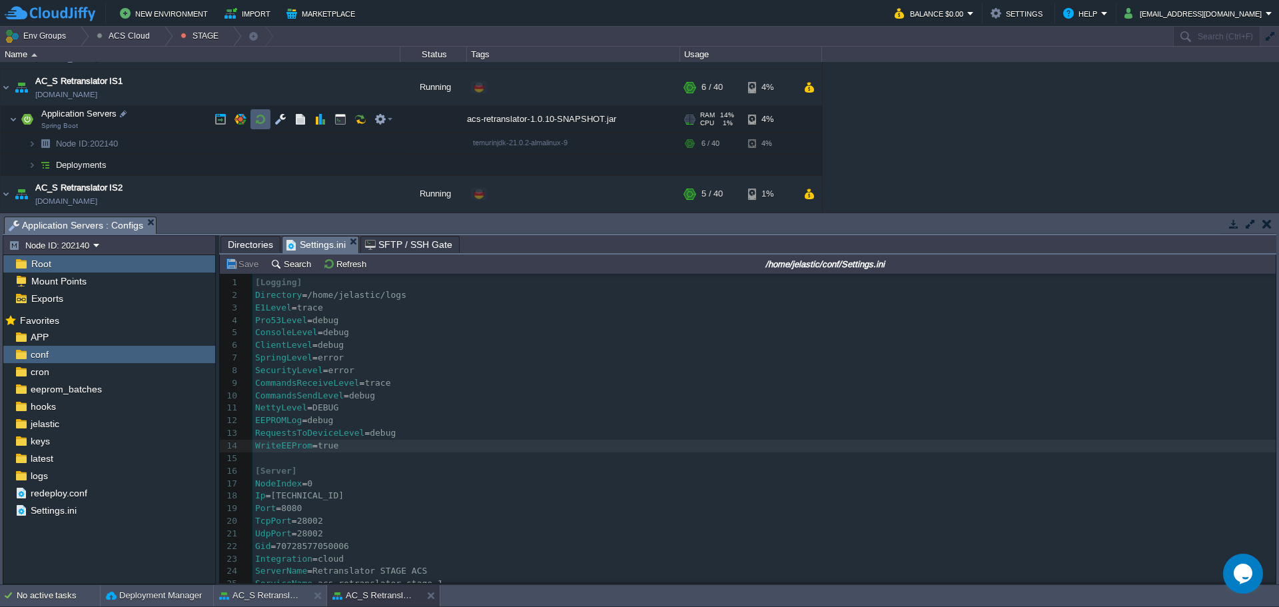
click at [260, 117] on button "button" at bounding box center [260, 119] width 12 height 12
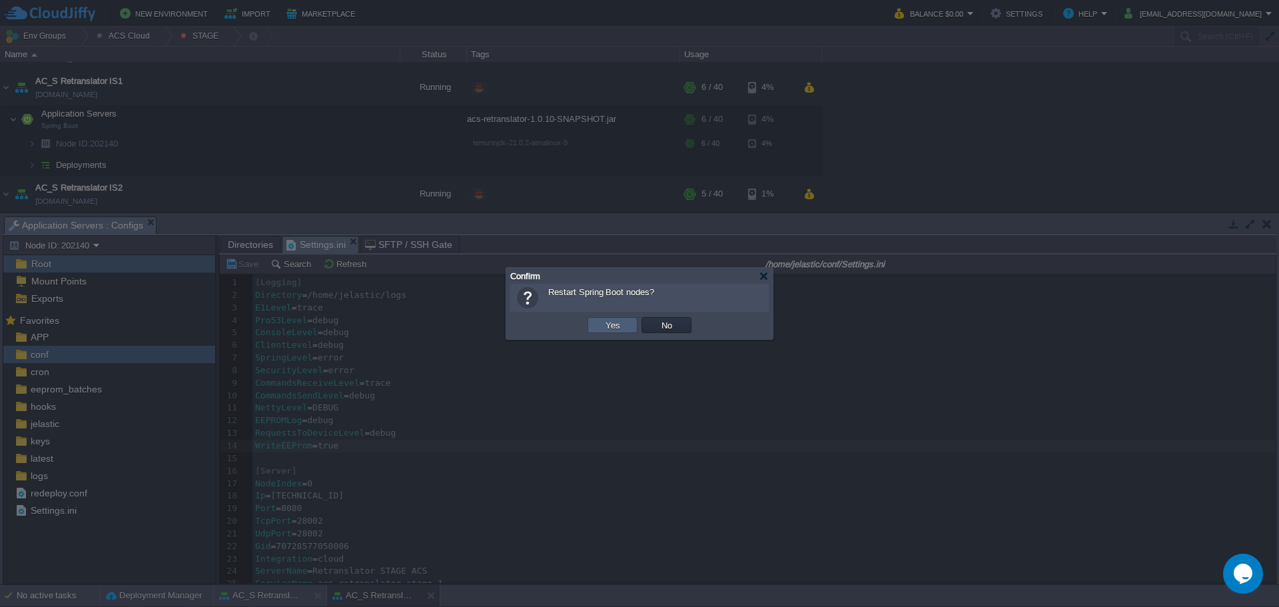
click at [599, 325] on td "Yes" at bounding box center [612, 325] width 50 height 16
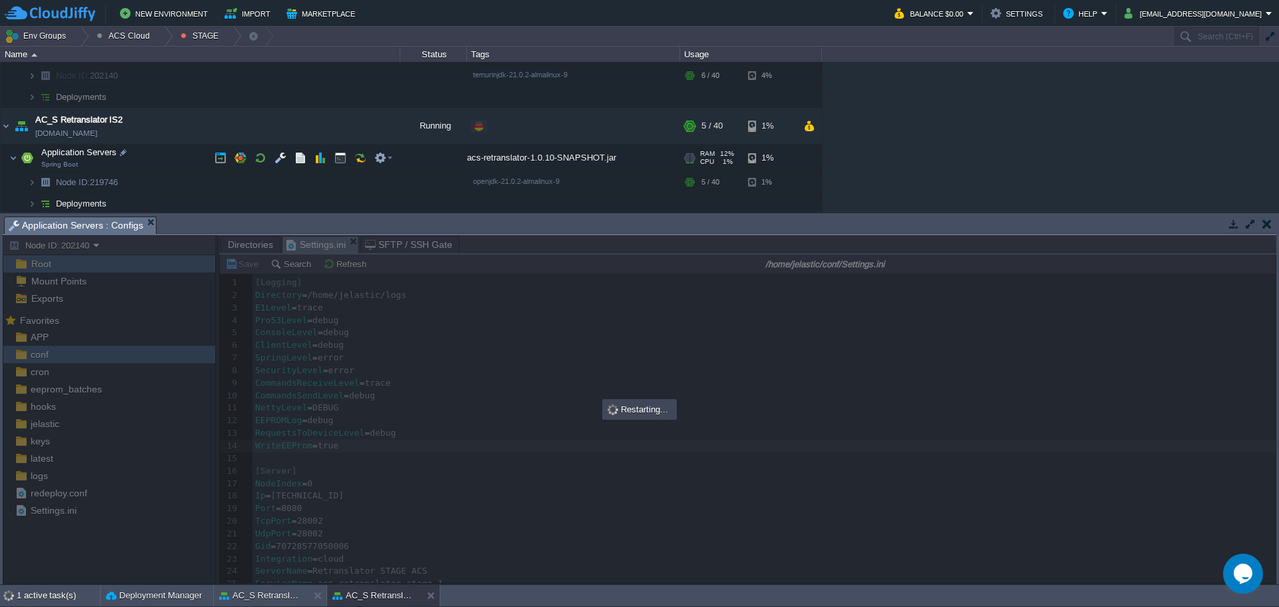
scroll to position [1262, 0]
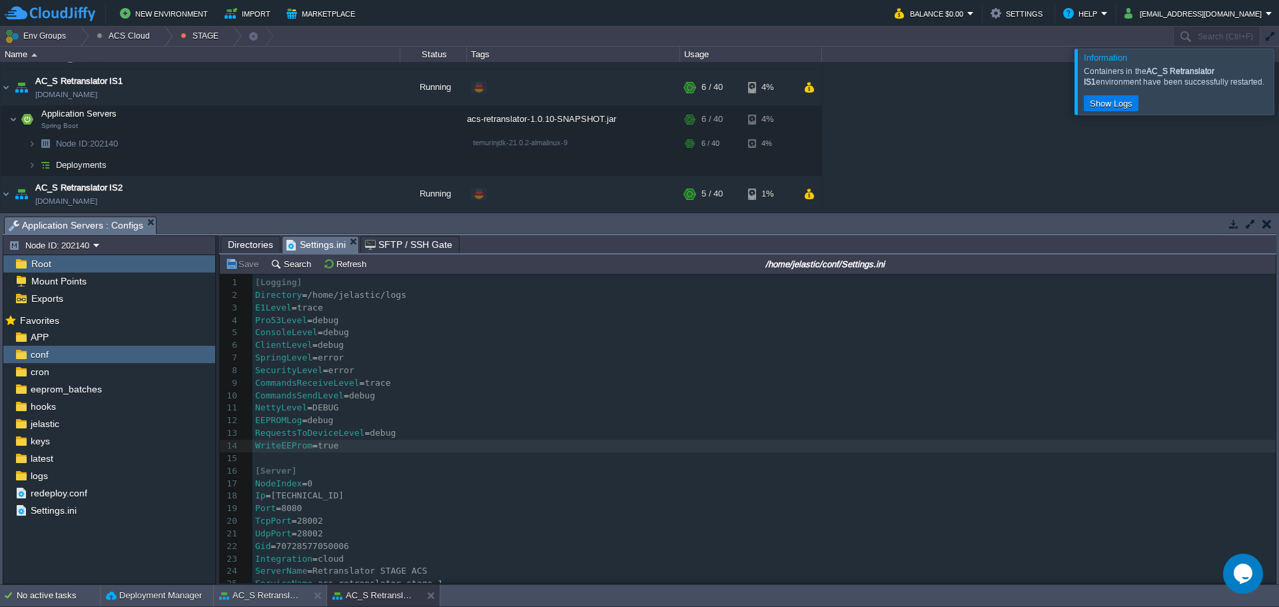
drag, startPoint x: 1265, startPoint y: 75, endPoint x: 1191, endPoint y: 73, distance: 73.9
click at [1278, 75] on div at bounding box center [1295, 81] width 0 height 65
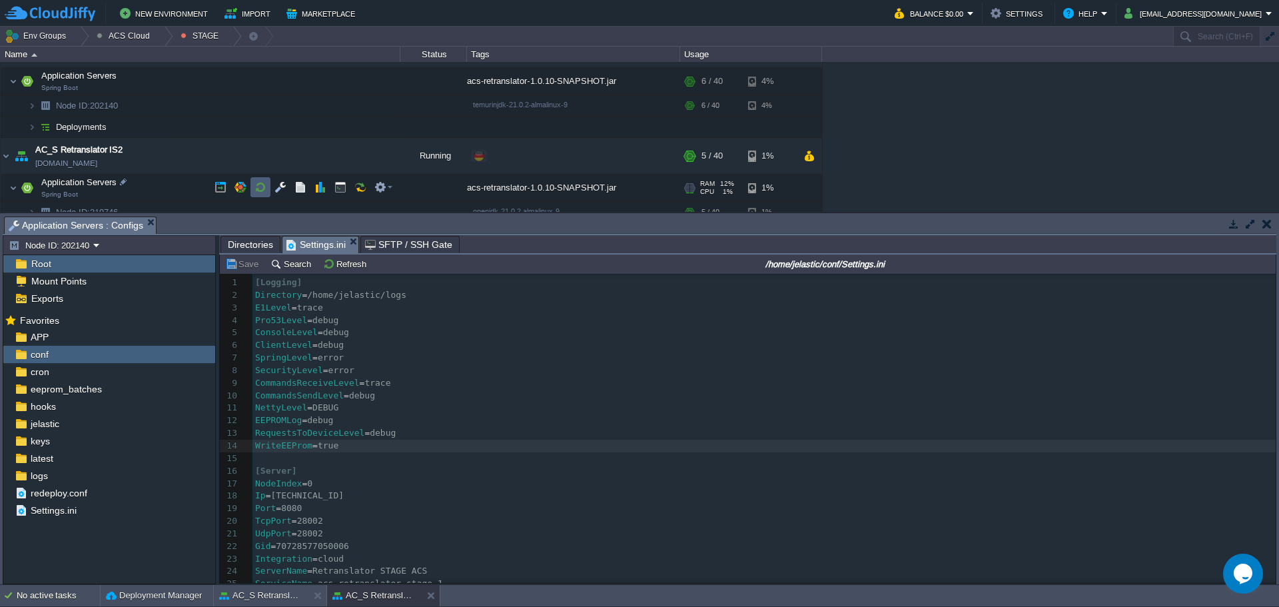
scroll to position [1329, 0]
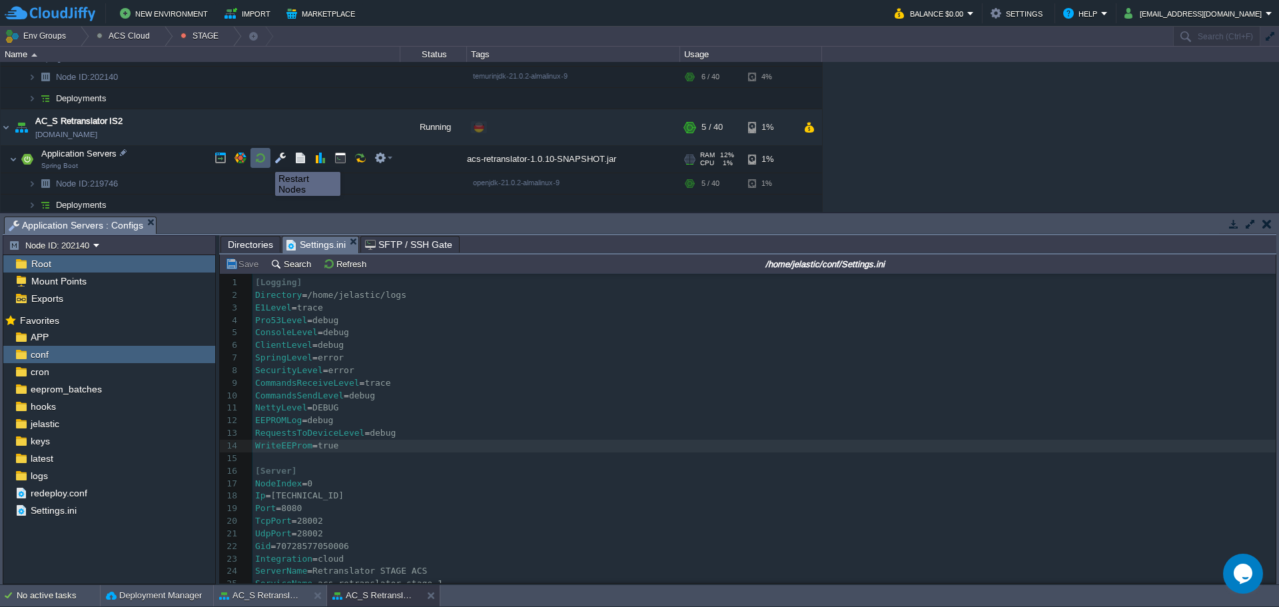
click at [262, 159] on button "button" at bounding box center [260, 158] width 12 height 12
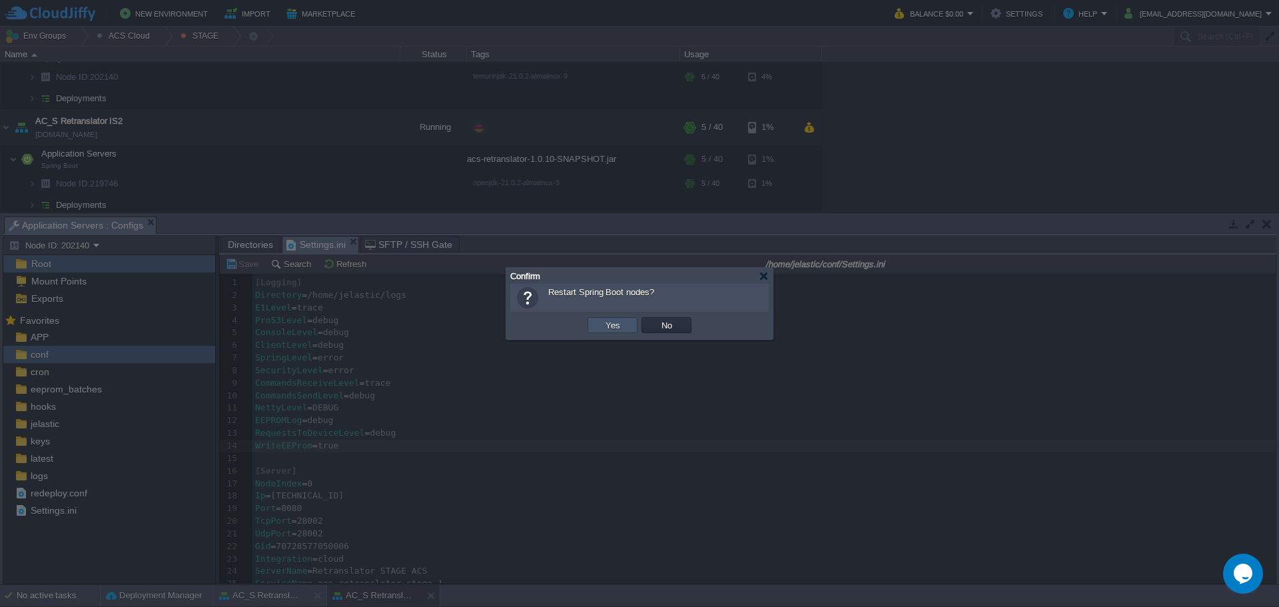
click at [609, 328] on button "Yes" at bounding box center [612, 325] width 23 height 12
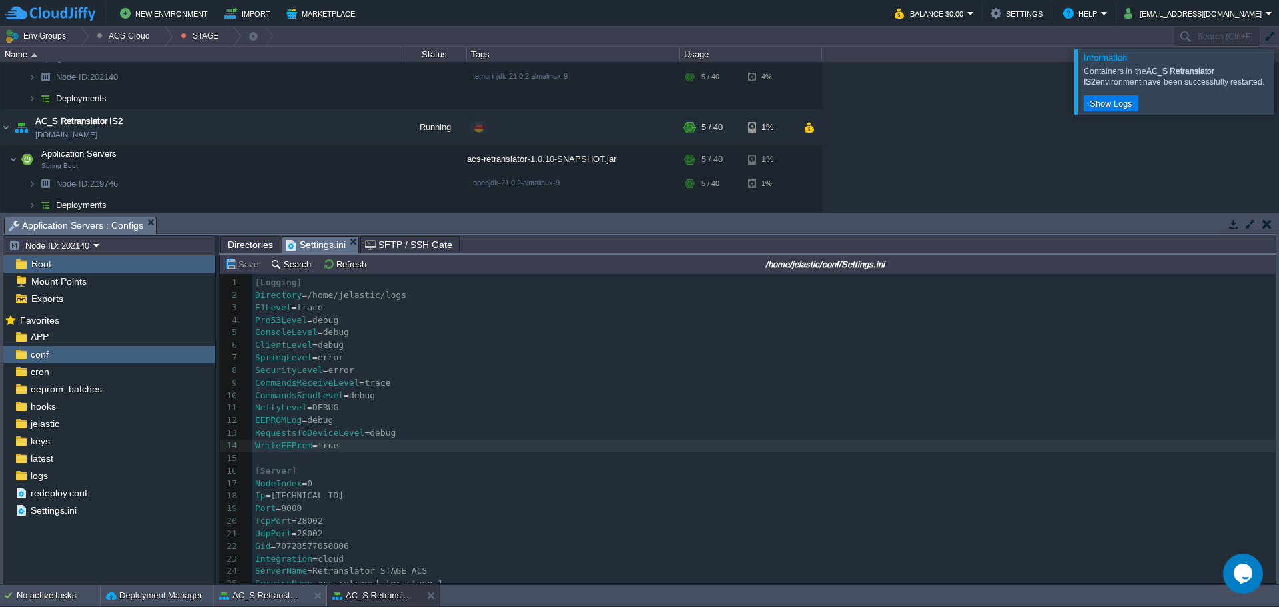
click at [1278, 80] on div at bounding box center [1295, 81] width 0 height 65
